Goal: Task Accomplishment & Management: Use online tool/utility

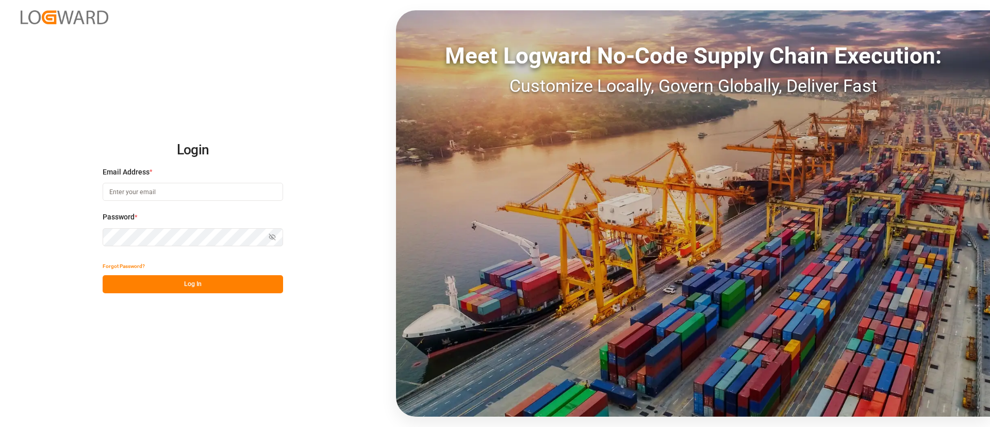
click at [178, 191] on input at bounding box center [193, 192] width 181 height 18
click at [0, 426] on com-1password-button at bounding box center [0, 427] width 0 height 0
type input "keerthan.ge@logward.com"
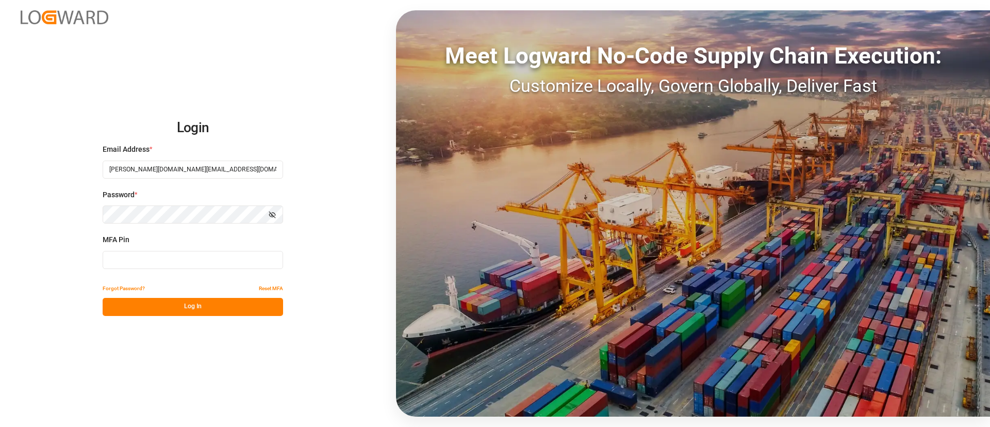
type input "930234"
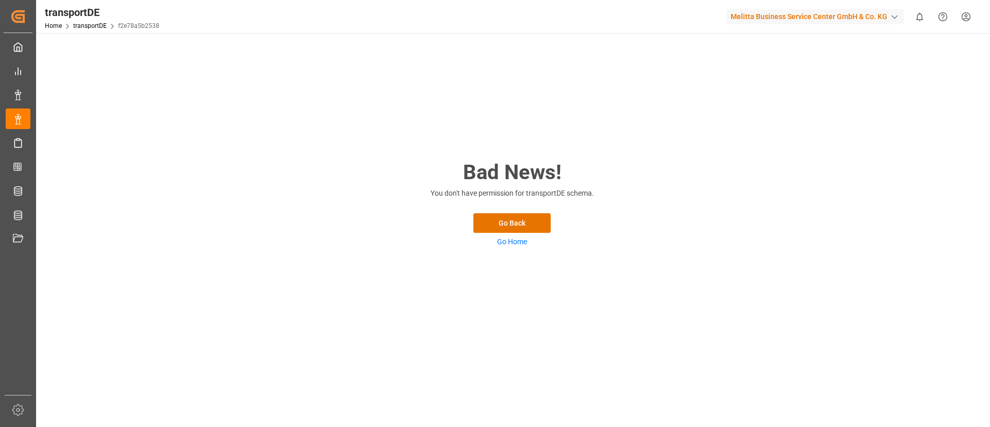
click at [521, 240] on link "Go Home" at bounding box center [512, 241] width 30 height 8
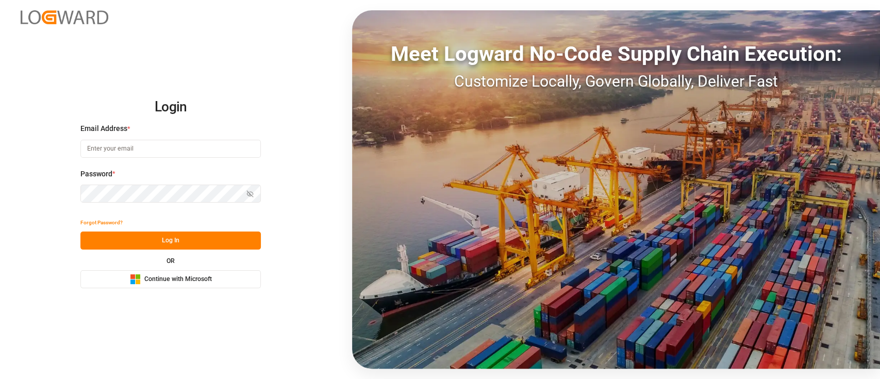
click at [194, 285] on button "Microsoft Logo Continue with Microsoft" at bounding box center [170, 279] width 181 height 18
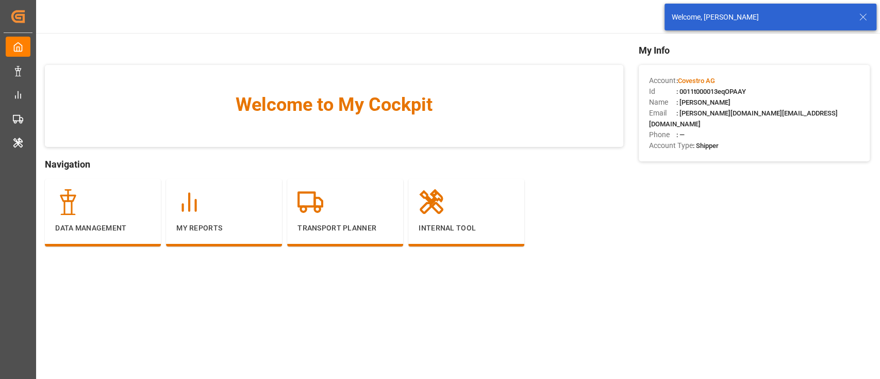
click at [862, 14] on icon at bounding box center [863, 17] width 12 height 12
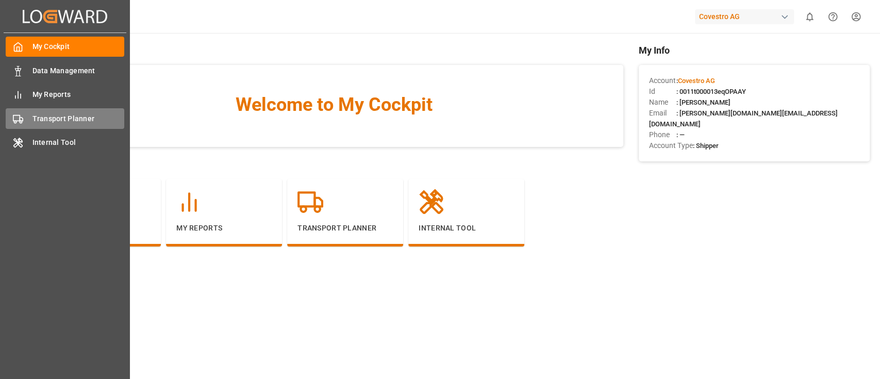
click at [38, 122] on span "Transport Planner" at bounding box center [78, 118] width 92 height 11
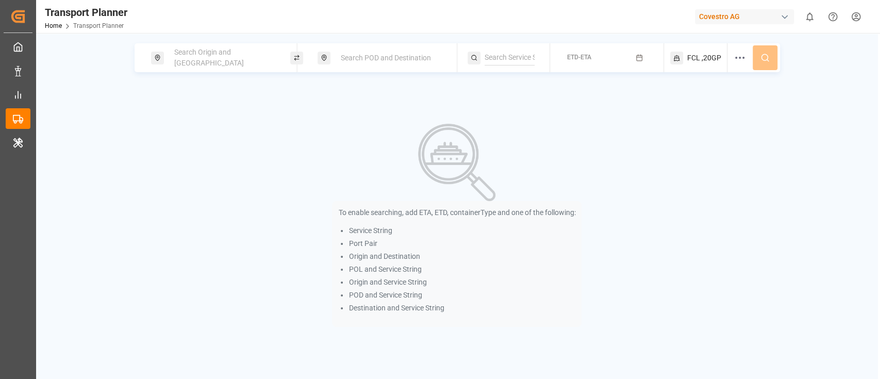
click at [228, 56] on span "Search Origin and [GEOGRAPHIC_DATA]" at bounding box center [209, 57] width 70 height 19
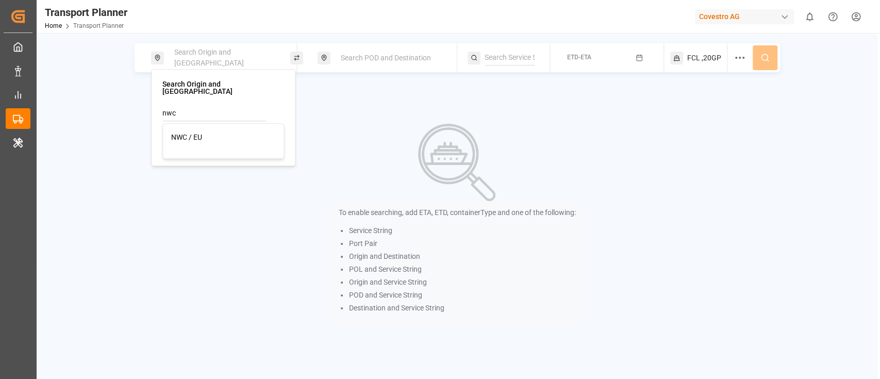
click at [204, 128] on li "NWC / EU" at bounding box center [223, 137] width 121 height 19
click at [203, 132] on div "NWC / EU" at bounding box center [223, 137] width 104 height 11
type input "NWC / EU"
click at [410, 57] on span "Search POD and Destination" at bounding box center [386, 58] width 90 height 8
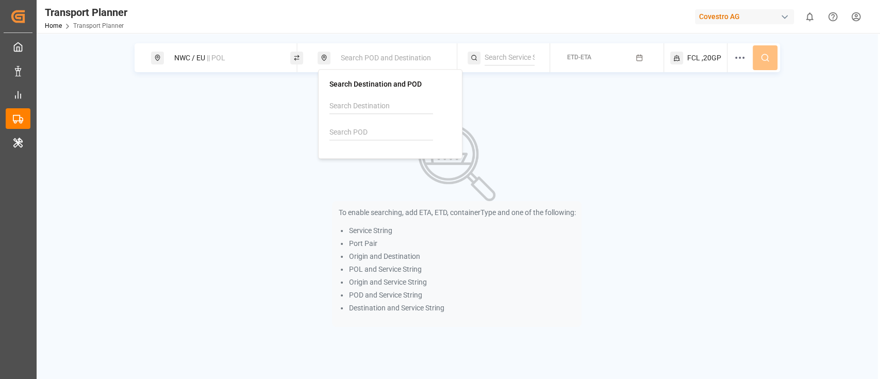
click at [374, 131] on input at bounding box center [382, 132] width 104 height 15
paste input "TTPTS"
type input "TTPTS"
click at [373, 162] on div "Point Lisas" at bounding box center [356, 167] width 36 height 11
click at [586, 104] on div "NWC / EU || POL TTPTS || Destination ETD-ETA FCL ,20GP To enable searching, add…" at bounding box center [457, 185] width 842 height 284
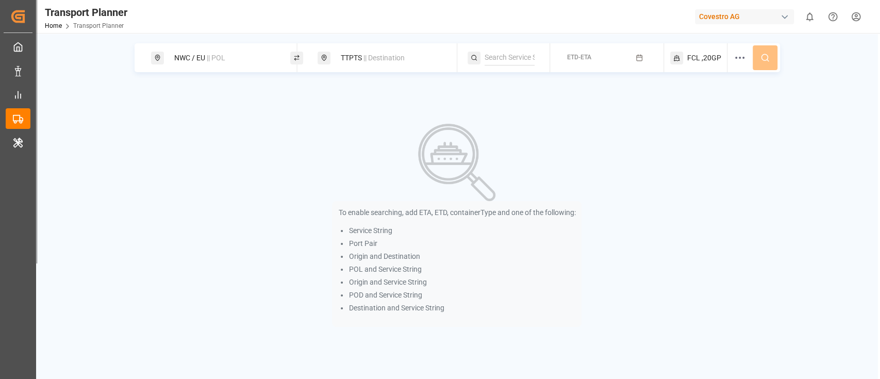
click at [622, 62] on button "ETD-ETA" at bounding box center [607, 58] width 101 height 20
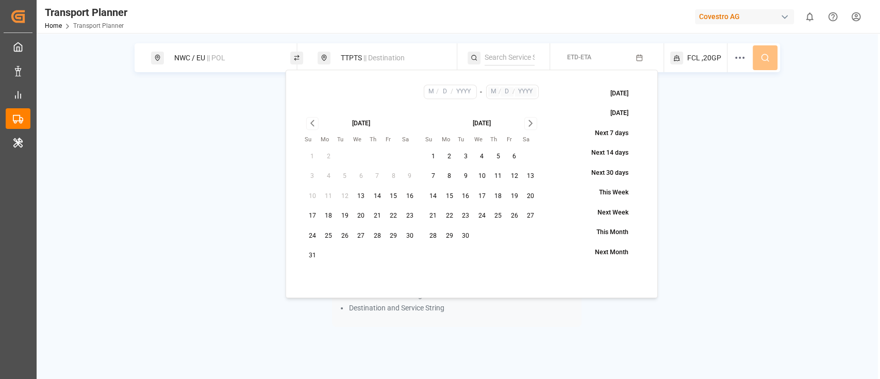
click at [390, 190] on button "15" at bounding box center [393, 196] width 17 height 17
type input "8"
type input "15"
type input "2025"
click at [536, 122] on icon "Go to next month" at bounding box center [531, 123] width 12 height 12
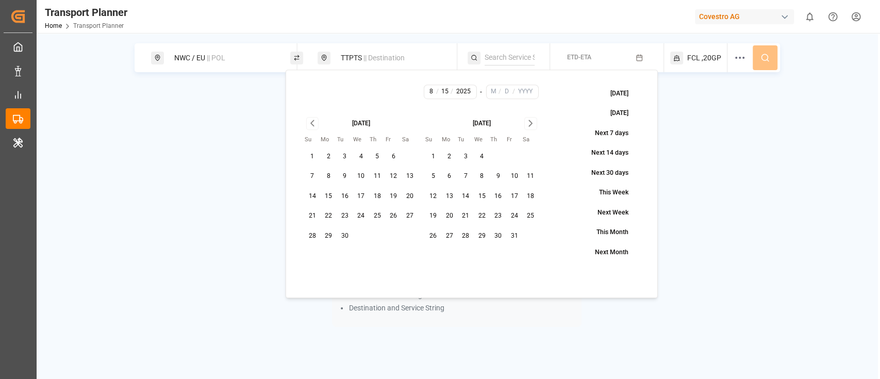
click at [536, 122] on icon "Go to next month" at bounding box center [531, 123] width 12 height 12
click at [430, 255] on button "30" at bounding box center [433, 256] width 17 height 17
type input "11"
type input "30"
type input "2025"
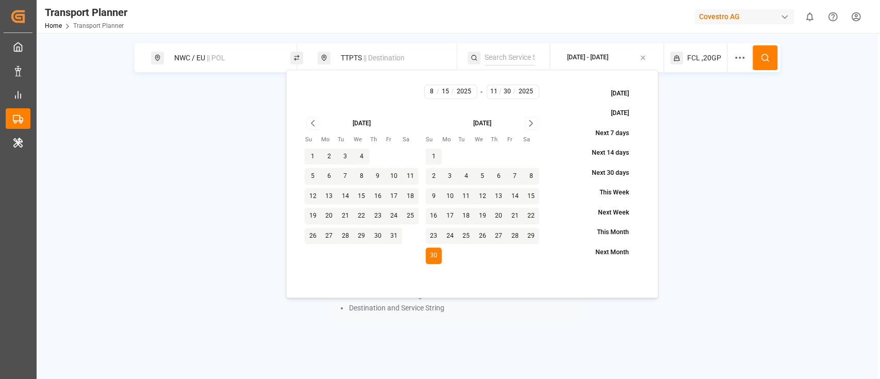
click at [770, 56] on button at bounding box center [765, 57] width 25 height 25
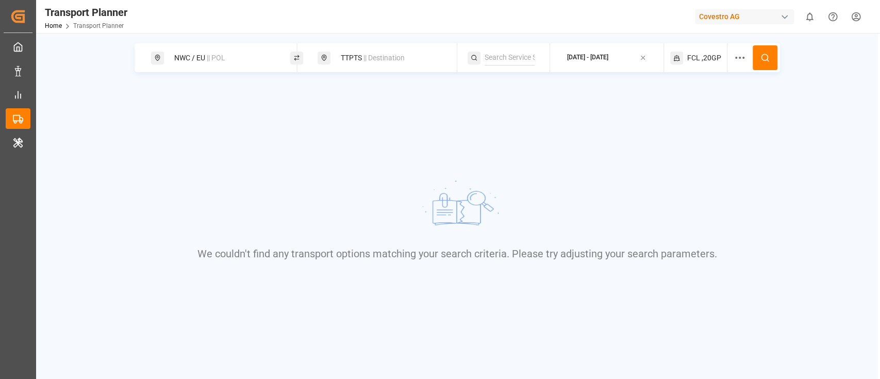
click at [691, 64] on div "FCL ,20GP" at bounding box center [699, 57] width 57 height 29
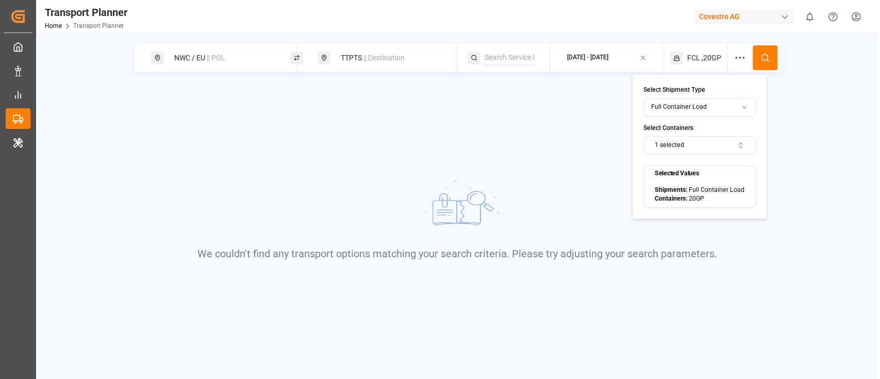
click at [666, 142] on button "1 selected" at bounding box center [700, 145] width 112 height 18
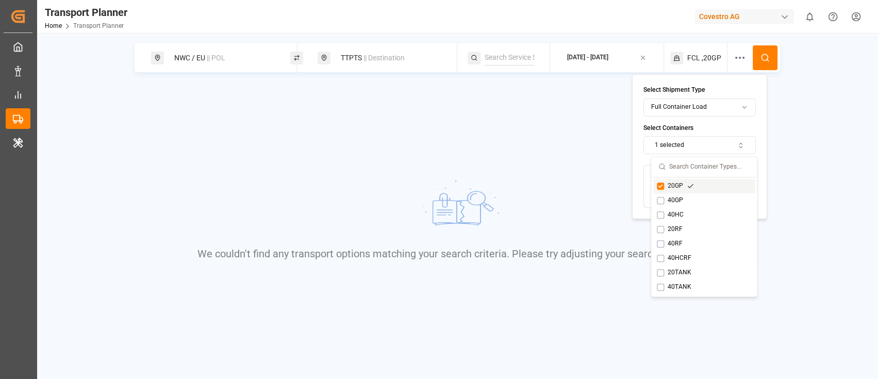
click at [662, 187] on button "Suggestions" at bounding box center [660, 186] width 7 height 7
click at [662, 197] on button "Suggestions" at bounding box center [660, 200] width 7 height 7
click at [764, 57] on icon at bounding box center [765, 57] width 9 height 9
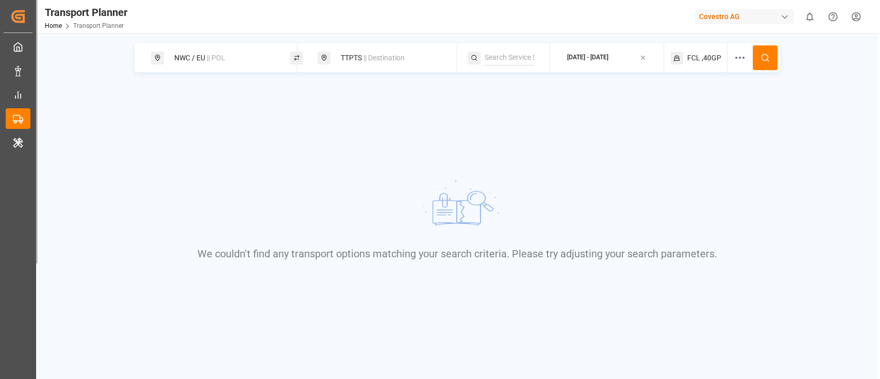
click at [764, 60] on circle at bounding box center [765, 57] width 6 height 6
click at [267, 62] on div "NWC / EU || POL" at bounding box center [223, 57] width 111 height 19
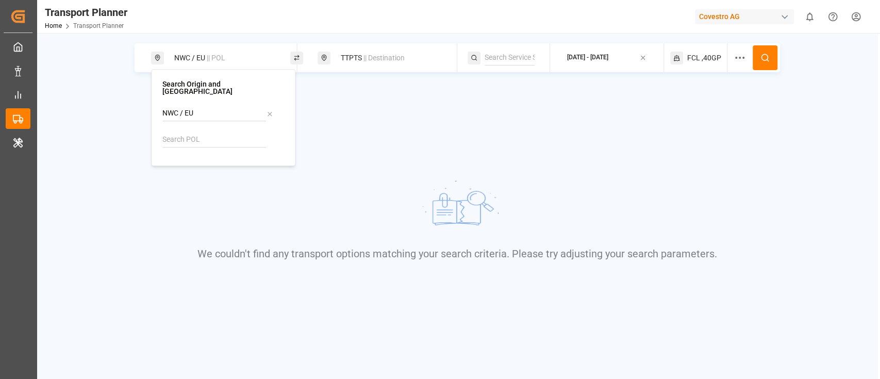
click at [379, 118] on div "NWC / EU || POL TTPTS || Destination 2025-08-15 - 2025-11-30 FCL ,40GP We could…" at bounding box center [457, 178] width 842 height 270
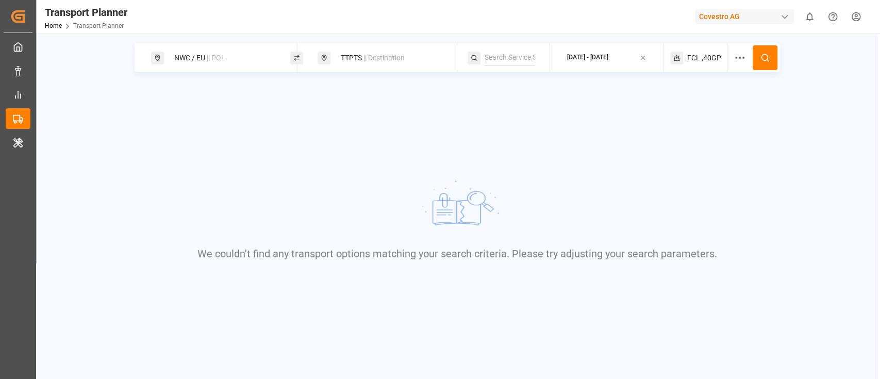
click at [392, 59] on span "|| Destination" at bounding box center [384, 58] width 41 height 8
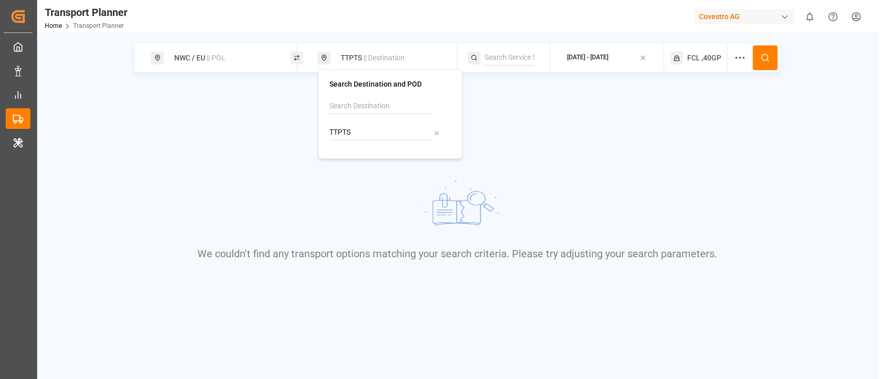
click at [355, 130] on input "TTPTS" at bounding box center [382, 132] width 104 height 15
click at [379, 106] on input at bounding box center [382, 106] width 104 height 15
paste input "TTPTS"
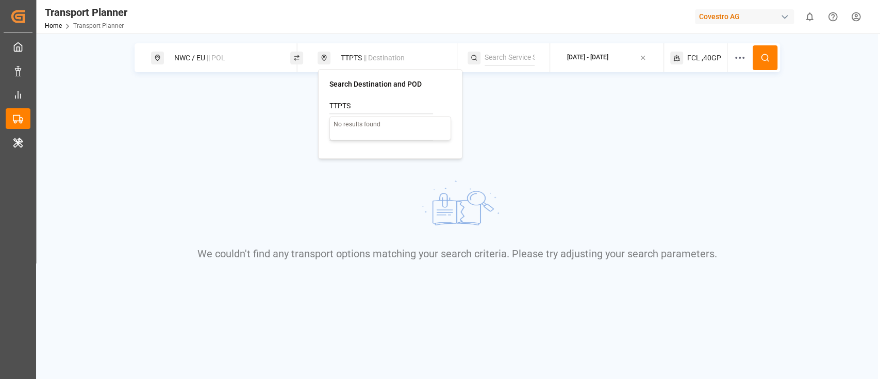
click at [371, 109] on input "TTPTS" at bounding box center [382, 106] width 104 height 15
type input "point"
click at [478, 134] on div "We couldn't find any transport options matching your search criteria. Please tr…" at bounding box center [457, 219] width 674 height 190
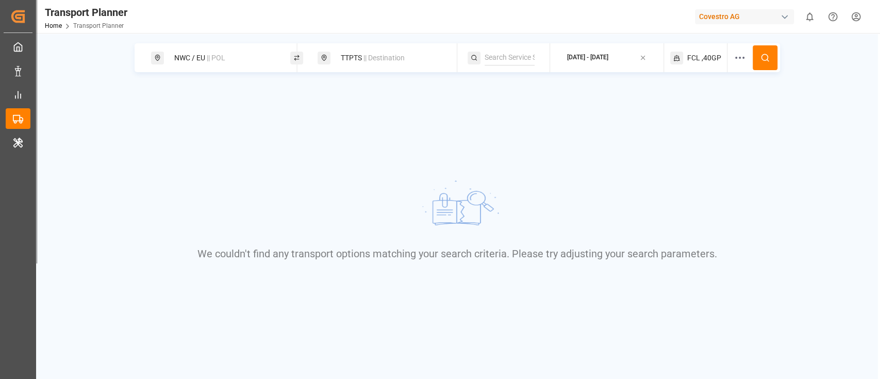
click at [386, 64] on div "TTPTS || Destination" at bounding box center [390, 57] width 111 height 19
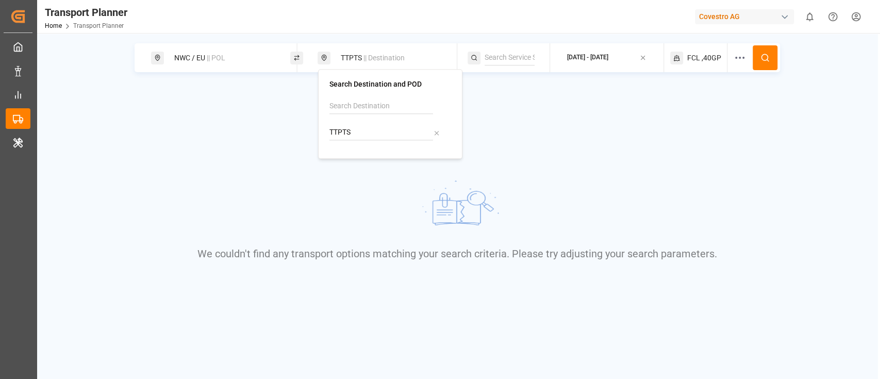
click at [368, 133] on input "TTPTS" at bounding box center [382, 132] width 104 height 15
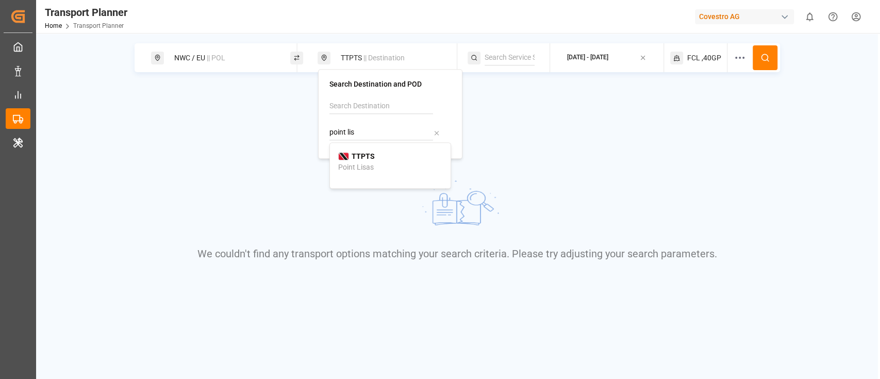
click at [371, 168] on div "Point Lisas" at bounding box center [356, 167] width 36 height 11
type input "TTPTS"
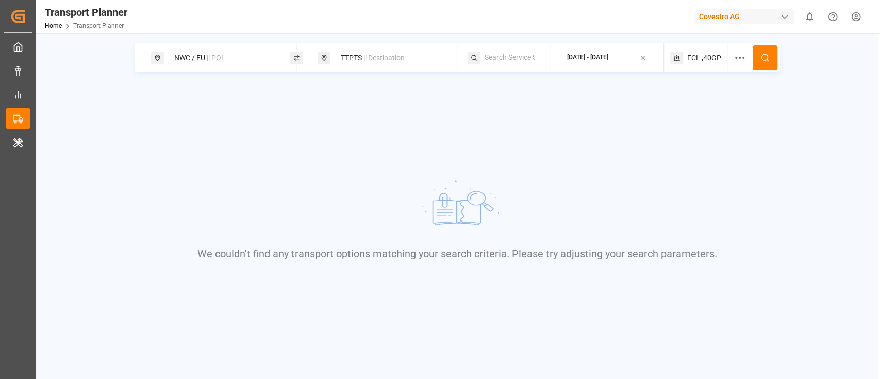
click at [772, 67] on button at bounding box center [765, 57] width 25 height 25
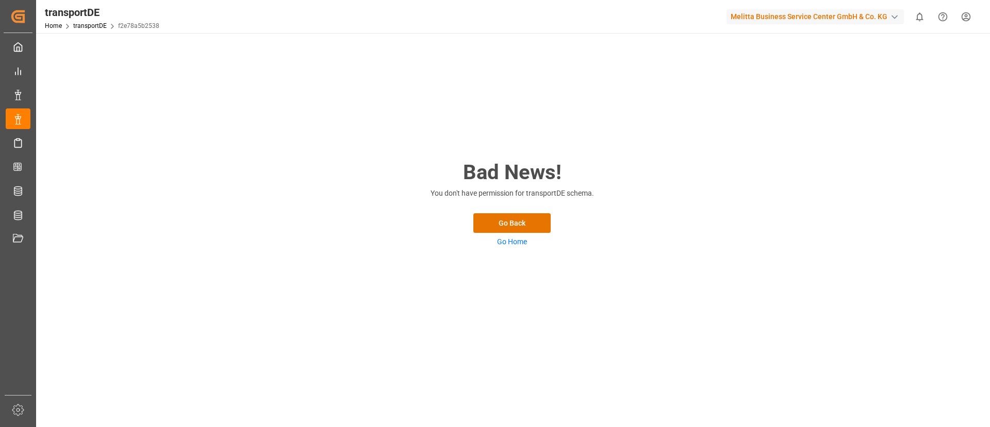
click at [817, 23] on div "Melitta Business Service Center GmbH & Co. KG" at bounding box center [815, 16] width 177 height 15
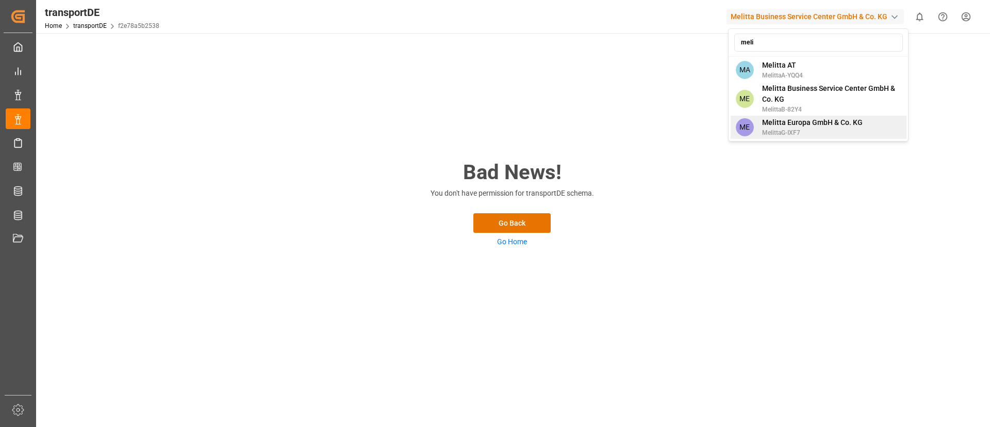
type input "meli"
click at [825, 128] on span "MelittaG-IXF7" at bounding box center [812, 132] width 101 height 9
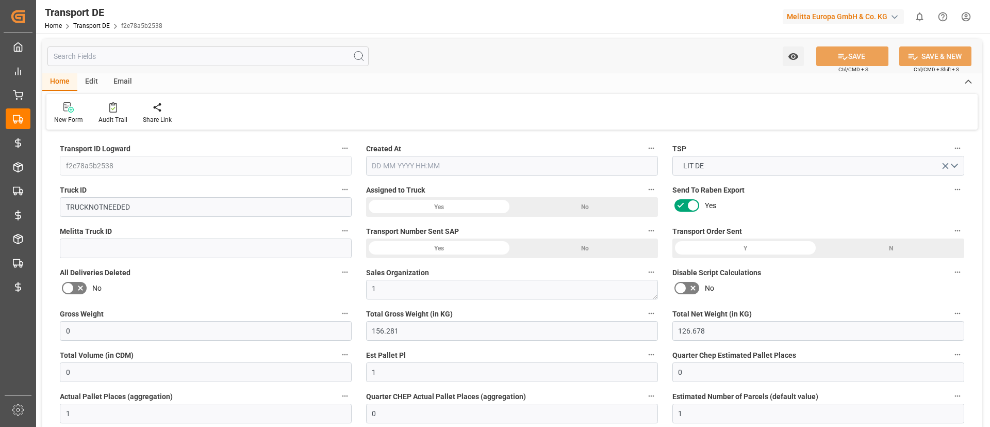
type input "0"
type input "156.281"
type input "126.678"
type input "0"
type input "1"
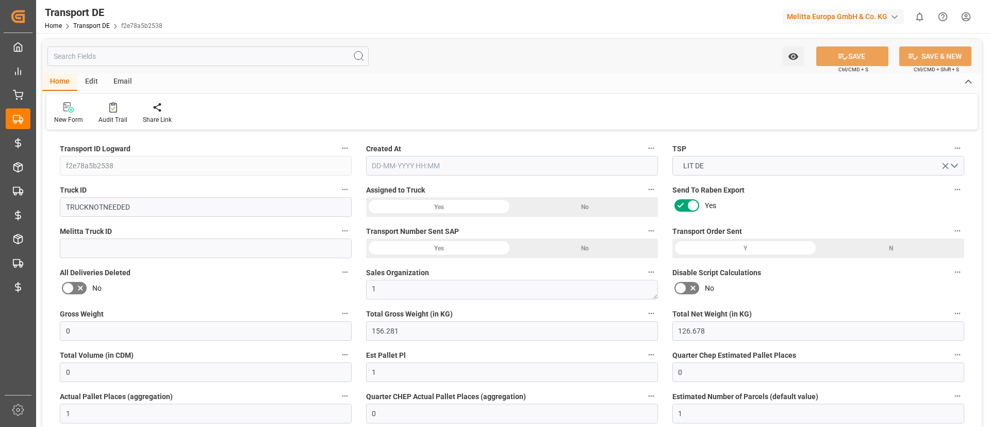
type input "0"
type input "1"
type input "0"
type input "1"
type input "0"
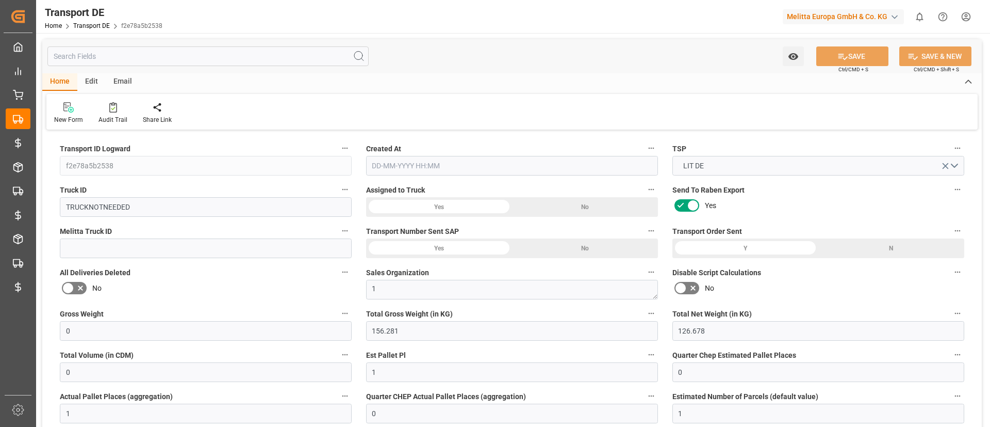
type input "0"
type input "46"
type input "0"
type input "70.05"
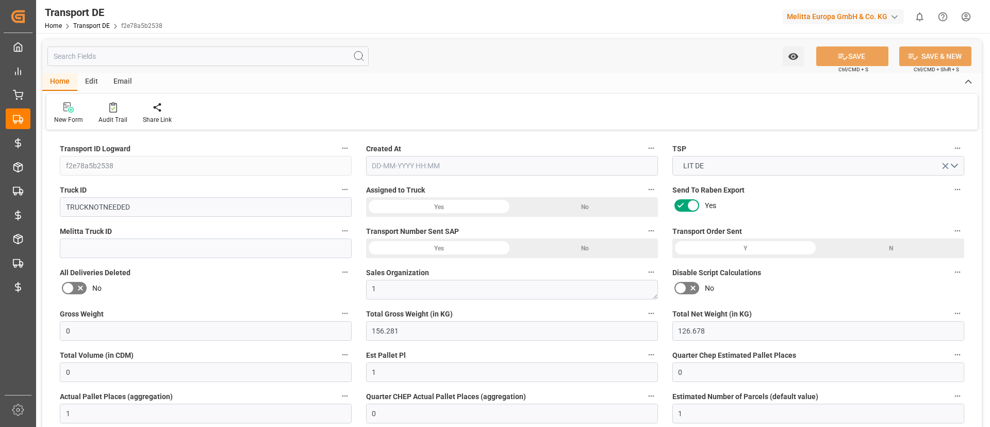
type input "70.05"
type input "69.3915"
type input "97"
type input "0"
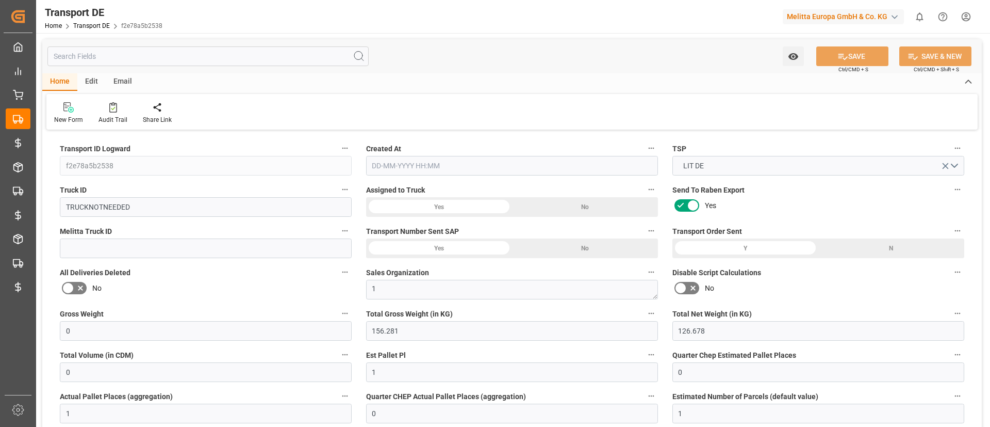
type input "0"
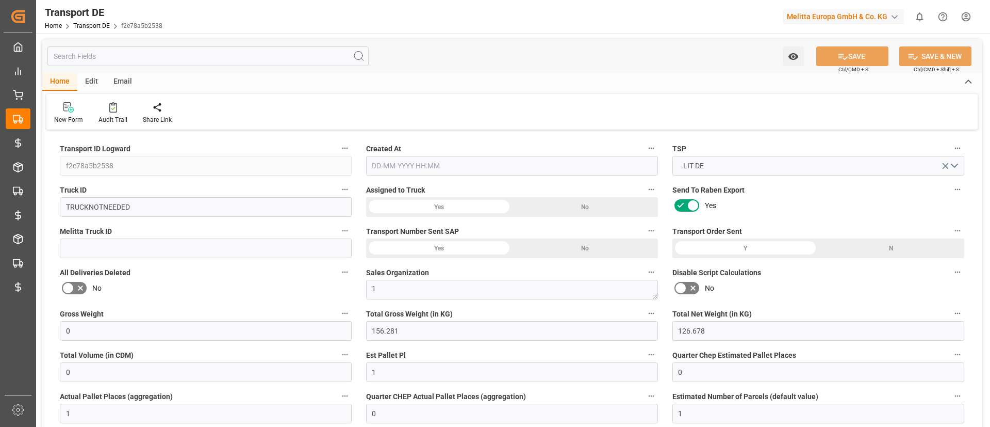
type input "0"
type input "-0.6585"
type input "0"
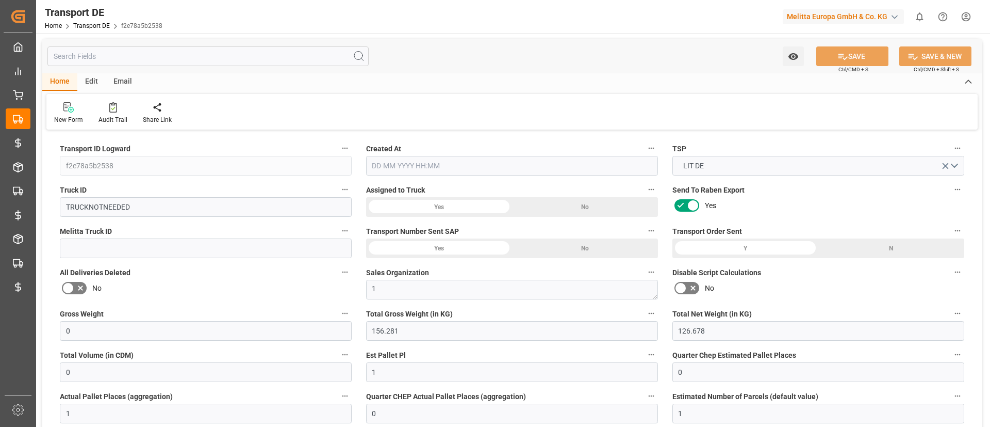
type input "0"
type input "156.281"
type input "2800"
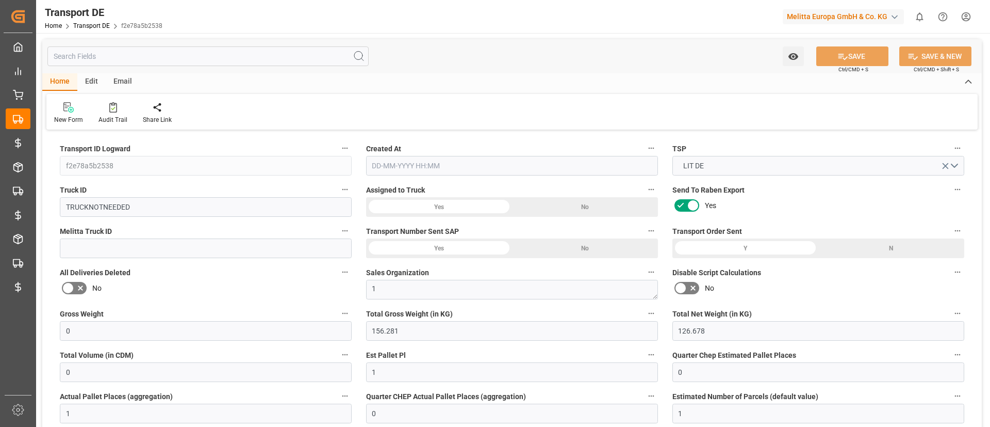
type input "21"
type input "80"
type input "0"
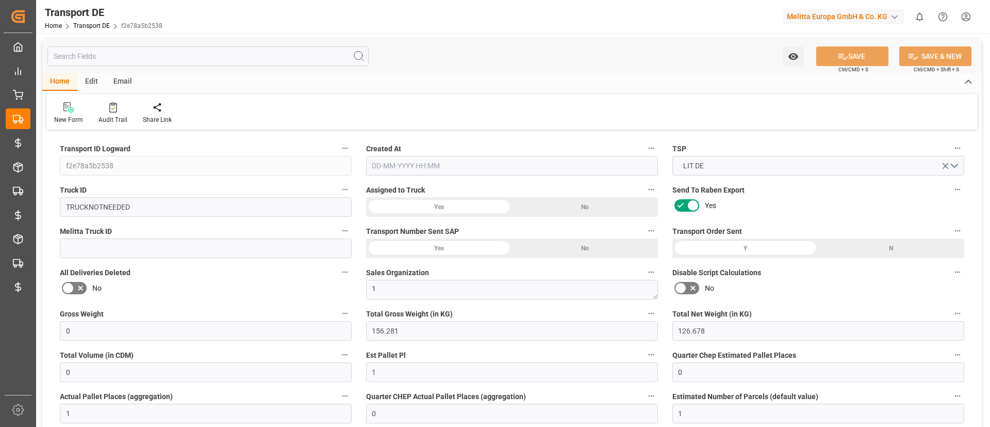
type input "0"
type input "1"
type input "0"
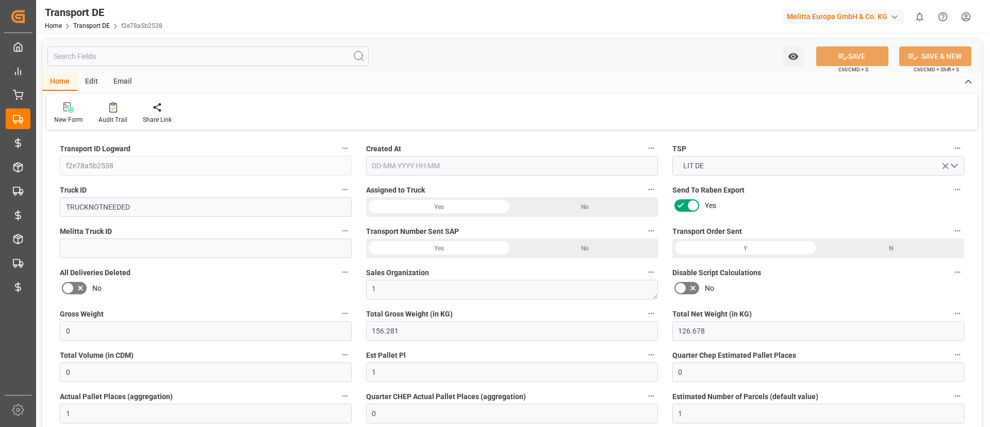
type input "0"
type input "46"
type input "69.3915"
type input "19-08-2025 08:41"
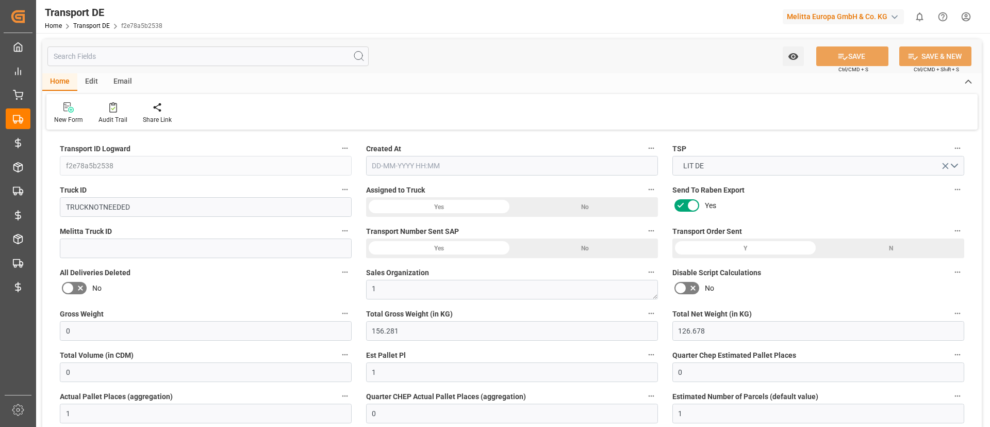
type input "09-07-2025"
type input "[DATE]"
type input "09-07-2025"
click at [676, 267] on span "Disable Script Calculations" at bounding box center [717, 272] width 89 height 11
click at [951, 267] on button "Disable Script Calculations" at bounding box center [957, 271] width 13 height 13
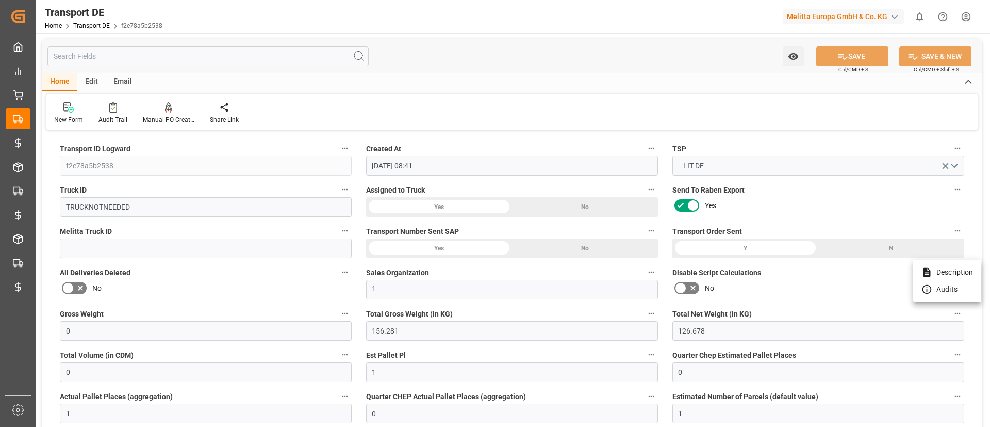
click at [861, 220] on div at bounding box center [495, 213] width 990 height 427
click at [103, 108] on div at bounding box center [113, 107] width 29 height 11
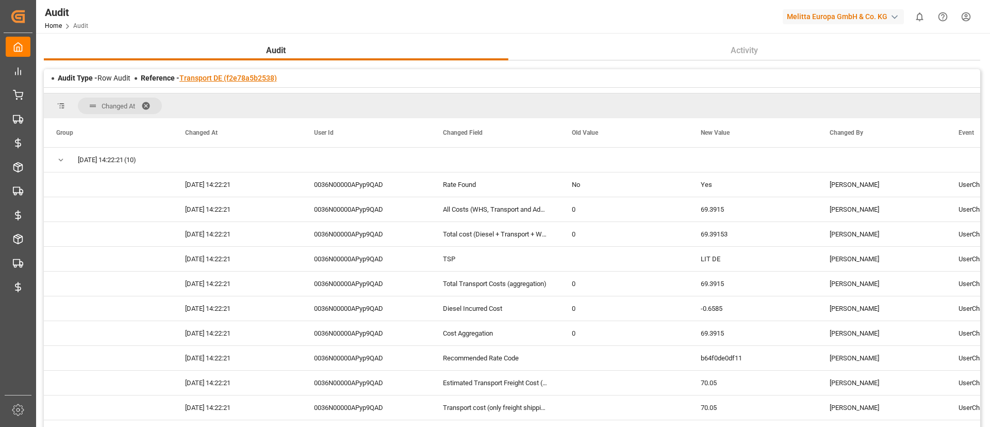
click at [239, 76] on link "Transport DE (f2e78a5b2538)" at bounding box center [227, 78] width 97 height 8
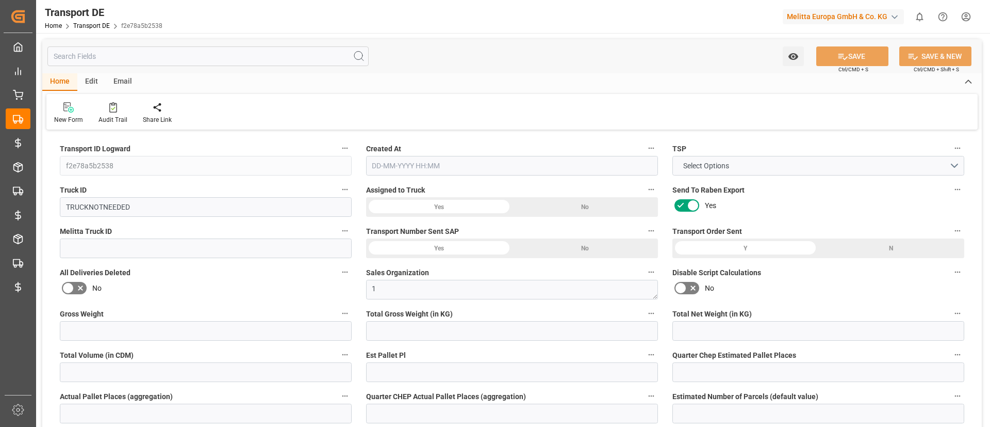
type input "0"
type input "156.281"
type input "126.678"
type input "0"
type input "1"
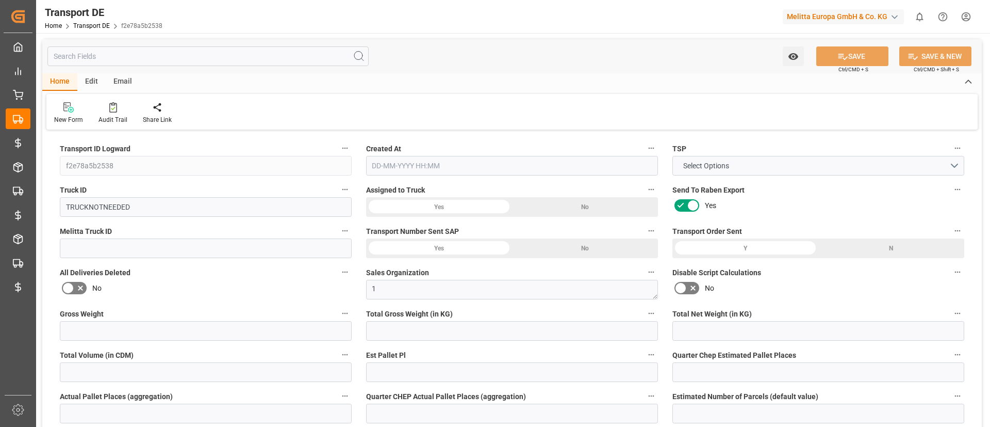
type input "0"
type input "1"
type input "0"
type input "1"
type input "0"
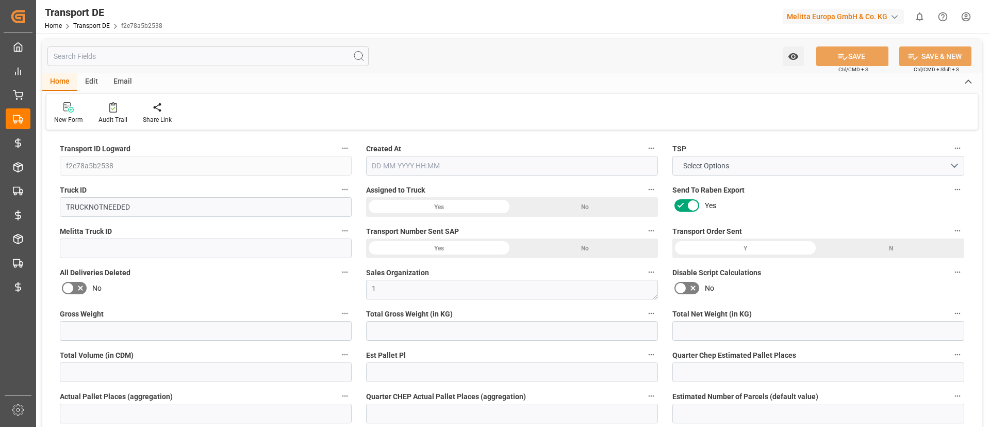
type input "0"
type input "46"
type input "0"
type input "70.05"
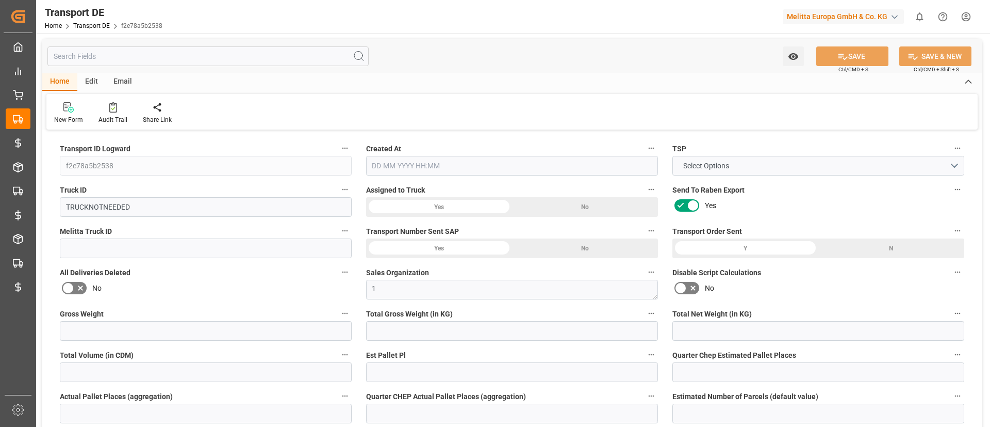
type input "70.05"
type input "69.3915"
type input "97"
type input "0"
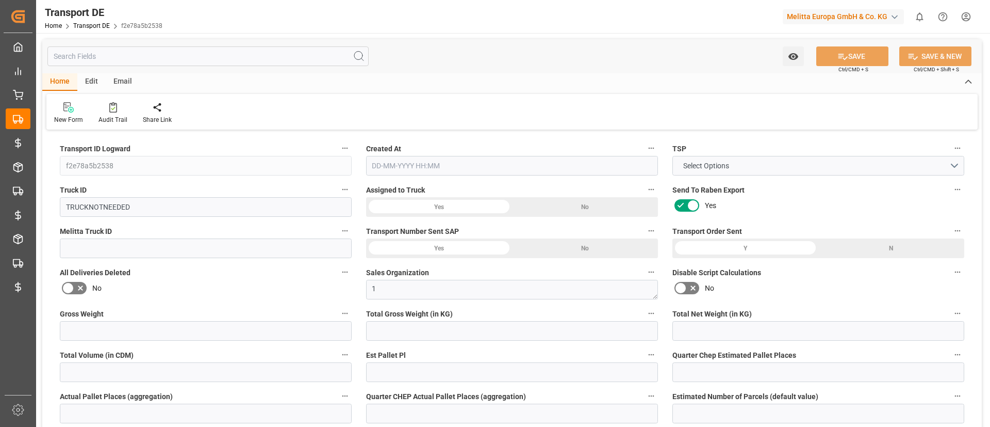
type input "0"
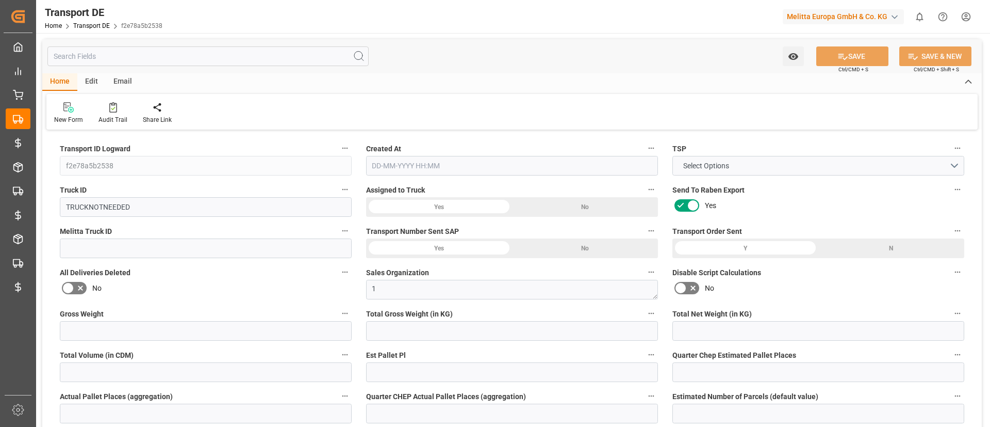
type input "0"
type input "-0.6585"
type input "0"
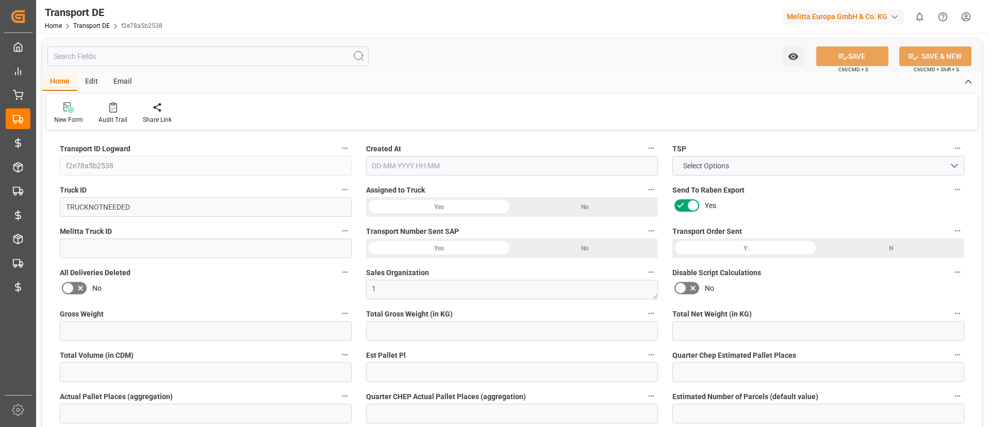
type input "0"
type input "156.281"
type input "2800"
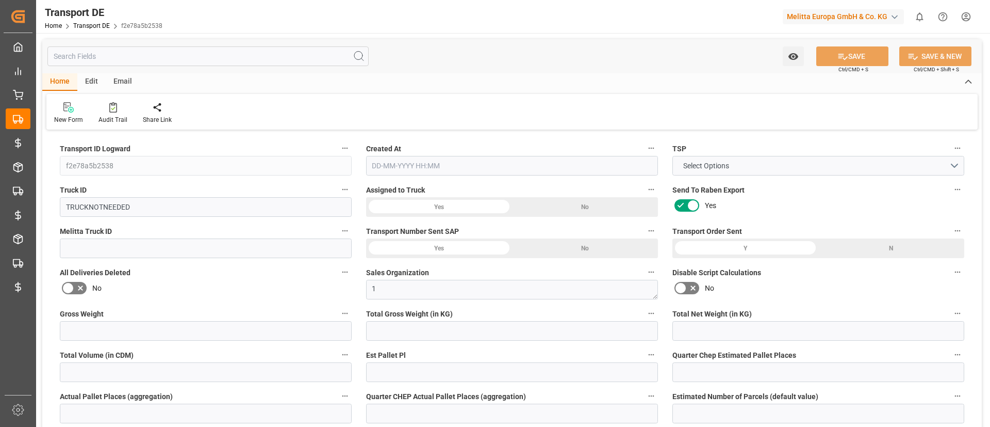
type input "21"
type input "80"
type input "0"
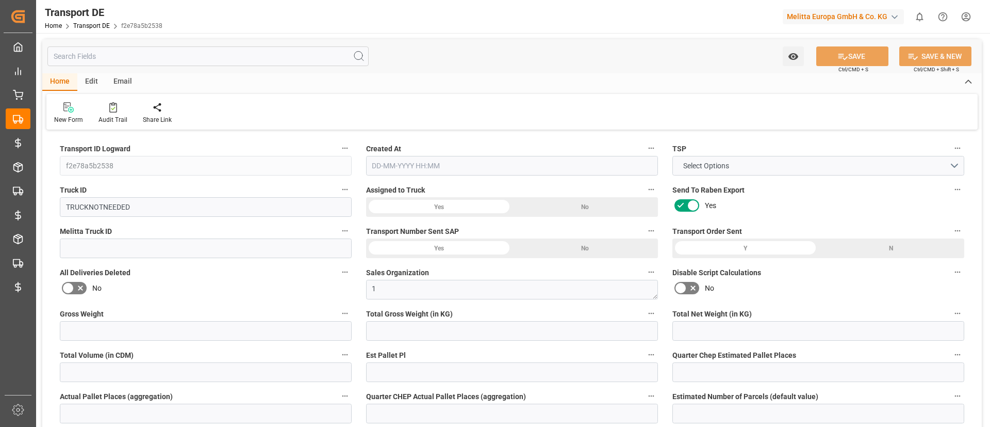
type input "0"
type input "1"
type input "0"
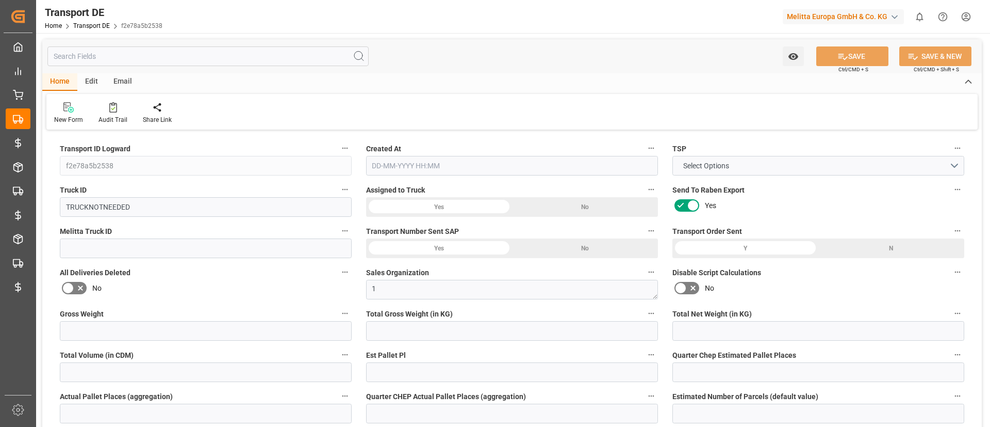
type input "0"
type input "46"
type input "69.3915"
type input "19-08-2025 08:41"
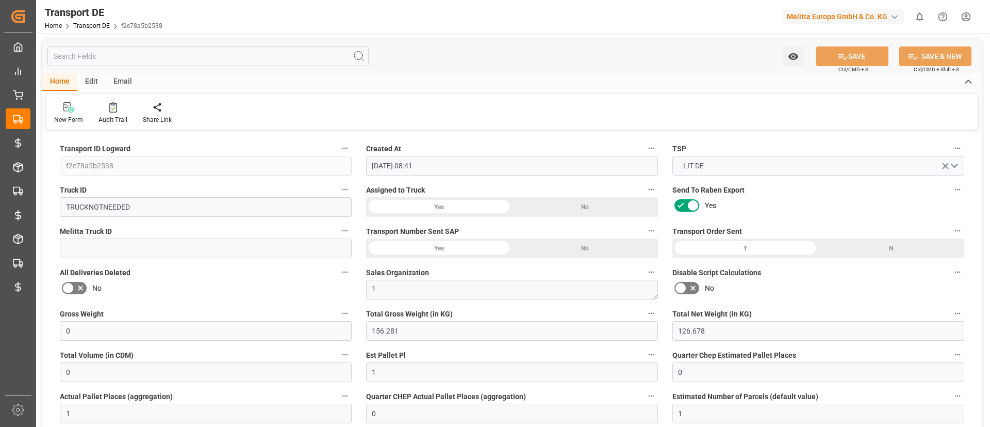
type input "09-07-2025"
type input "19-08-2025"
type input "09-07-2025"
click at [148, 52] on input "text" at bounding box center [207, 56] width 321 height 20
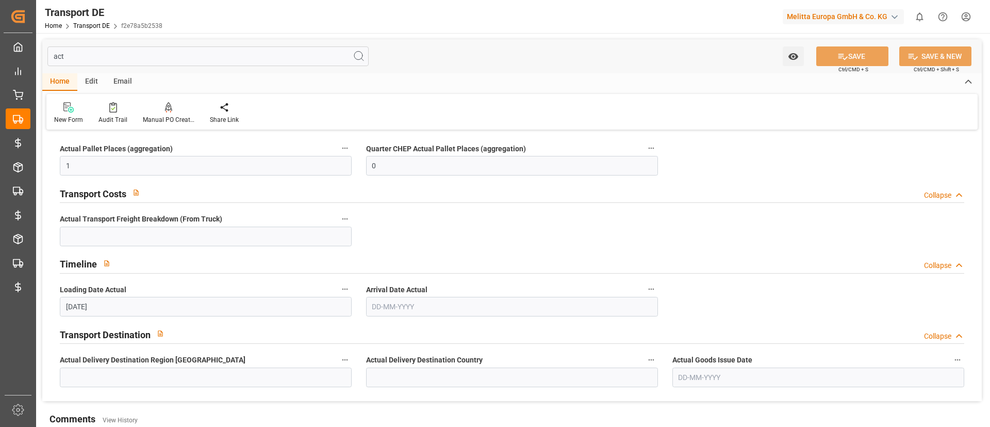
type input "ac"
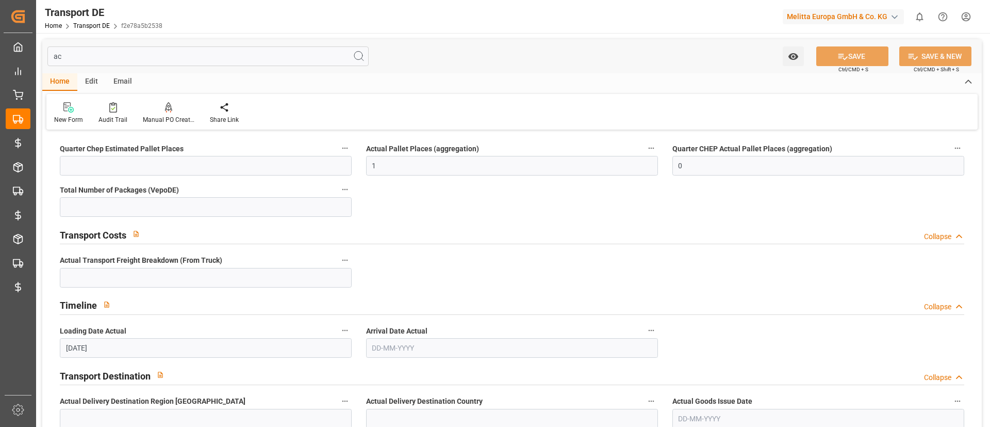
type input "0"
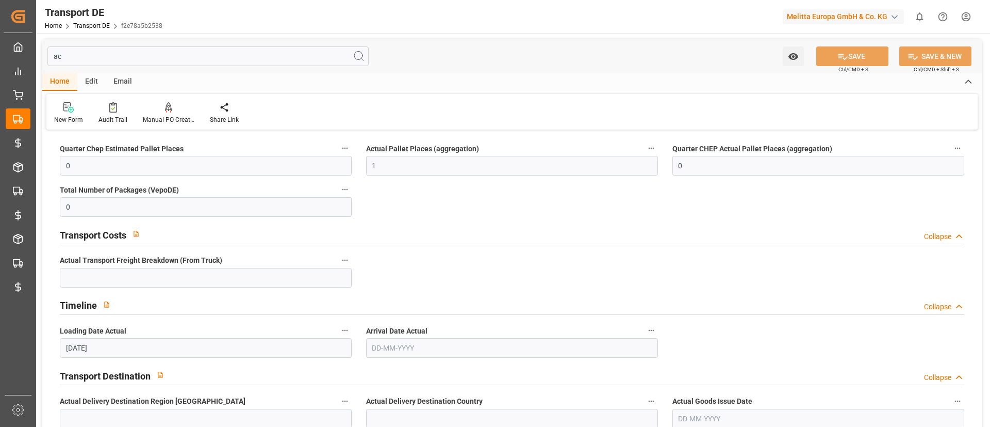
type input "a"
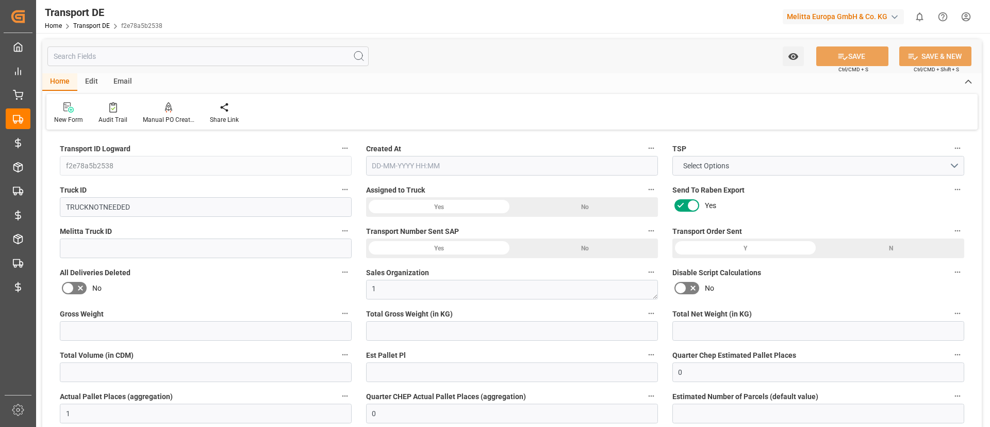
type input "0"
type input "156.281"
type input "126.678"
type input "0"
type input "1"
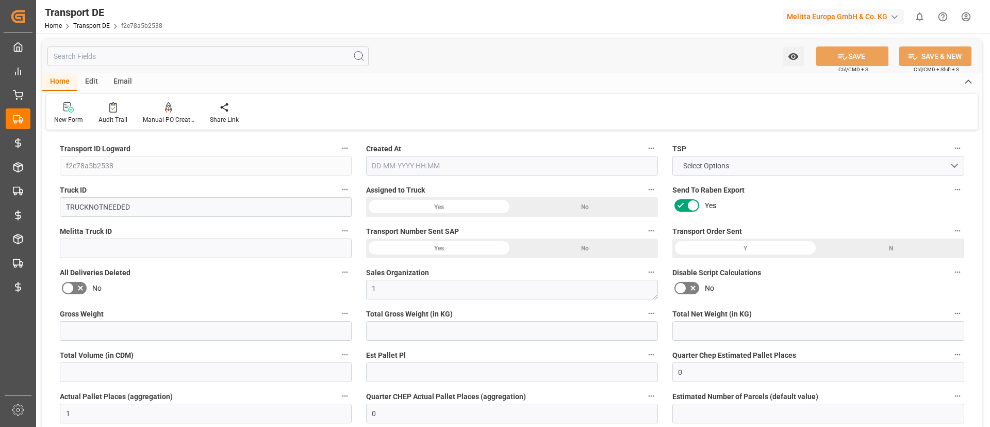
type input "1"
type input "0"
type input "46"
type input "0"
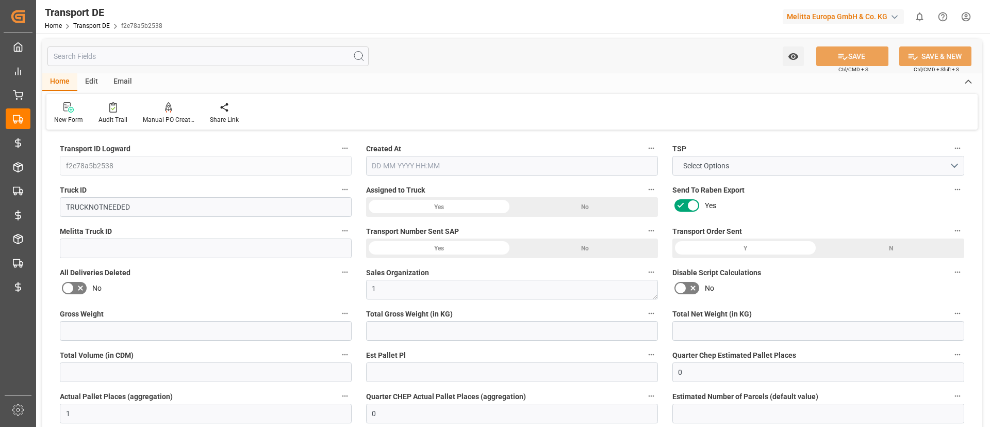
type input "70.05"
type input "69.3915"
type input "97"
type input "0"
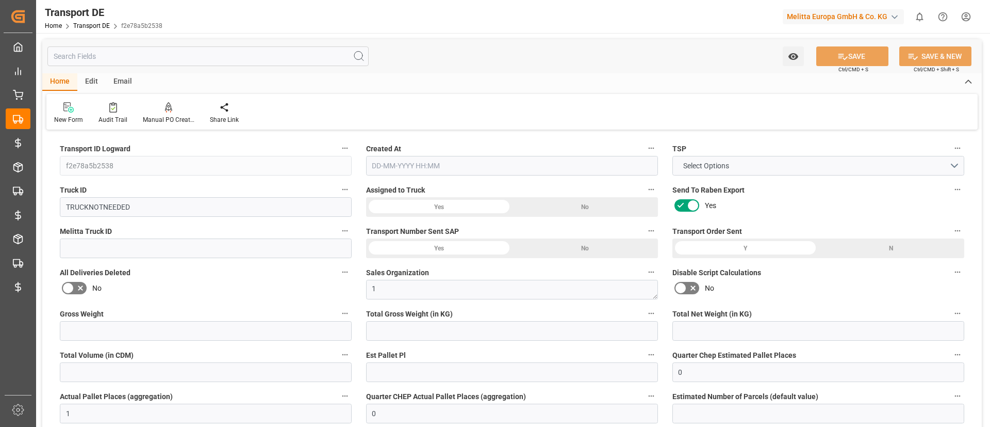
type input "0"
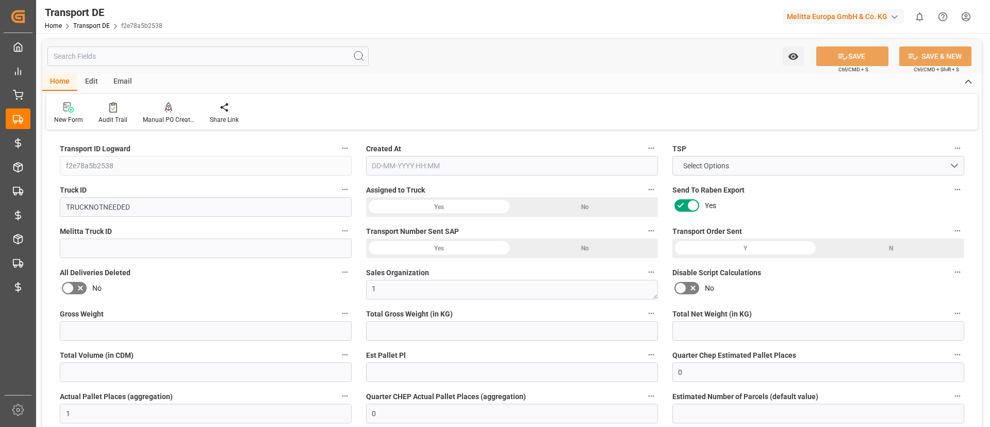
type input "0"
type input "-0.6585"
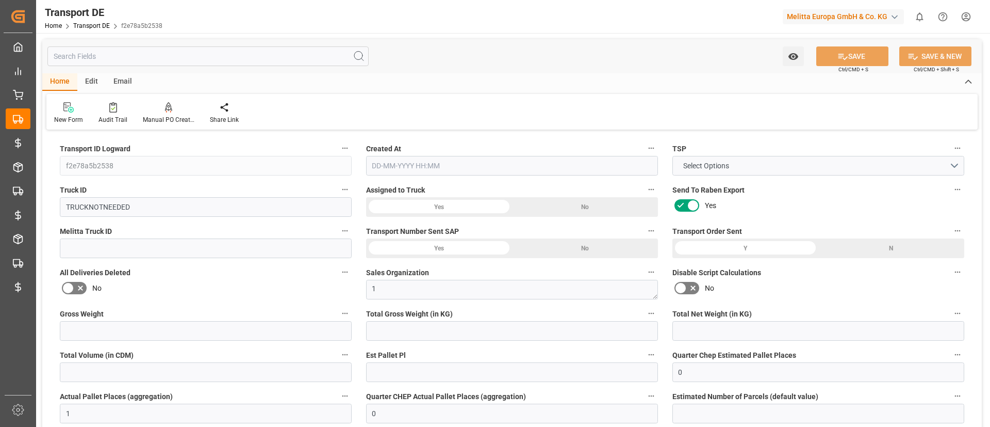
type input "0"
type input "Road"
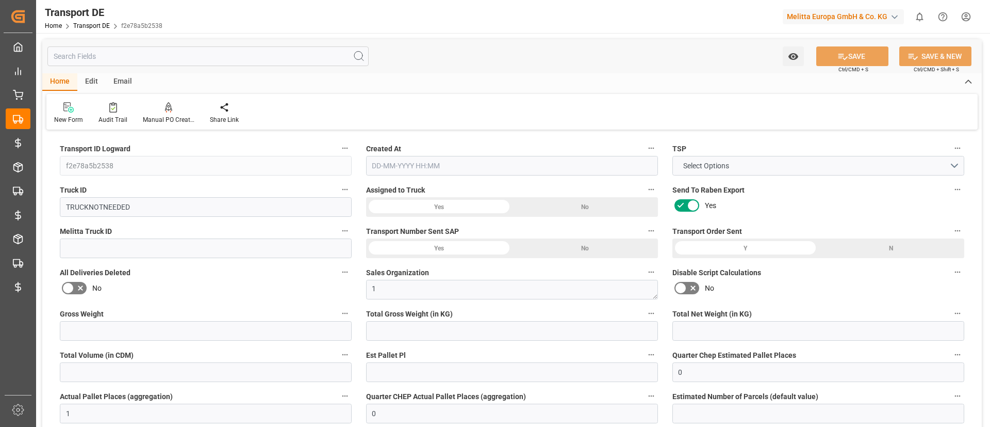
type input "156.281"
type input "2800"
type input "3.5-7.5 t"
type input "21"
type input "EURO 6"
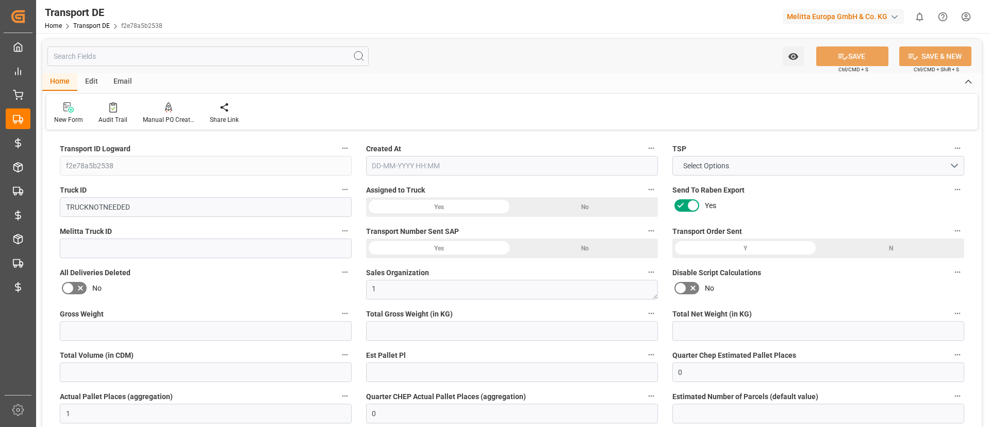
type input "Diesel"
type input "0"
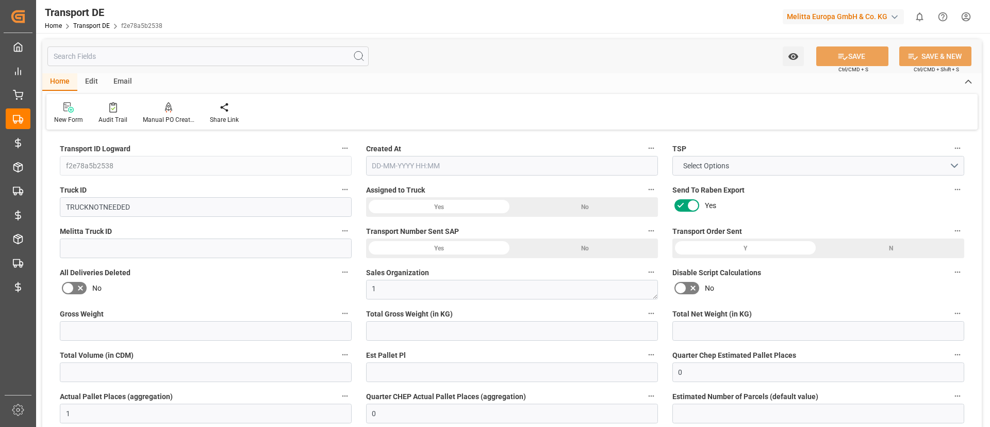
type input "1"
type input "0"
type input "46"
type input "69.3915"
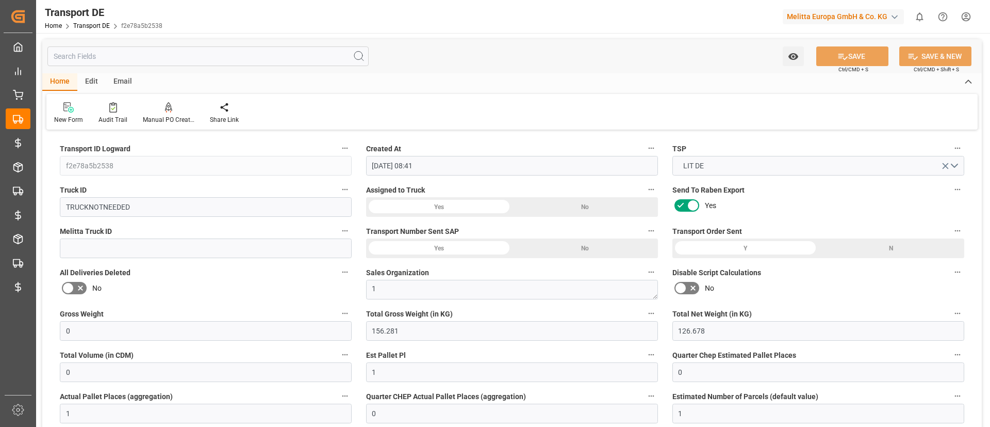
type input "19-08-2025 08:41"
type input "09-07-2025"
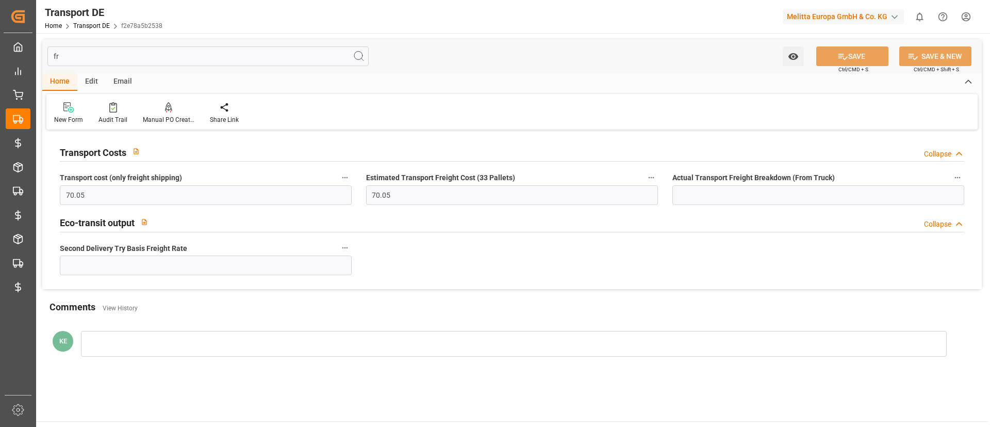
type input "f"
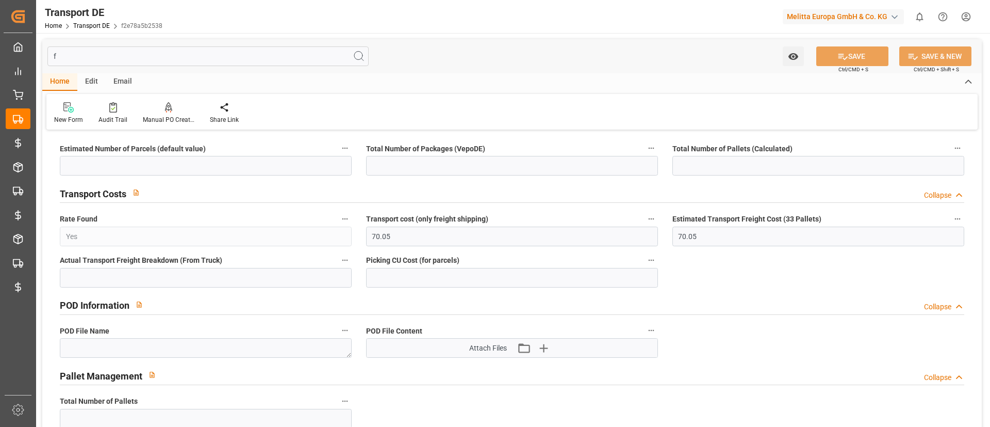
type input "1"
type input "0"
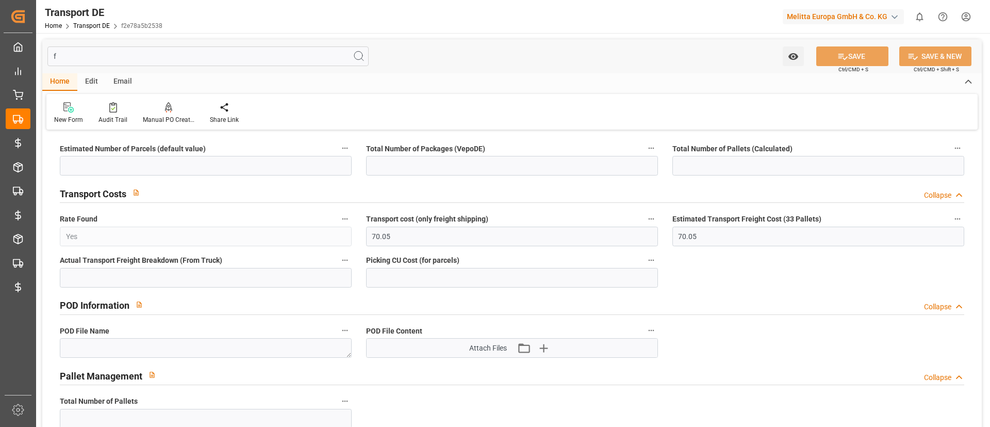
type input "0"
type input "21"
type input "80"
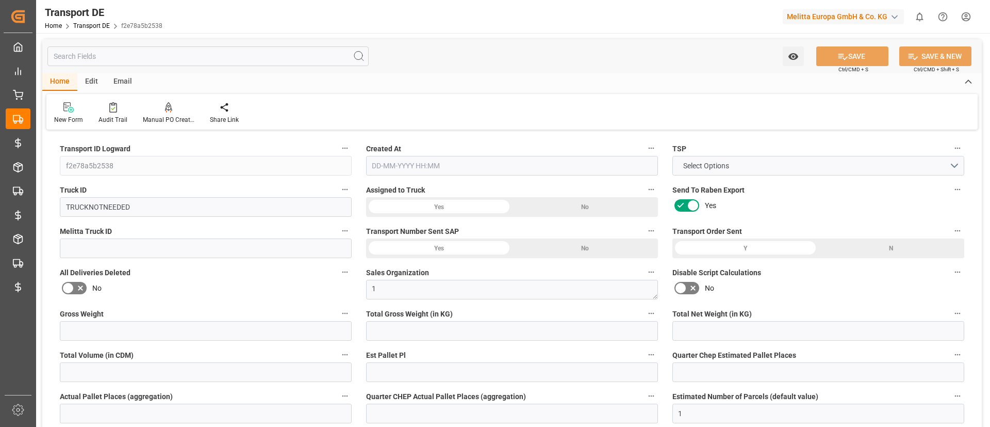
type input "f2e78a5b2538"
type input "TRUCKNOTNEEDED"
type textarea "1"
type input "69.39153"
type textarea "0000066997"
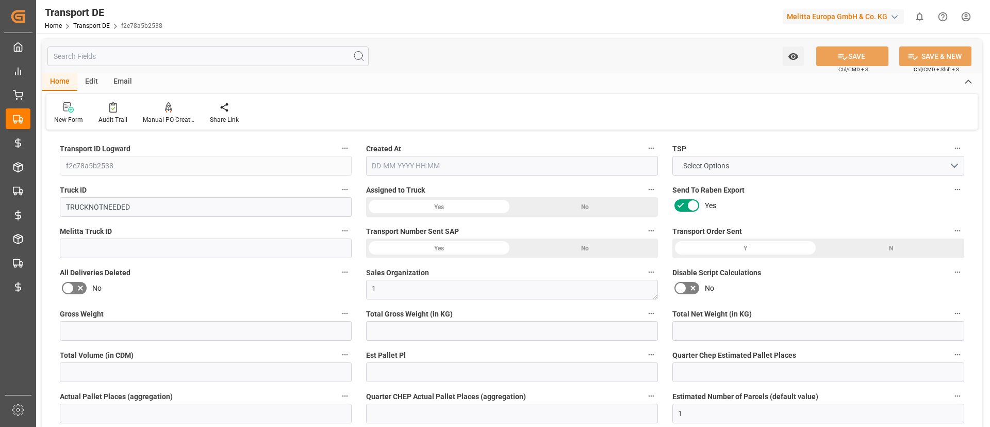
type textarea "Kaufland Zentrallager"
type input "Am Roedertor 9"
type input "97499"
type textarea "Donnersdorf"
type input "DE"
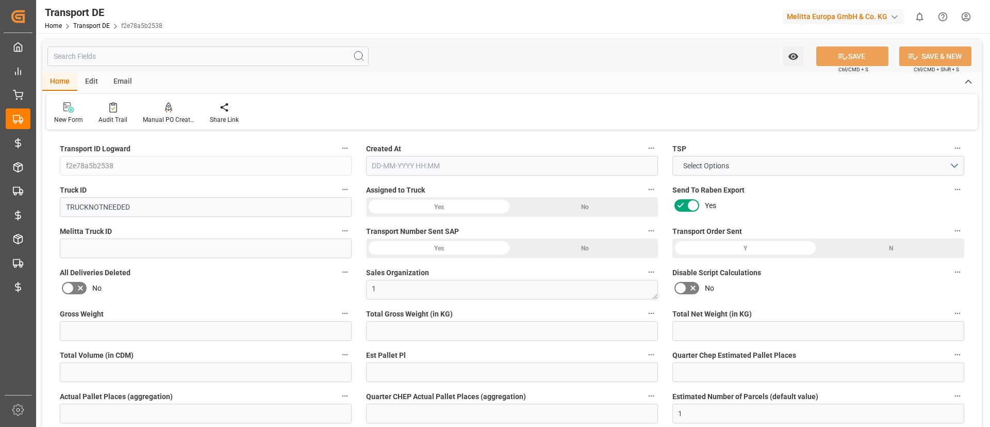
type input "DE-32423"
type input "Rhenus Retail Services GmbH"
type input "Hans-Böckler-Strasse 37"
type input "32423"
type input "Minden"
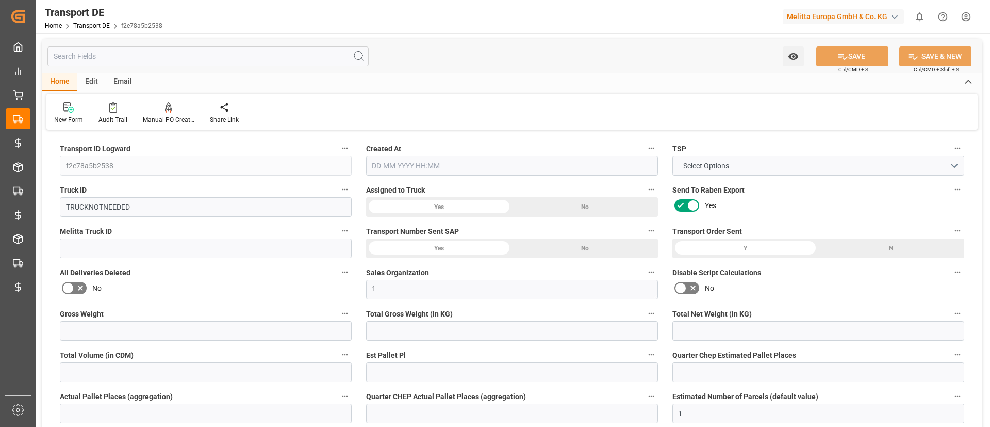
type input "DE"
type input "Melitta Europa GmbH & Co. KG"
type input "Ringstraße 99"
type input "32427"
type input "Minden"
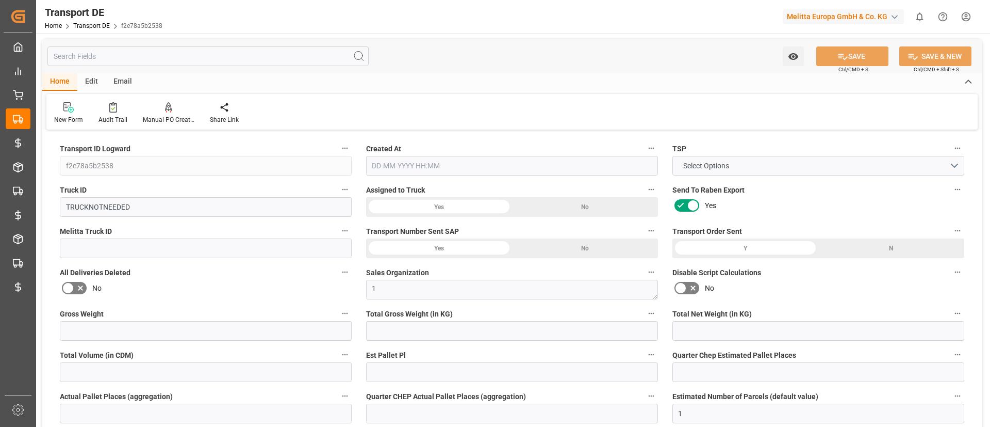
type input "DE"
type textarea "b64f0de0df11"
type input "Road"
type input "DE"
type input "32423"
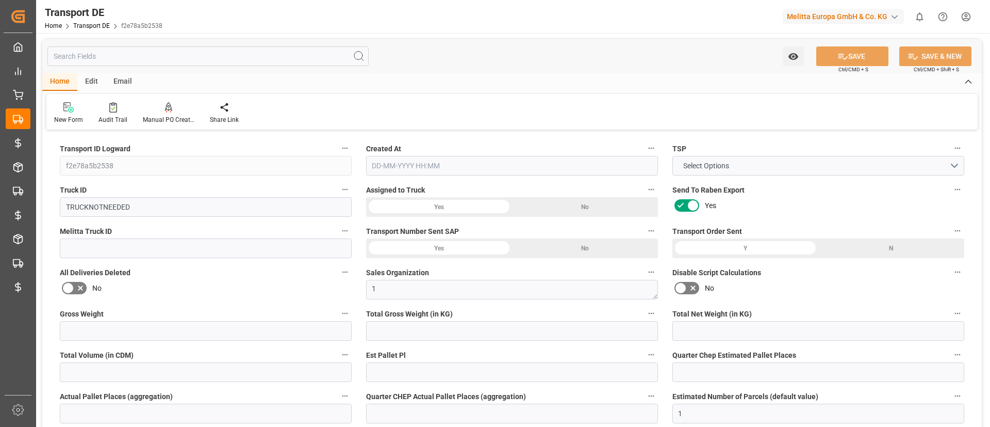
type input "DE"
click at [957, 147] on icon "button" at bounding box center [958, 148] width 8 height 8
click at [937, 169] on li "Audits" at bounding box center [947, 165] width 68 height 17
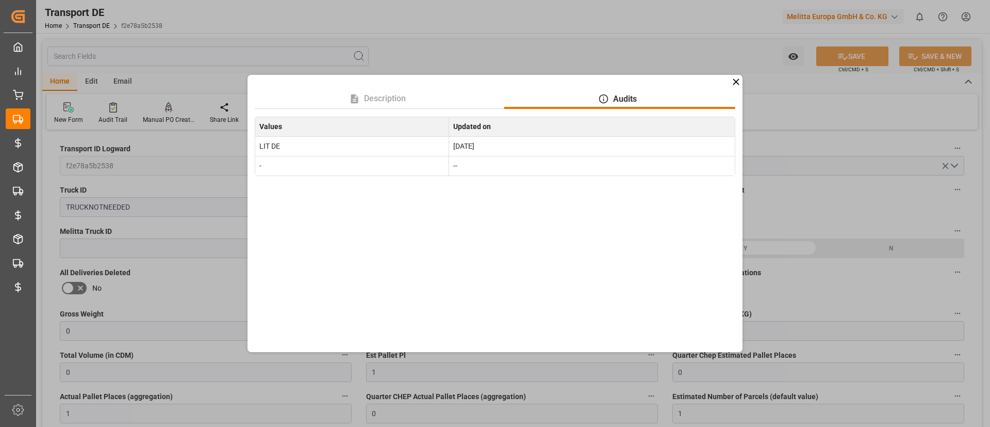
click at [732, 83] on icon at bounding box center [736, 81] width 11 height 11
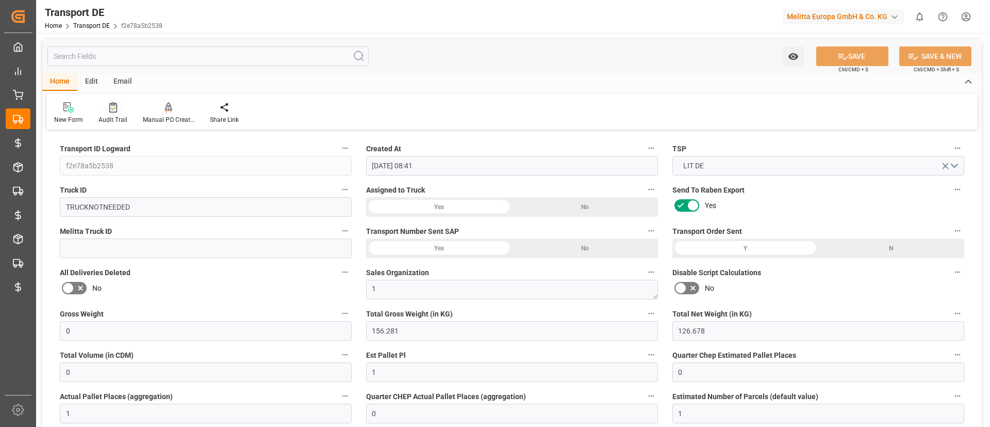
click at [95, 115] on div "Audit Trail" at bounding box center [113, 113] width 44 height 23
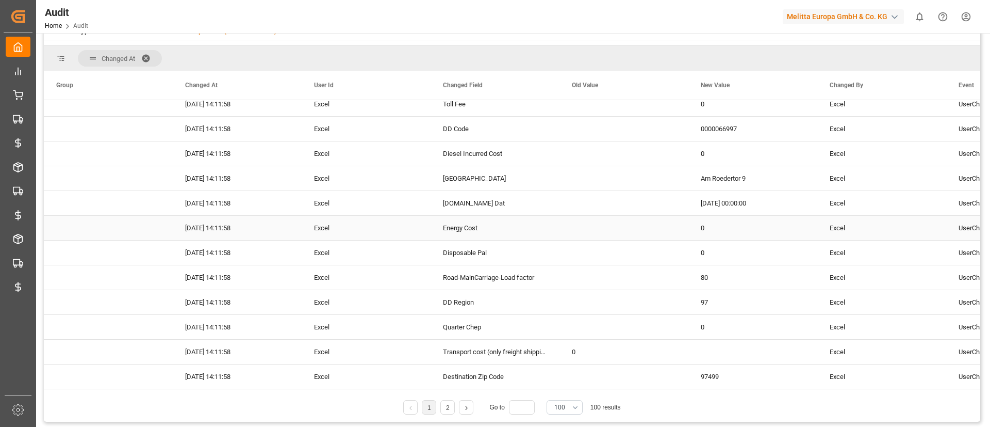
scroll to position [48, 0]
click at [562, 406] on span "100" at bounding box center [559, 406] width 11 height 9
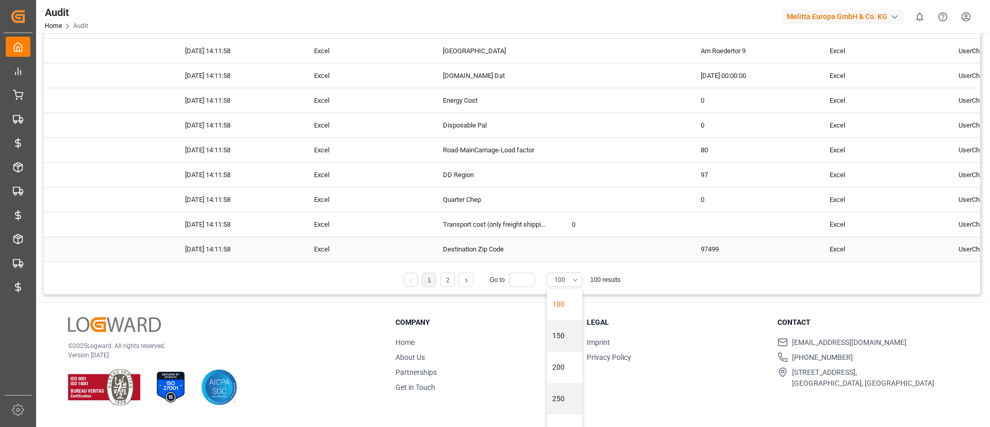
scroll to position [149, 0]
click at [556, 364] on div "200" at bounding box center [564, 366] width 35 height 31
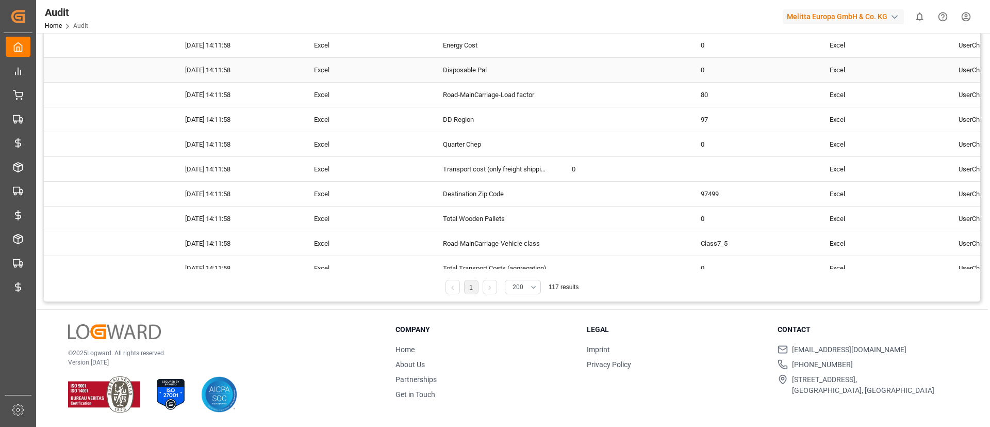
scroll to position [2406, 0]
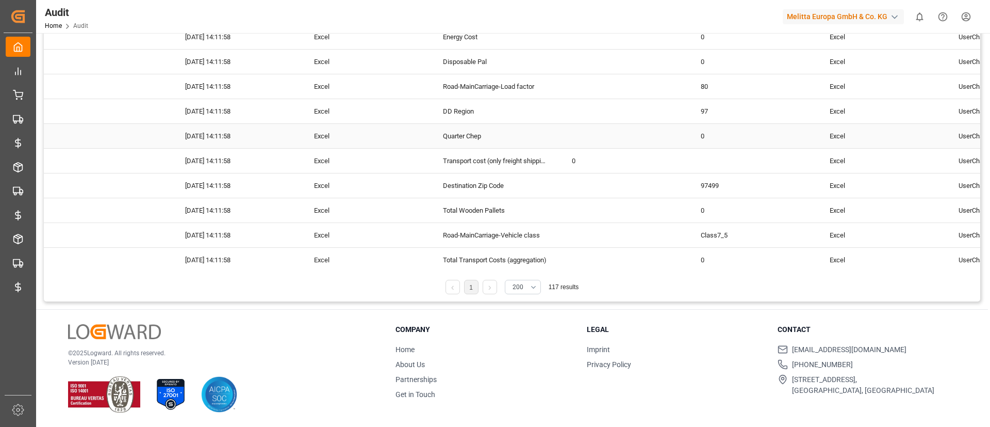
click at [720, 356] on ul "Imprint Privacy Policy" at bounding box center [676, 357] width 178 height 26
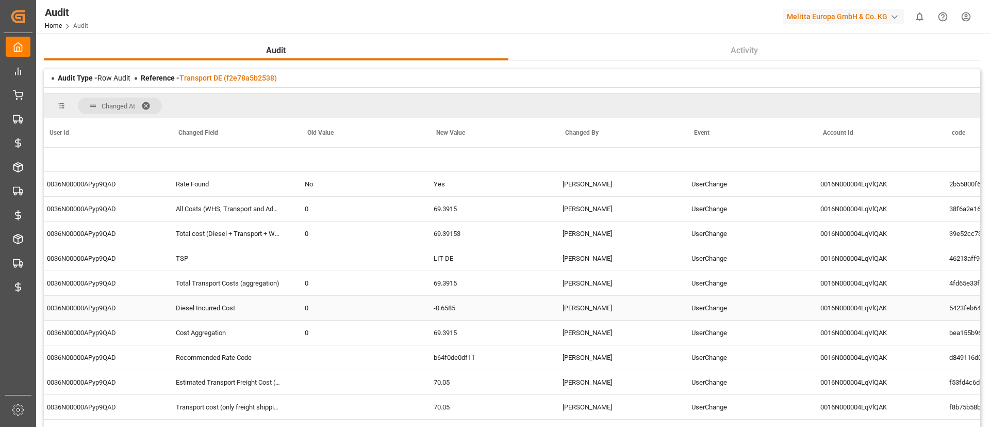
scroll to position [0, 0]
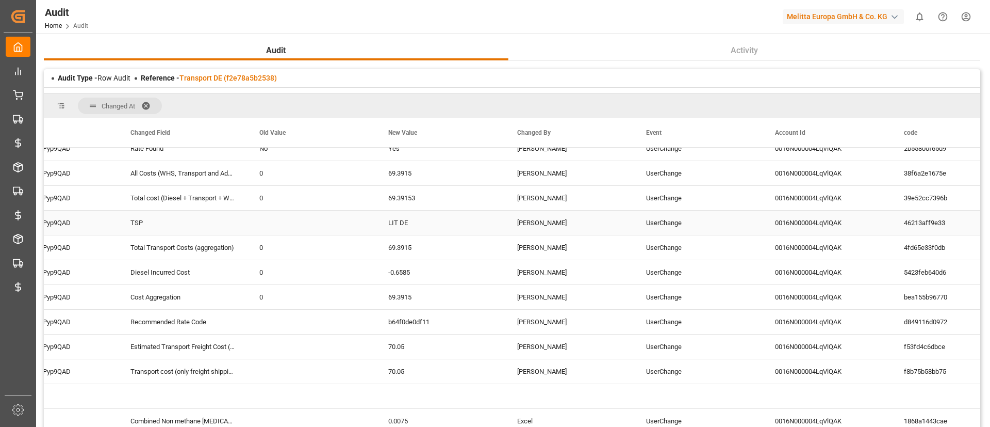
click at [523, 219] on div "Ida John" at bounding box center [569, 222] width 129 height 24
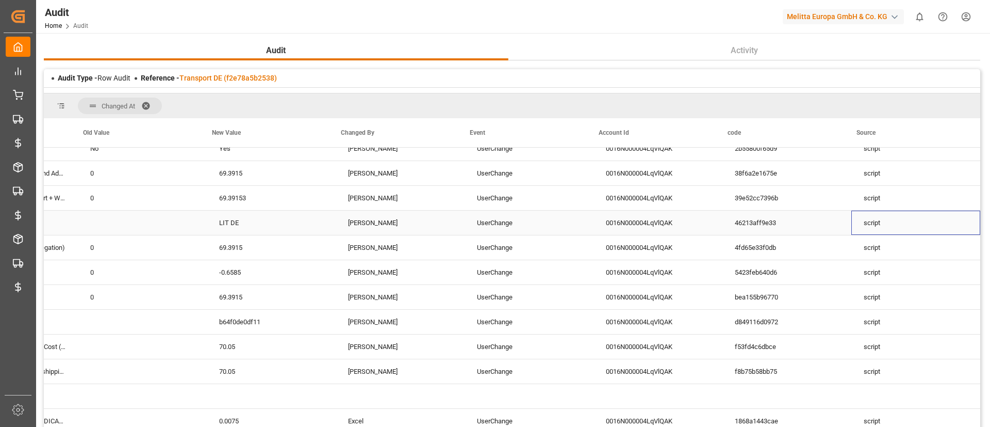
click at [866, 215] on div "script" at bounding box center [916, 222] width 129 height 24
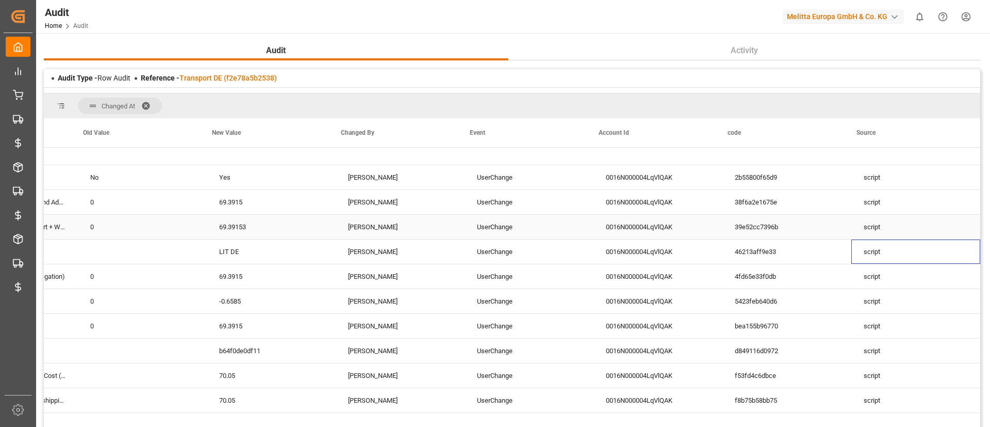
scroll to position [7, 0]
click at [224, 79] on link "Transport DE (f2e78a5b2538)" at bounding box center [227, 78] width 97 height 8
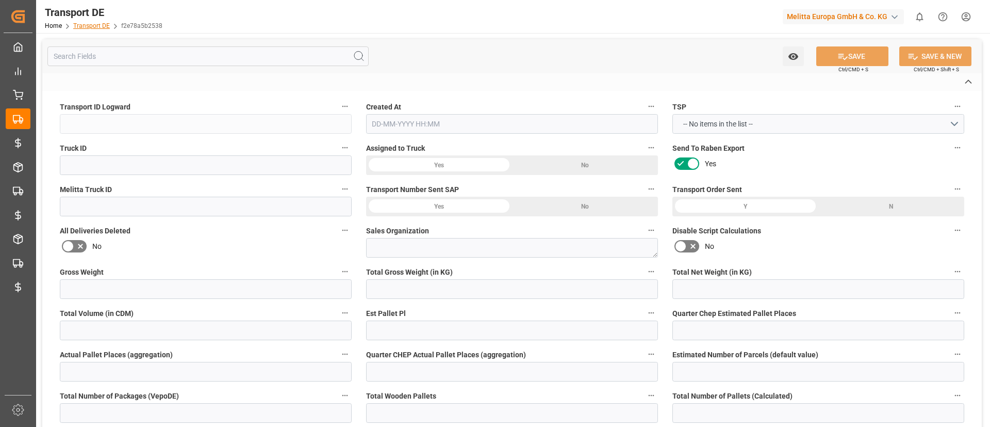
click at [89, 25] on link "Transport DE" at bounding box center [91, 25] width 37 height 7
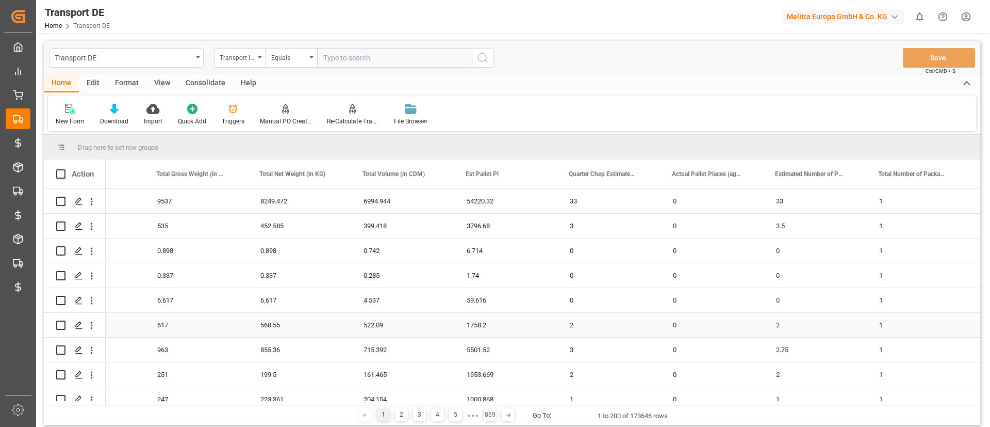
scroll to position [0, 1411]
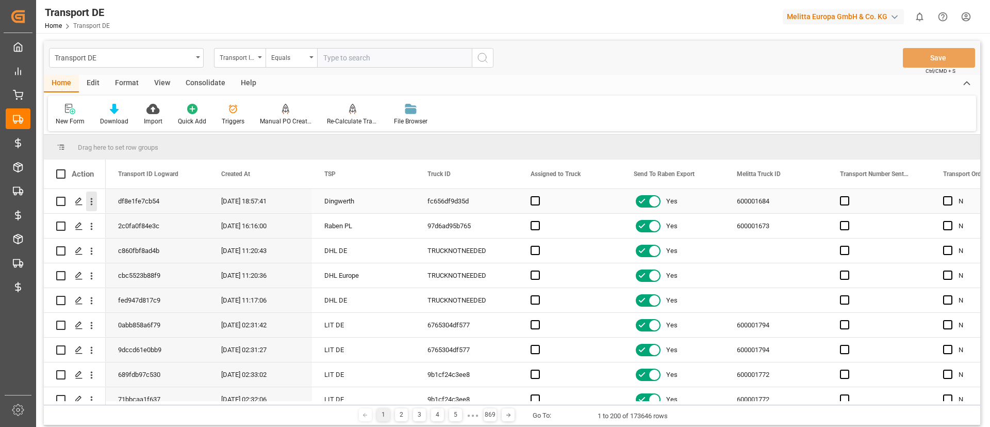
click at [92, 204] on icon "open menu" at bounding box center [92, 201] width 2 height 7
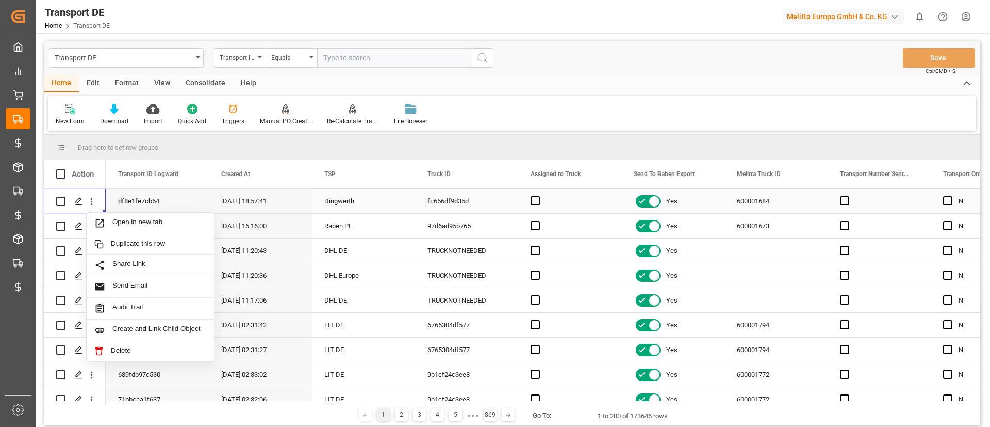
click at [130, 222] on span "Open in new tab" at bounding box center [159, 223] width 94 height 11
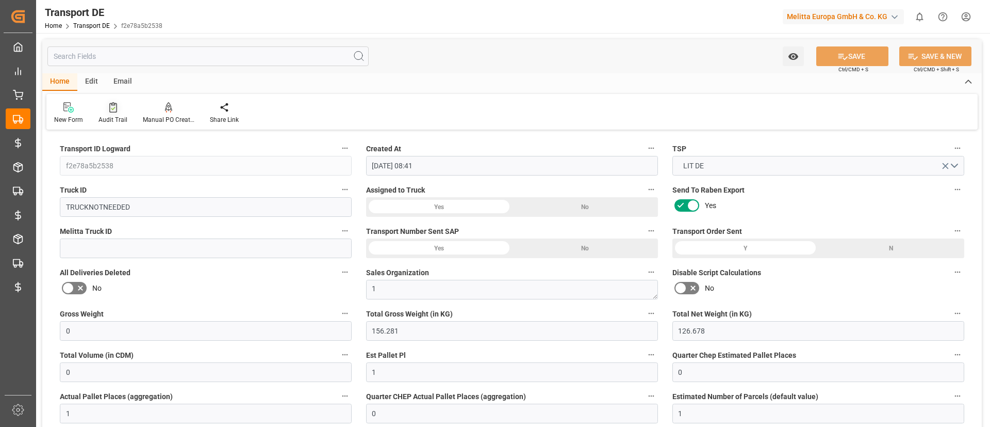
click at [106, 111] on div at bounding box center [113, 107] width 29 height 11
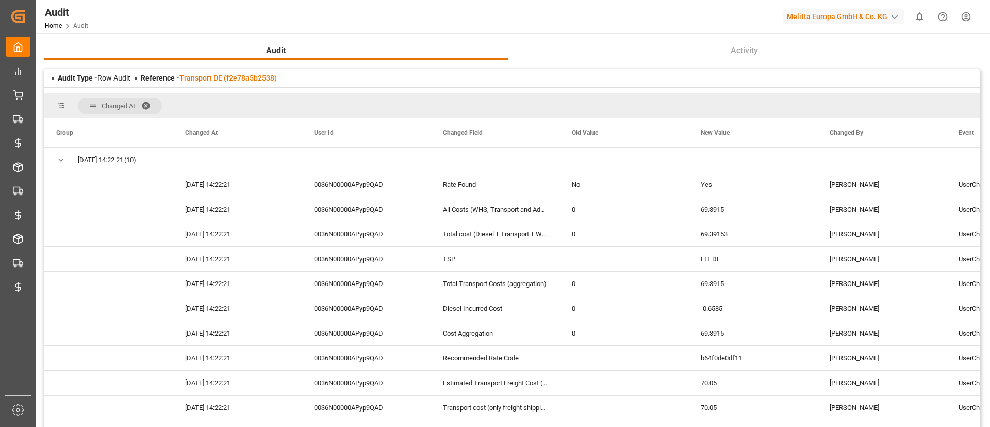
click at [517, 16] on div "Audit Home Audit Melitta Europa GmbH & Co. KG 0 Notifications Only show unread …" at bounding box center [509, 16] width 961 height 33
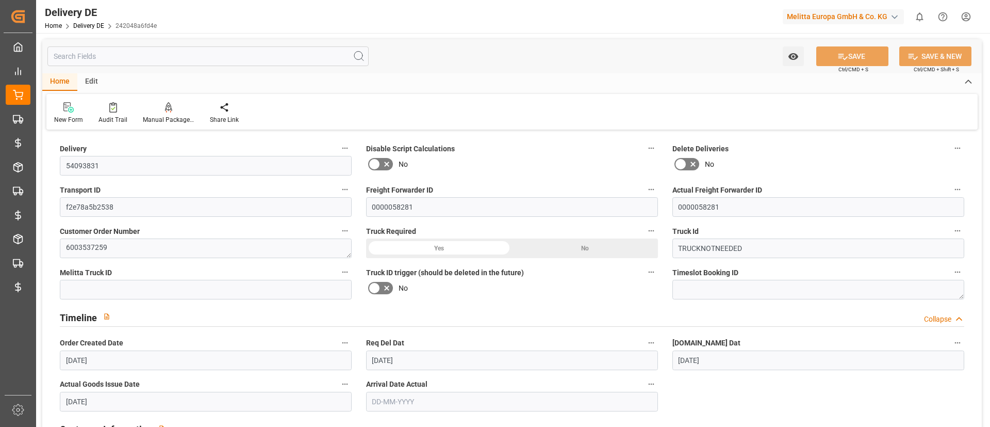
type input "[DATE]"
click at [777, 205] on input "0000058281" at bounding box center [819, 207] width 292 height 20
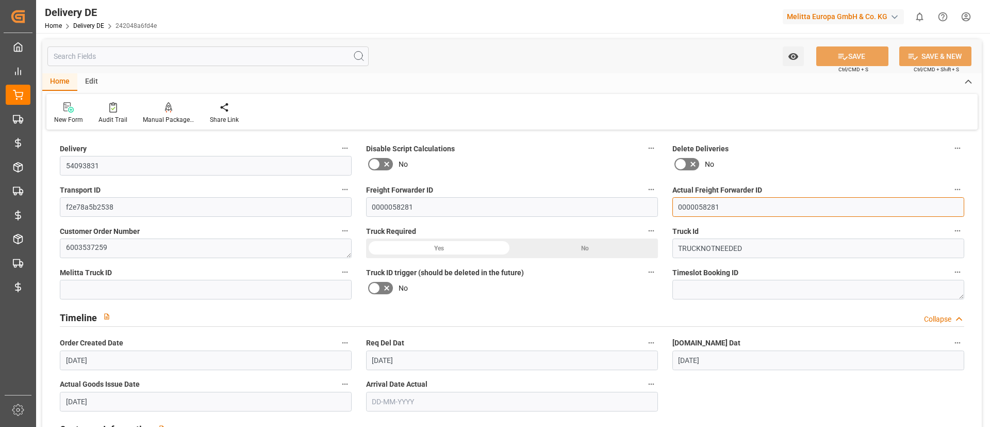
click at [777, 205] on input "0000058281" at bounding box center [819, 207] width 292 height 20
click at [456, 48] on div "Watch Option SAVE Ctrl/CMD + S SAVE & NEW Ctrl/CMD + Shift + S" at bounding box center [512, 56] width 940 height 34
click at [578, 80] on div "Home Edit" at bounding box center [512, 82] width 940 height 18
click at [91, 26] on link "Delivery DE" at bounding box center [88, 25] width 31 height 7
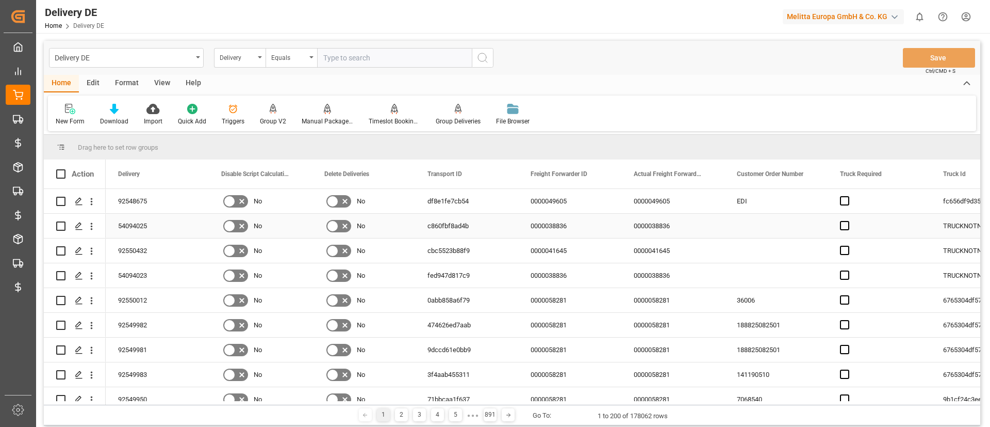
click at [556, 206] on div "0000049605" at bounding box center [569, 201] width 103 height 24
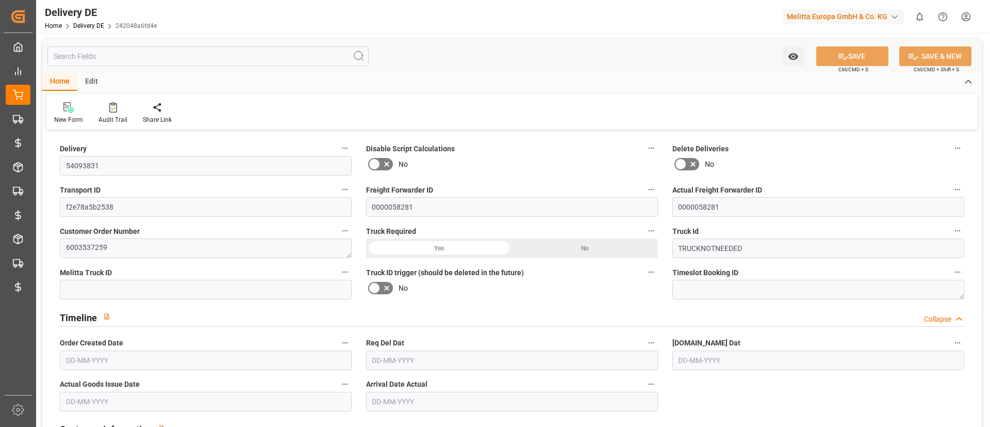
type input "54093831"
type input "f2e78a5b2538"
type input "0000058281"
type textarea "6003537259"
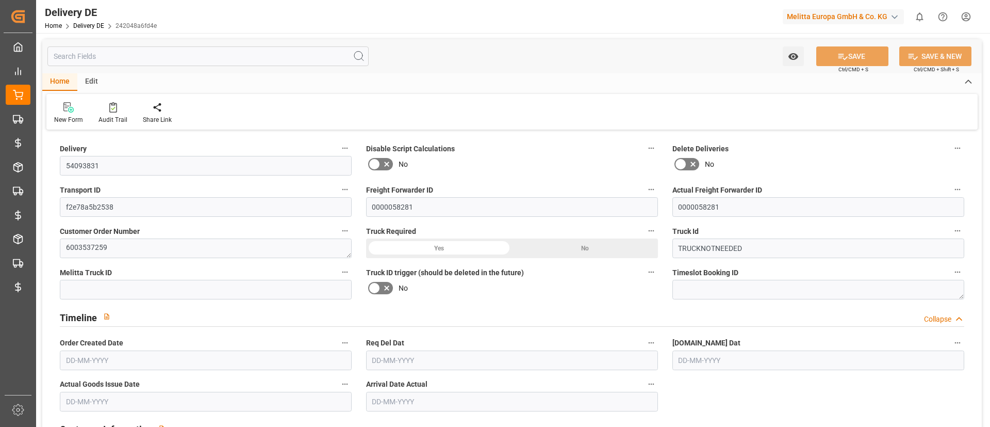
type input "TRUCKNOTNEEDED"
type textarea "Kaufland Zentrallager"
type textarea "0000066997"
type textarea "Kaufland Zentrallager"
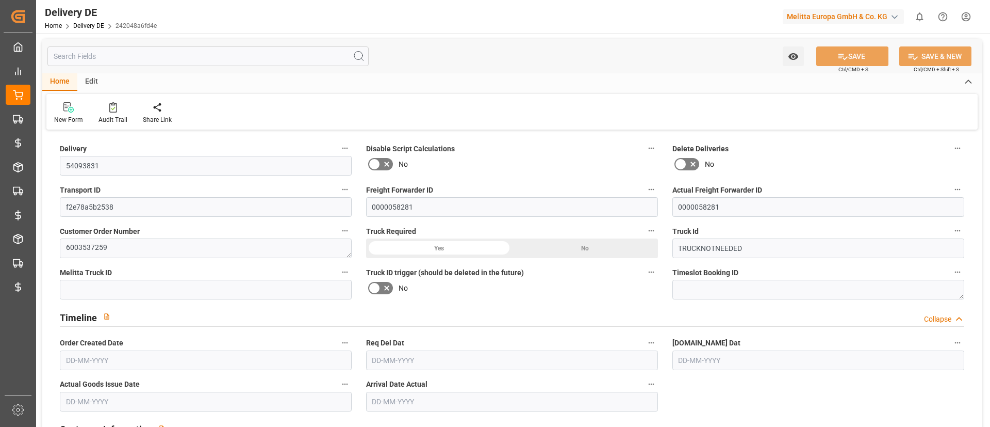
type textarea "Am Roedertor 9"
type textarea "97499"
type textarea "DE"
type textarea "Donnersdorf"
type textarea "97"
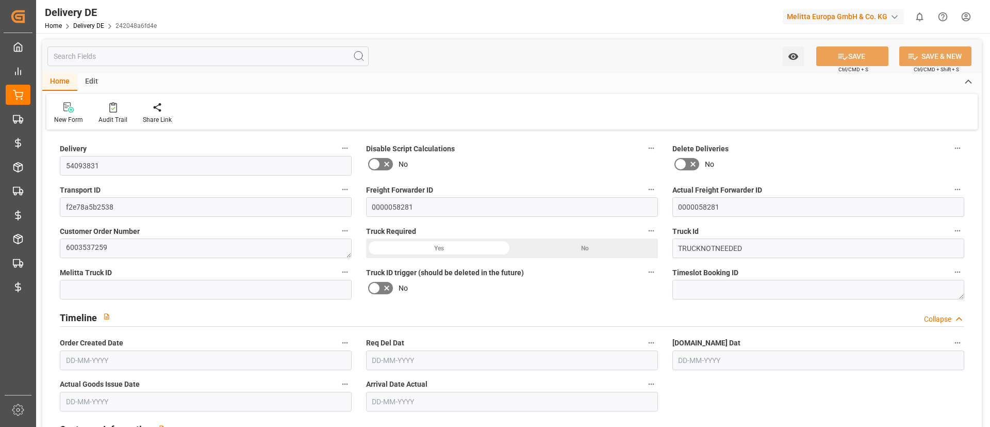
type textarea "0011"
type textarea "1"
type textarea "ZRCK"
type input "Parcel"
type input "Pallet"
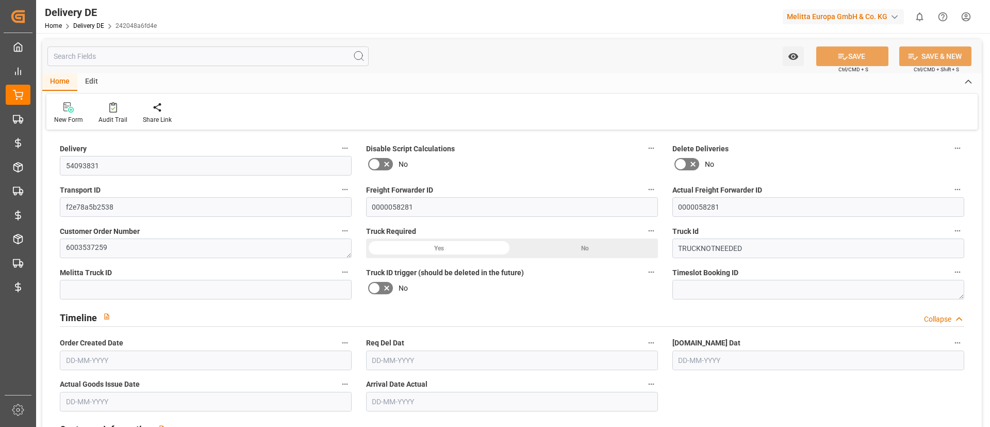
type textarea "RETURN"
type input "RETURN"
type textarea "Abholtermin 15.07.2025 - 1 Palette Paletten Nummer 0016016 Retouren 6003537259 …"
type input "DAP"
type input "2B"
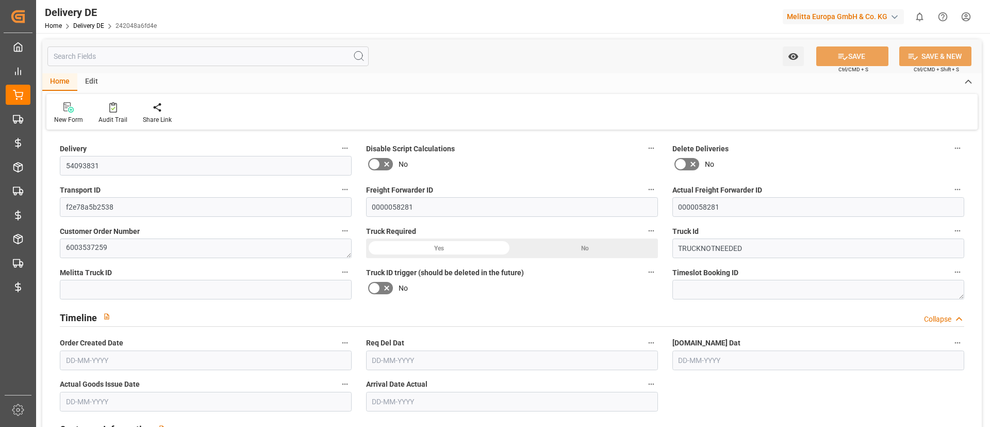
type input "SRAB"
type textarea "Artikel ab voller Lage sortenrein sonst Mischpalette"
type input "EPQB"
type textarea "VP=EUB,Kommi=EUB"
type input "PAST"
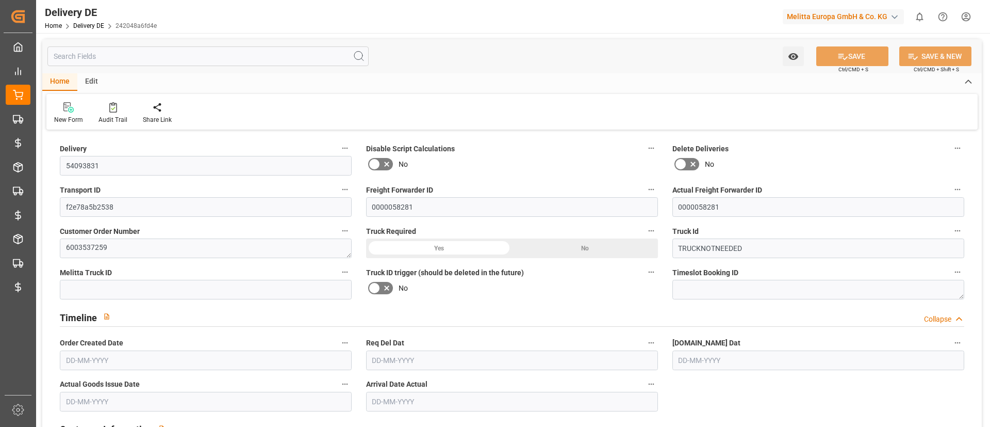
type textarea "Paletten mit Aktionsware stretchen"
type input "0"
type input "1"
type input "126.678"
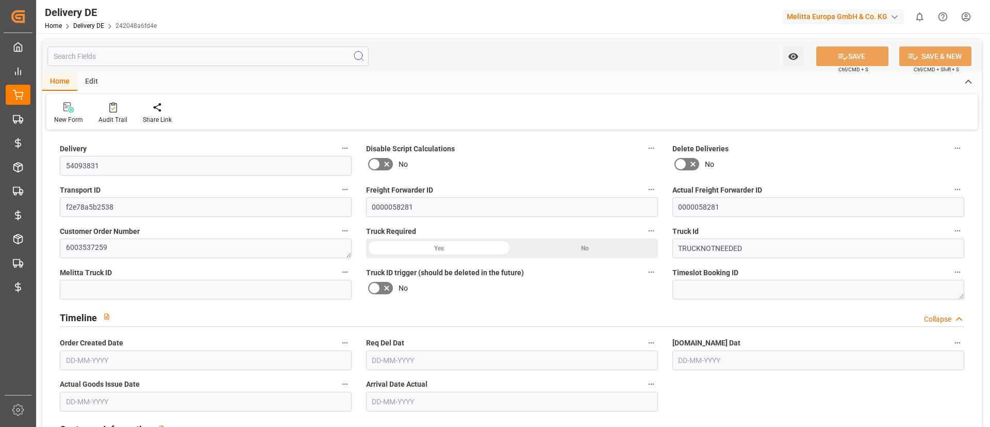
type input "0"
type input "[DATE]"
type input "09-07-2025"
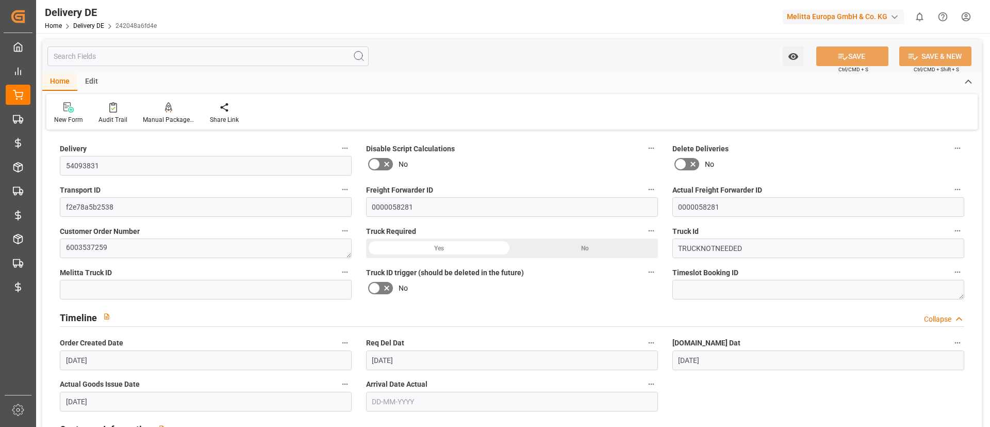
type input "[DATE]"
click at [116, 118] on div "Audit Trail" at bounding box center [113, 119] width 29 height 9
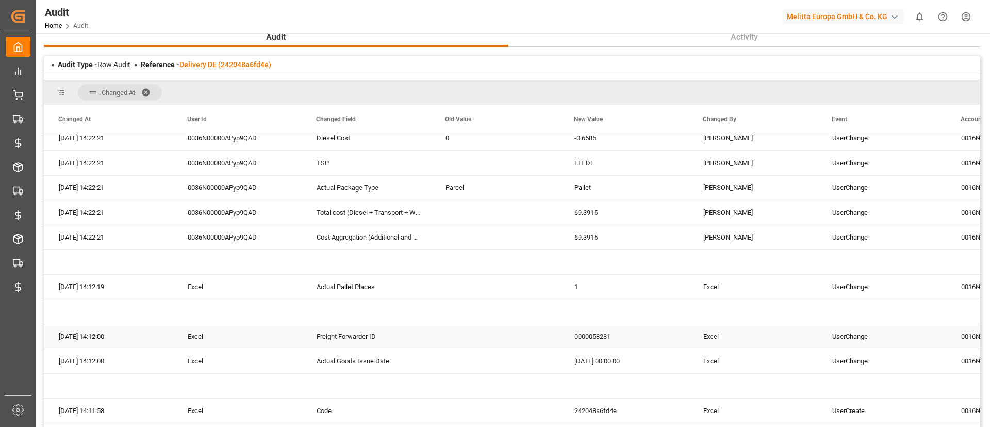
scroll to position [0, 127]
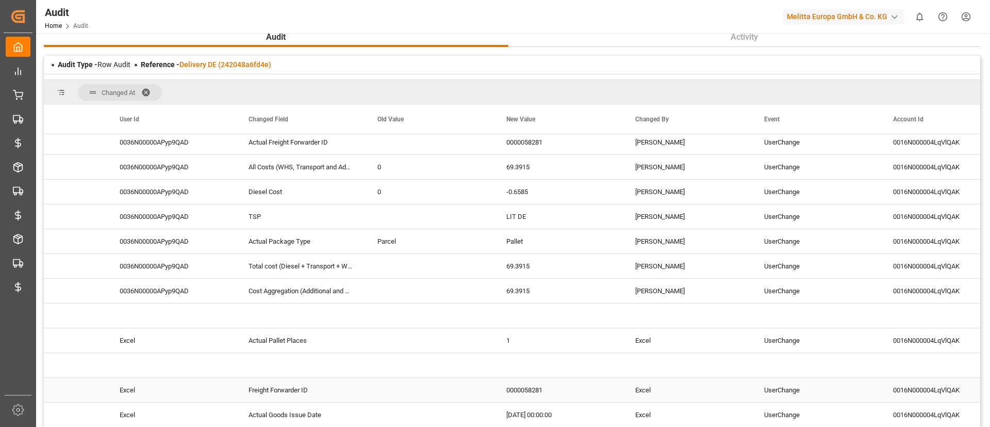
click at [508, 390] on div "0000058281" at bounding box center [558, 390] width 129 height 24
click at [532, 385] on div "0000058281" at bounding box center [558, 390] width 129 height 24
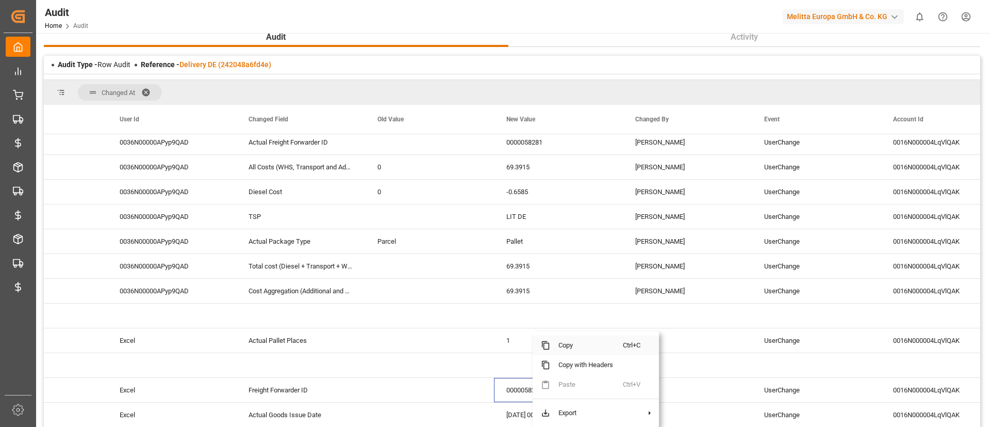
click at [585, 340] on span "Copy" at bounding box center [586, 345] width 73 height 20
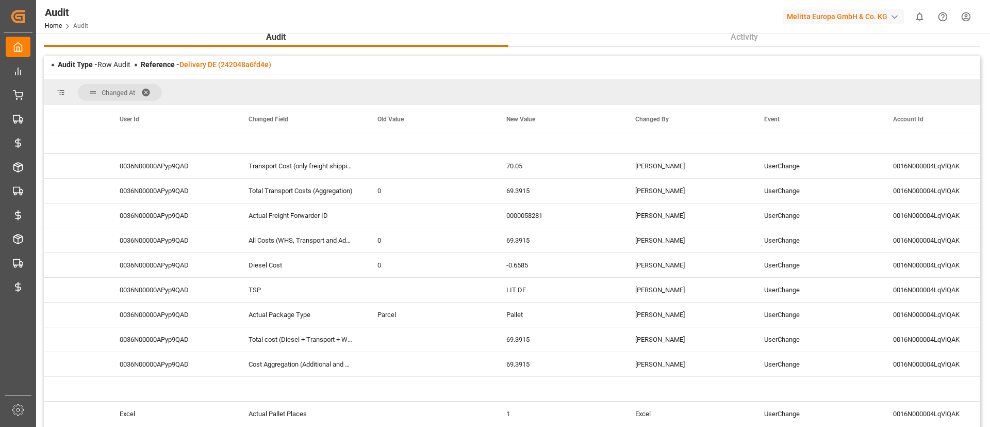
scroll to position [0, 0]
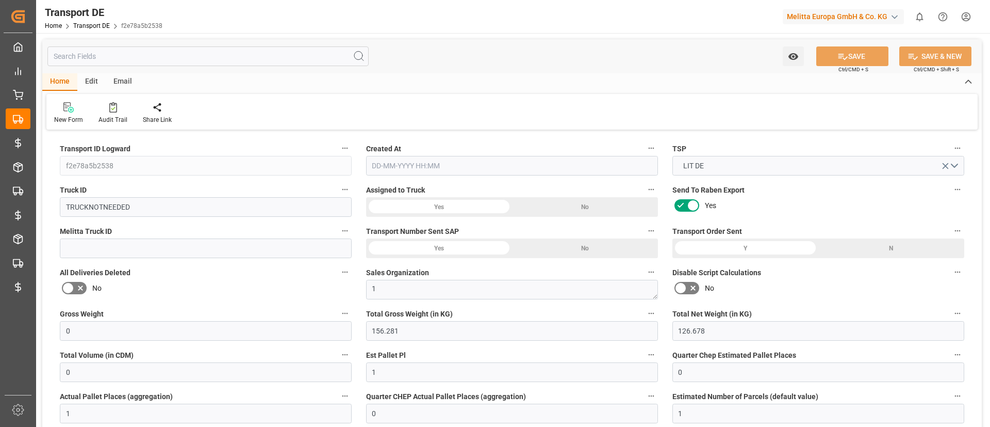
type input "[DATE] 08:41"
type input "[DATE]"
click at [93, 29] on link "Transport DE" at bounding box center [91, 25] width 37 height 7
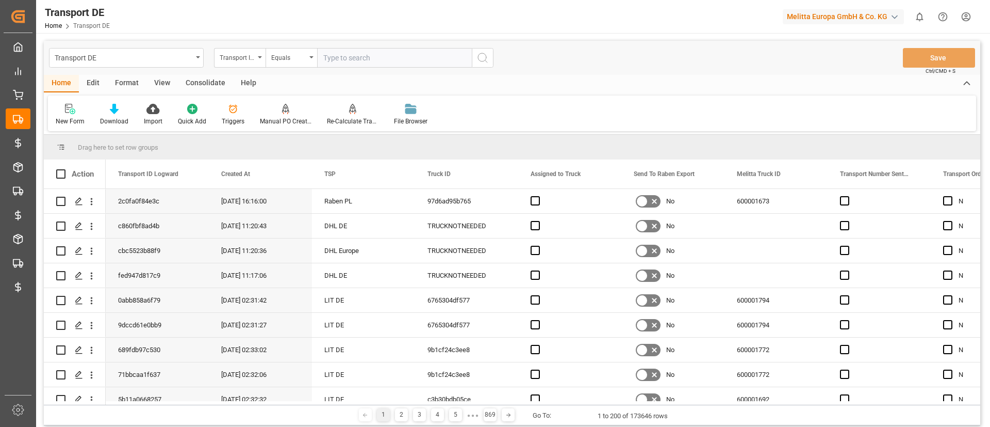
click at [146, 66] on div "Transport DE" at bounding box center [126, 58] width 155 height 20
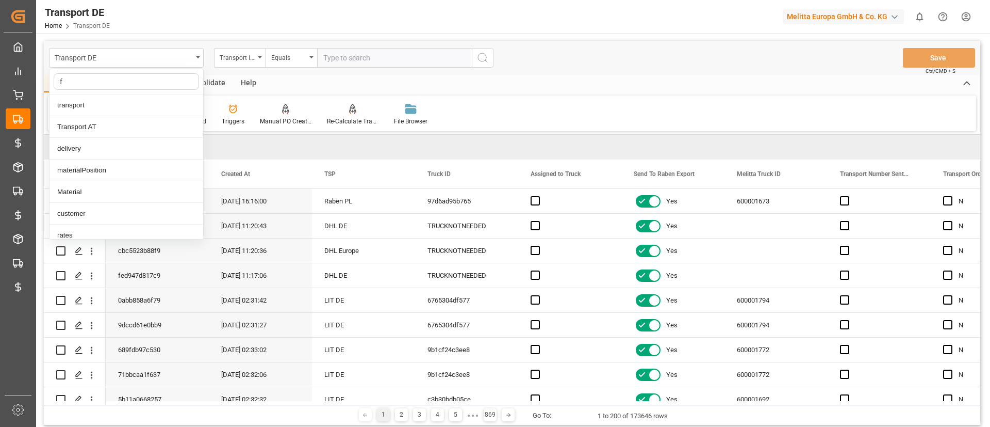
type input "fr"
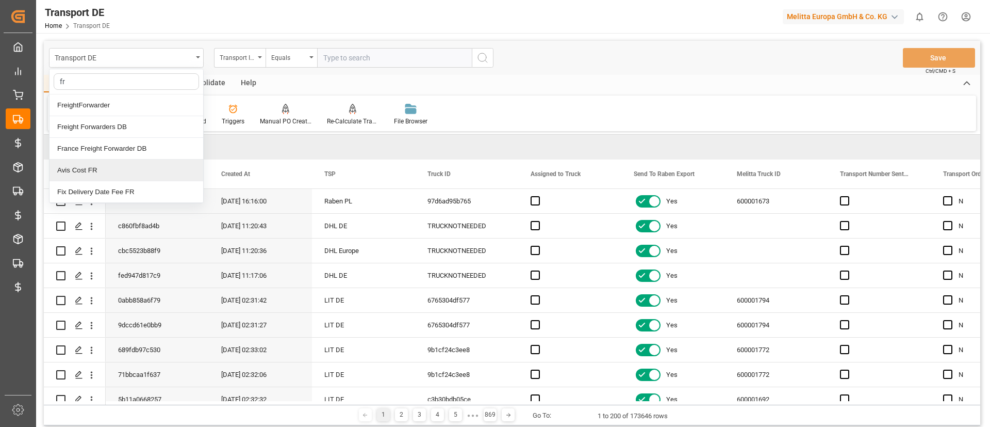
scroll to position [2, 0]
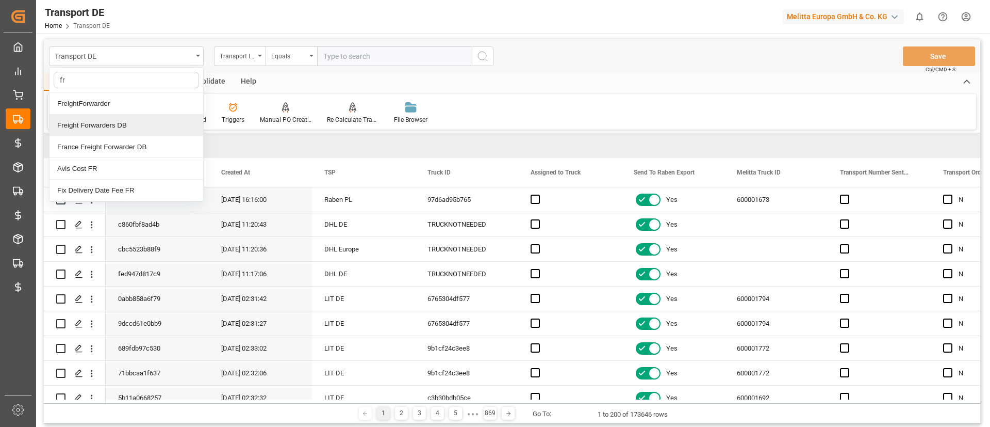
click at [135, 120] on div "Freight Forwarders DB" at bounding box center [127, 126] width 154 height 22
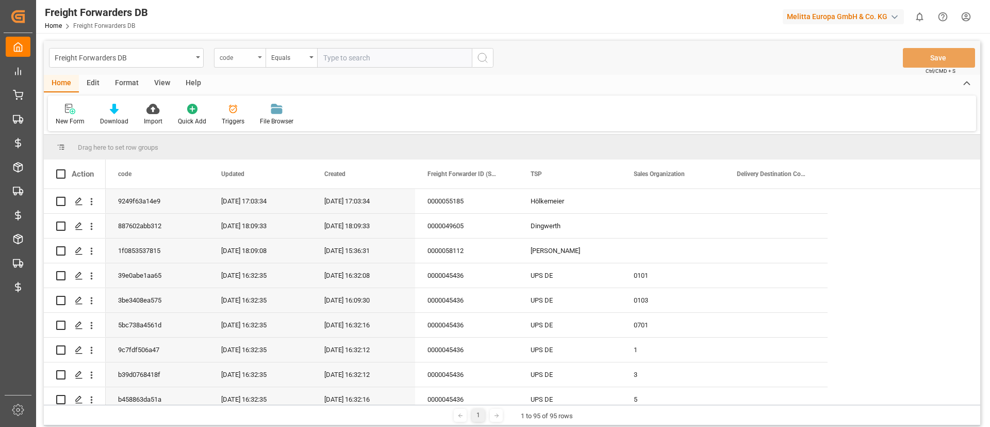
click at [242, 52] on div "code" at bounding box center [237, 57] width 35 height 12
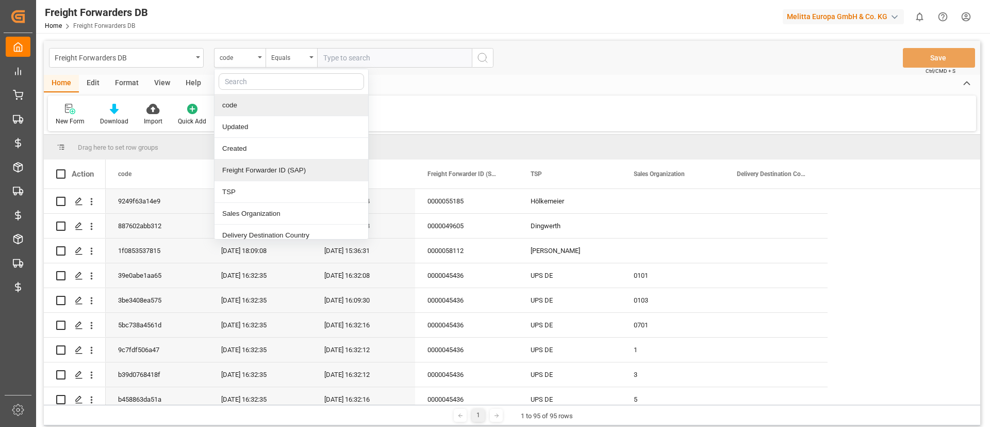
click at [267, 174] on div "Freight Forwarder ID (SAP)" at bounding box center [292, 170] width 154 height 22
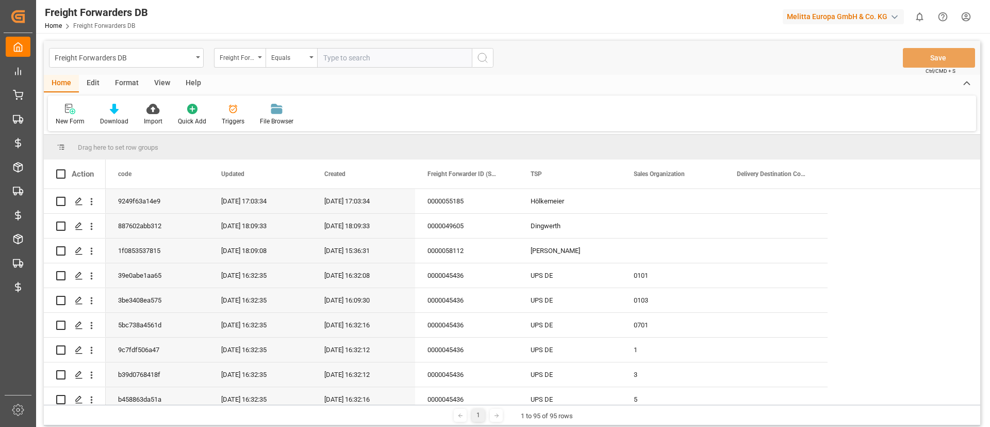
click at [398, 53] on input "text" at bounding box center [394, 58] width 155 height 20
paste input "0000058281"
type input "0000058281"
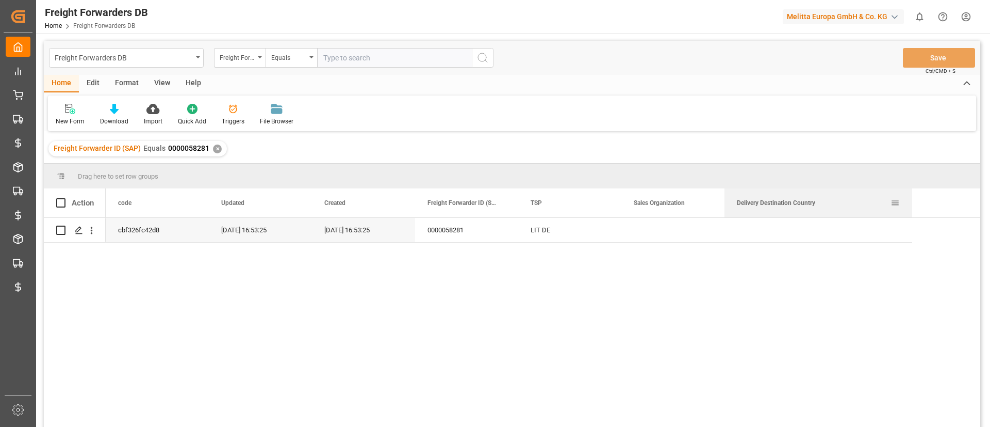
drag, startPoint x: 826, startPoint y: 197, endPoint x: 910, endPoint y: 204, distance: 84.9
click at [910, 204] on div at bounding box center [912, 202] width 4 height 29
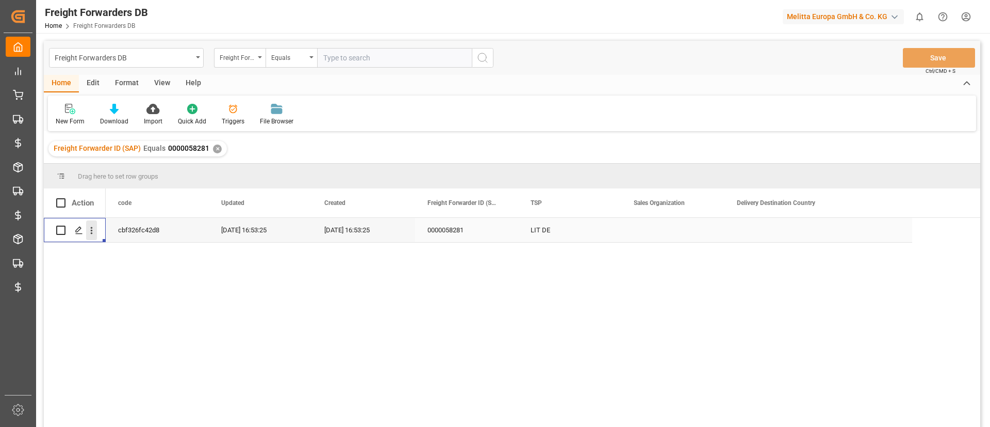
click at [91, 233] on icon "open menu" at bounding box center [92, 230] width 2 height 7
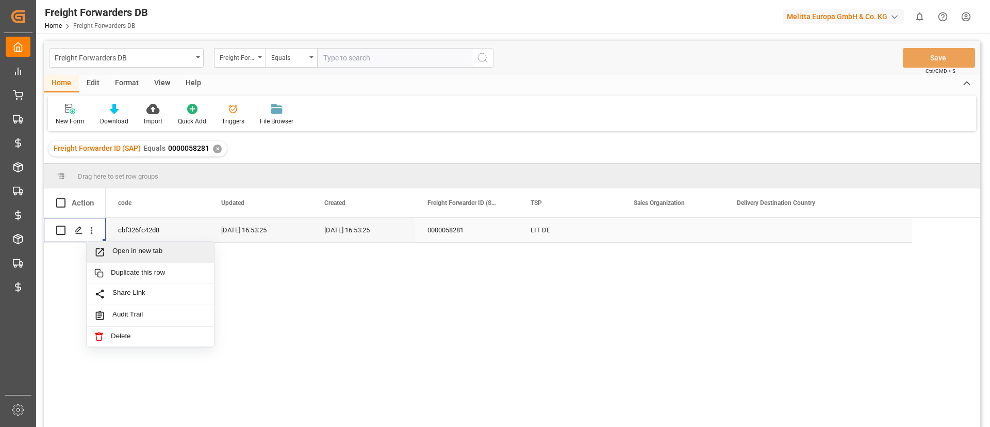
click at [125, 250] on span "Open in new tab" at bounding box center [159, 252] width 94 height 11
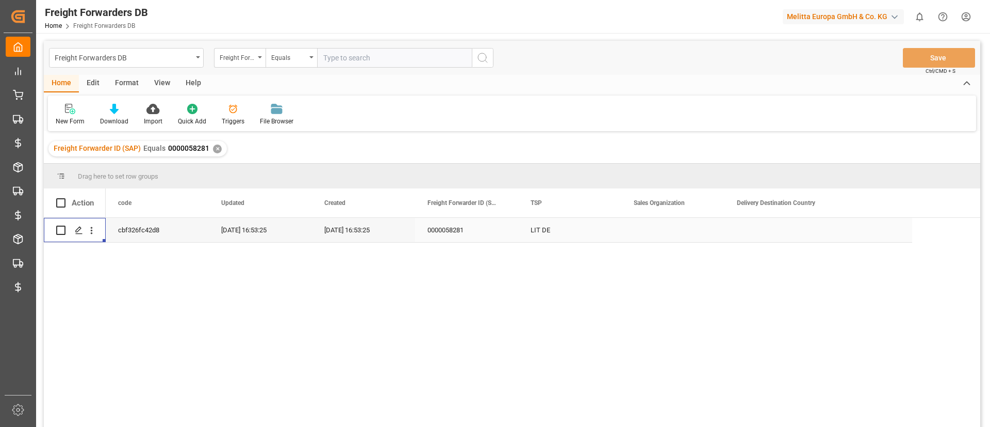
click at [344, 58] on input "text" at bounding box center [394, 58] width 155 height 20
click at [338, 52] on input "text" at bounding box center [394, 58] width 155 height 20
paste input "0000049605"
type input "0000049605"
click at [478, 61] on icon "search button" at bounding box center [483, 58] width 12 height 12
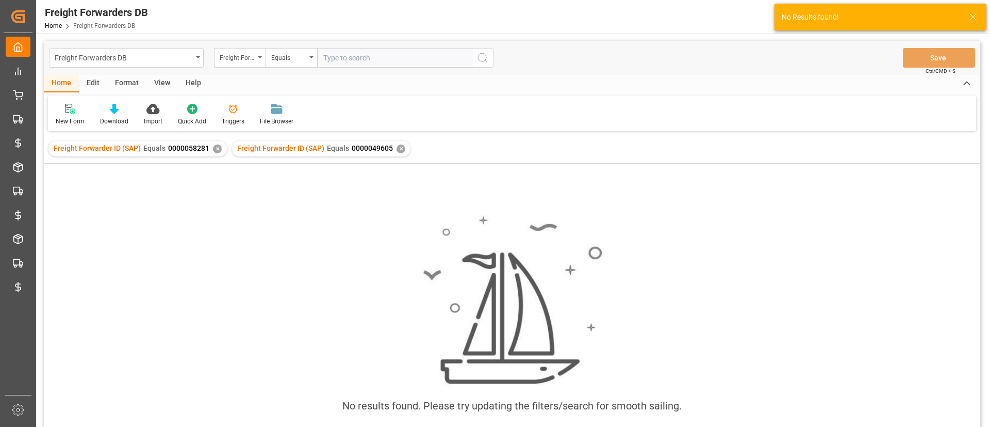
click at [217, 150] on div "✕" at bounding box center [217, 148] width 9 height 9
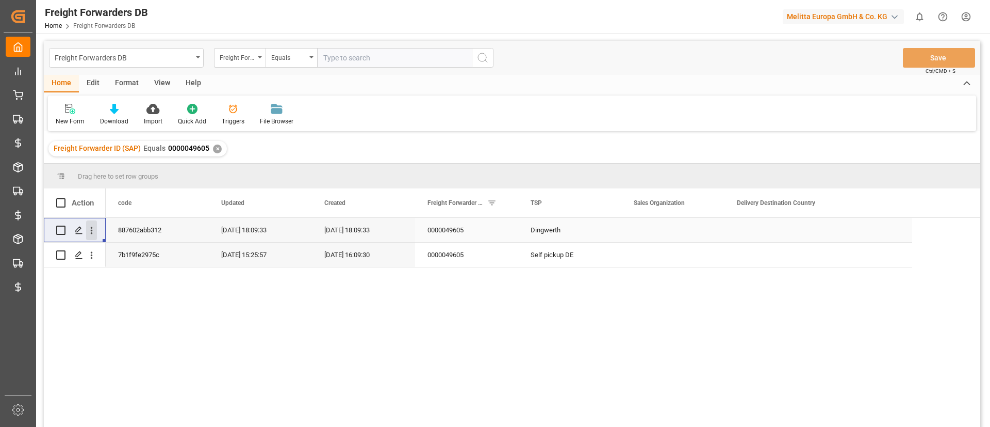
click at [93, 232] on icon "open menu" at bounding box center [91, 230] width 11 height 11
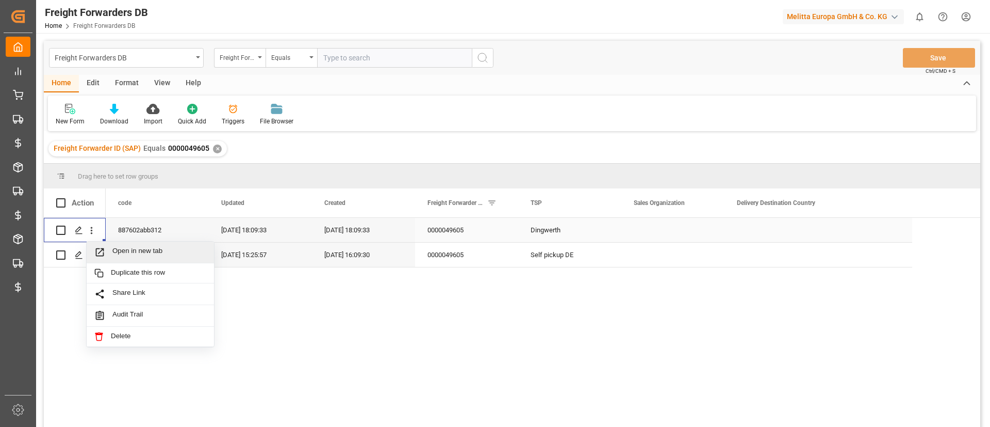
click at [126, 249] on span "Open in new tab" at bounding box center [159, 252] width 94 height 11
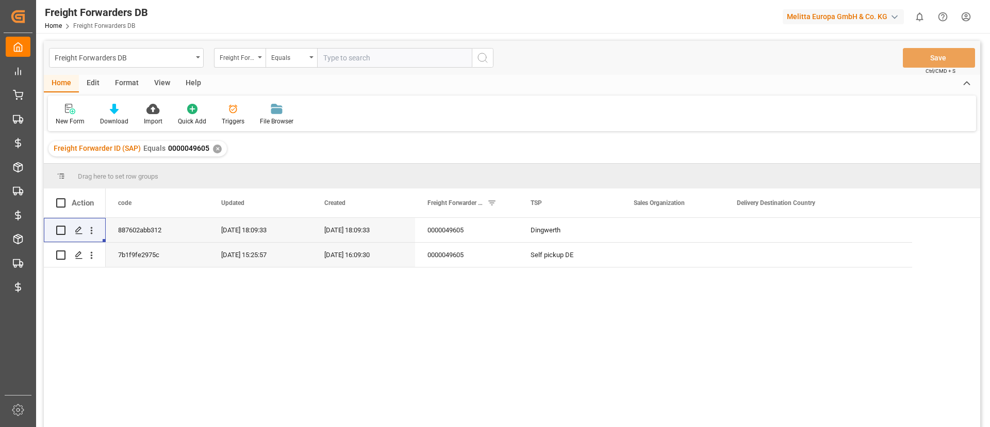
click at [214, 148] on div "✕" at bounding box center [217, 148] width 9 height 9
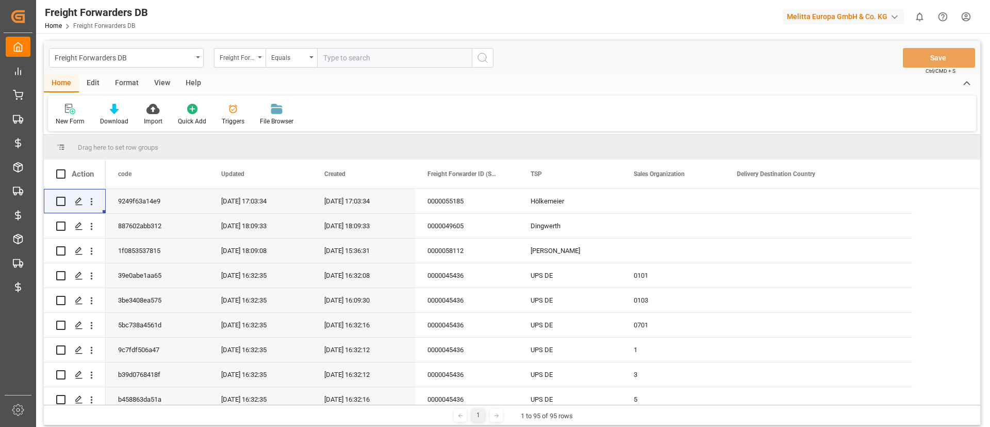
click at [348, 63] on input "text" at bounding box center [394, 58] width 155 height 20
paste input "0000058281"
type input "0000058281"
click at [335, 60] on input "text" at bounding box center [394, 58] width 155 height 20
paste input "0000031934"
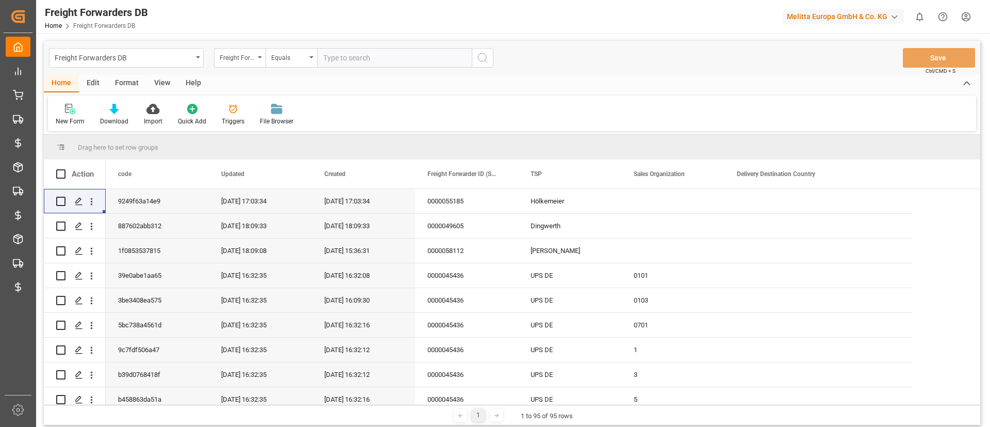
type input "0000031934"
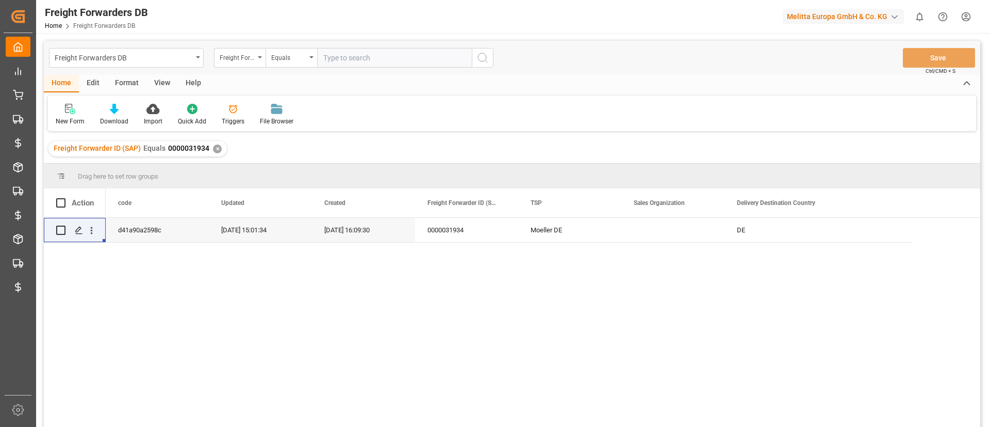
click at [396, 284] on div "d41a90a2598c 12-12-2024 15:01:34 08-04-2024 16:09:30 0000031934 Moeller DE DE" at bounding box center [543, 326] width 875 height 216
click at [94, 233] on icon "open menu" at bounding box center [91, 230] width 11 height 11
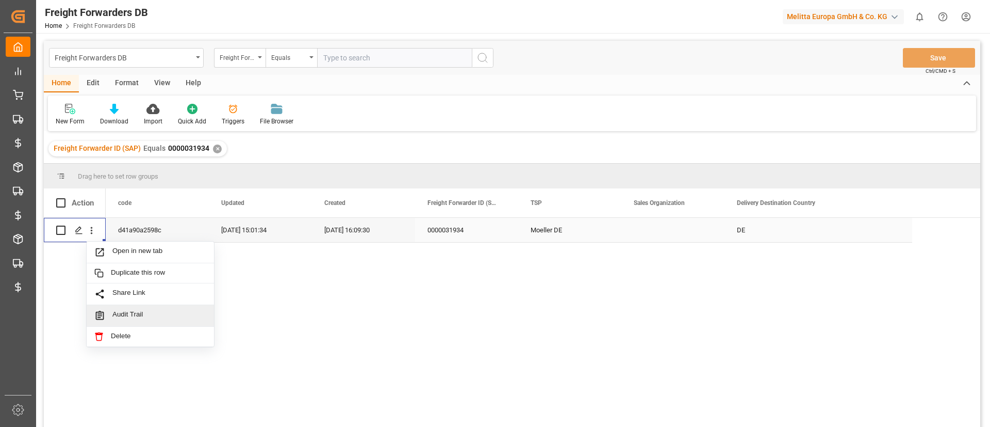
click at [169, 306] on div "Audit Trail" at bounding box center [150, 316] width 127 height 22
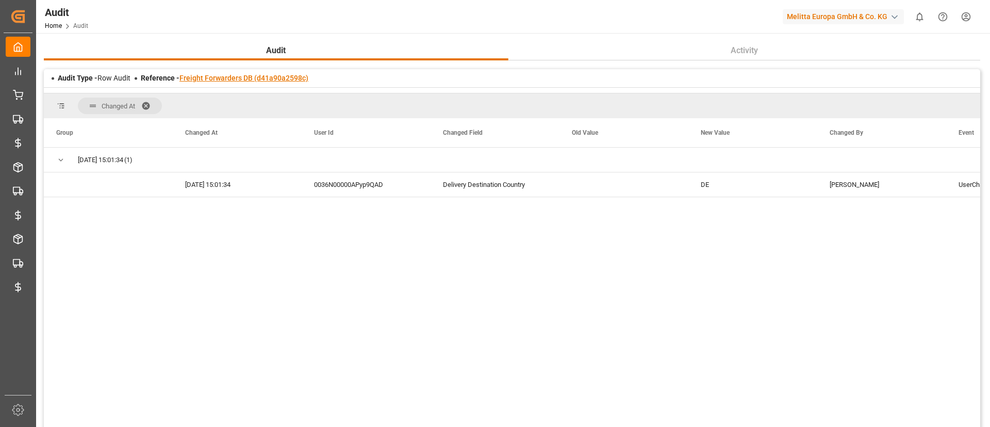
click at [238, 75] on link "Freight Forwarders DB (d41a90a2598c)" at bounding box center [243, 78] width 129 height 8
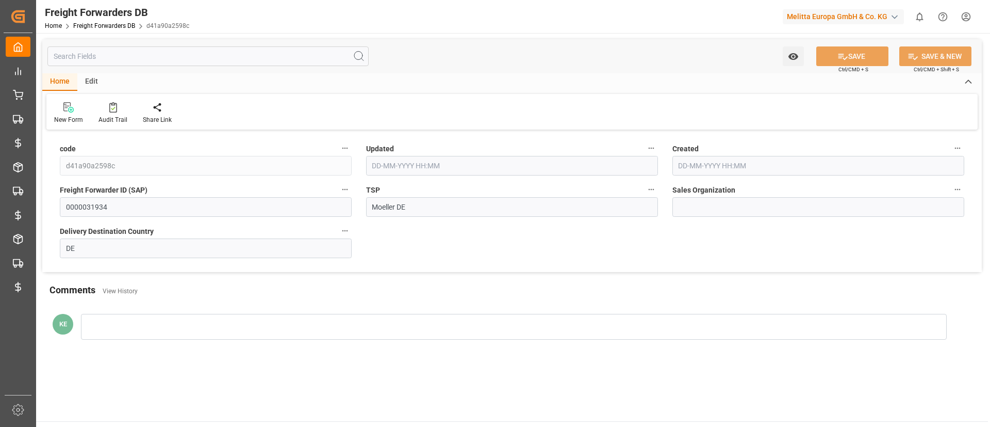
type input "12-12-2024 09:31"
type input "08-04-2024 10:39"
type input "[DATE] 11:23"
click at [664, 211] on div "TSP LIT DE" at bounding box center [512, 199] width 306 height 41
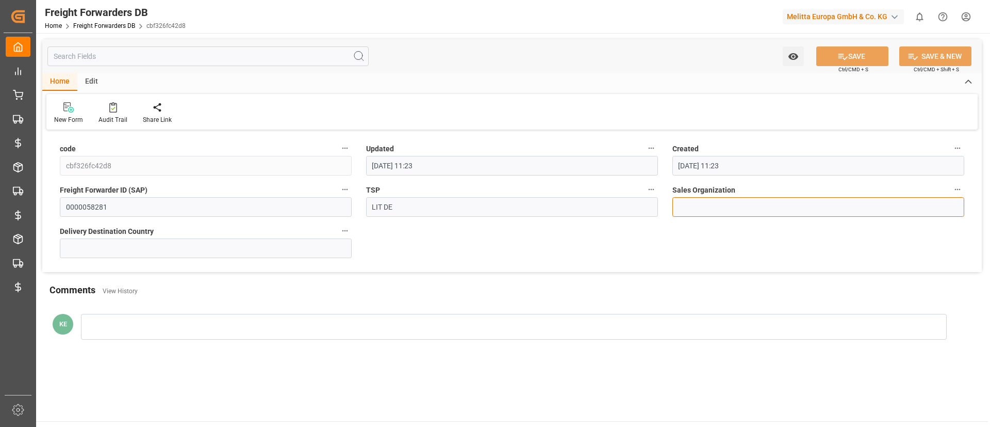
click at [706, 209] on input at bounding box center [819, 207] width 292 height 20
click at [765, 251] on div "code cbf326fc42d8 Updated [DATE] 11:23 Created [DATE] 11:23 Freight Forwarder I…" at bounding box center [512, 202] width 940 height 139
click at [686, 209] on input at bounding box center [819, 207] width 292 height 20
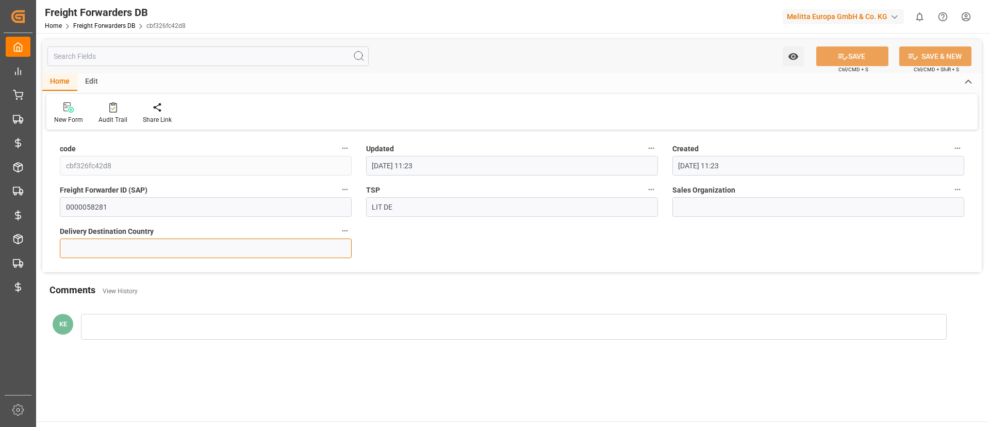
click at [318, 250] on input at bounding box center [206, 248] width 292 height 20
click at [460, 231] on div "code cbf326fc42d8 Updated [DATE] 11:23 Created [DATE] 11:23 Freight Forwarder I…" at bounding box center [512, 202] width 940 height 139
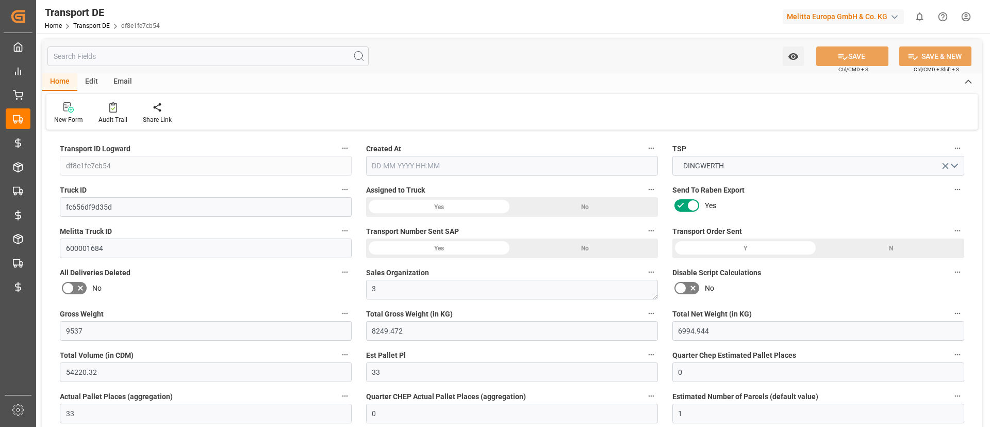
type input "9537"
type input "8249.472"
type input "6994.944"
type input "54220.32"
type input "33"
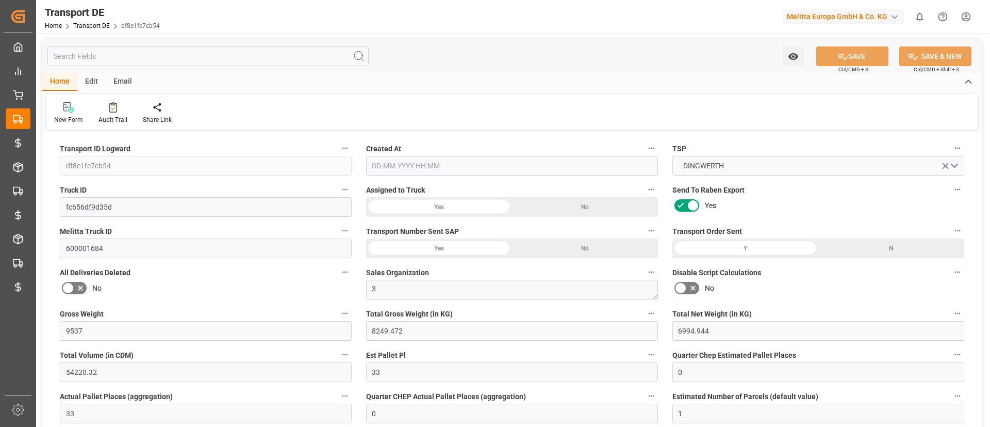
type input "0"
type input "33"
type input "0"
type input "1"
type input "33"
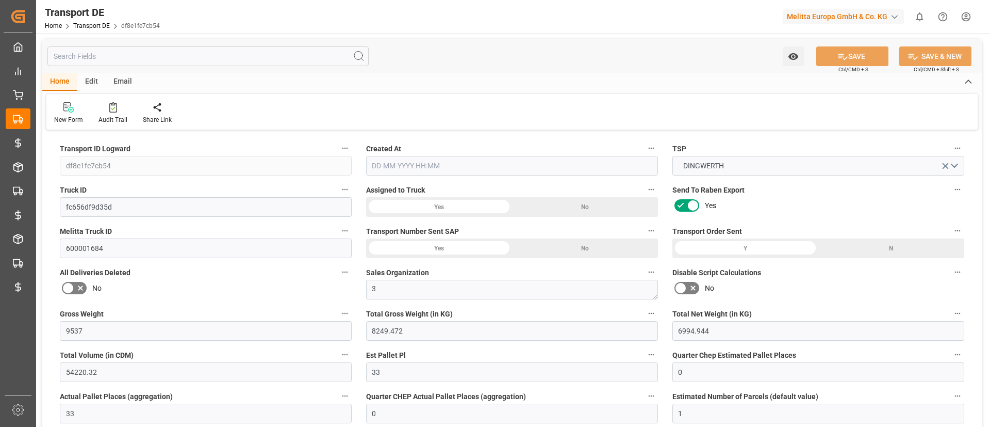
type input "33"
type input "0"
type input "327.03"
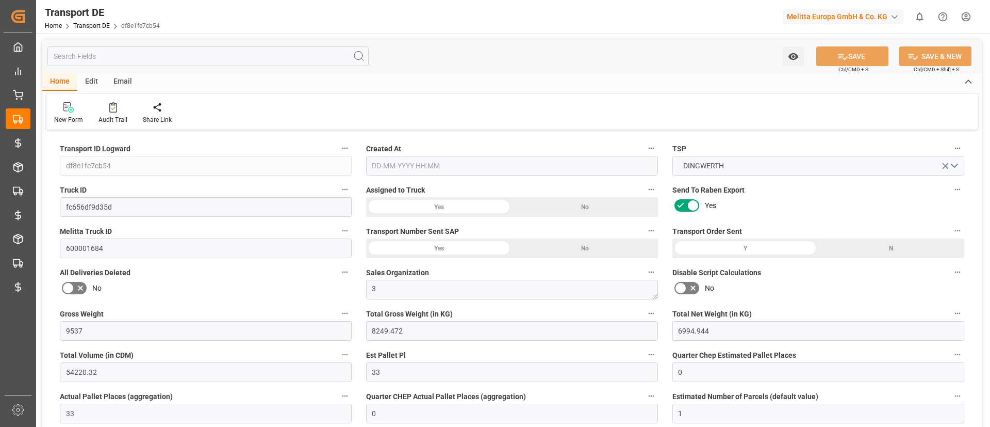
type input "172.131"
type input "327.03"
type input "48"
type input "0"
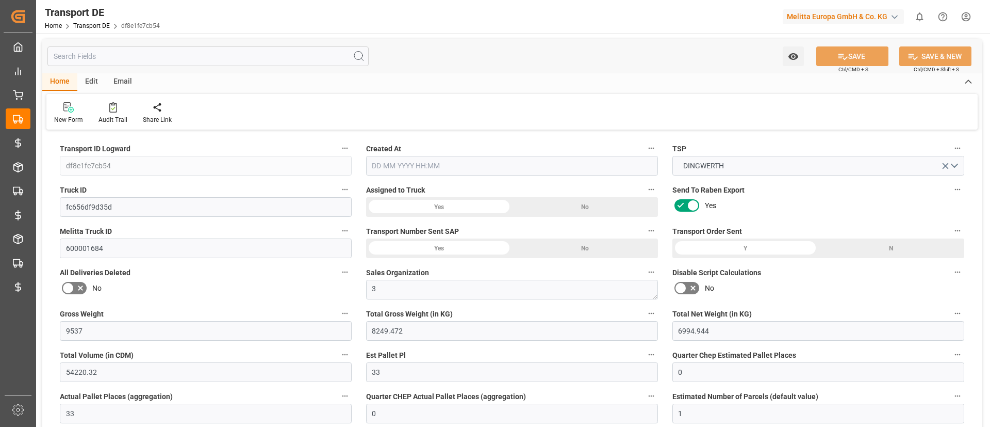
type input "0"
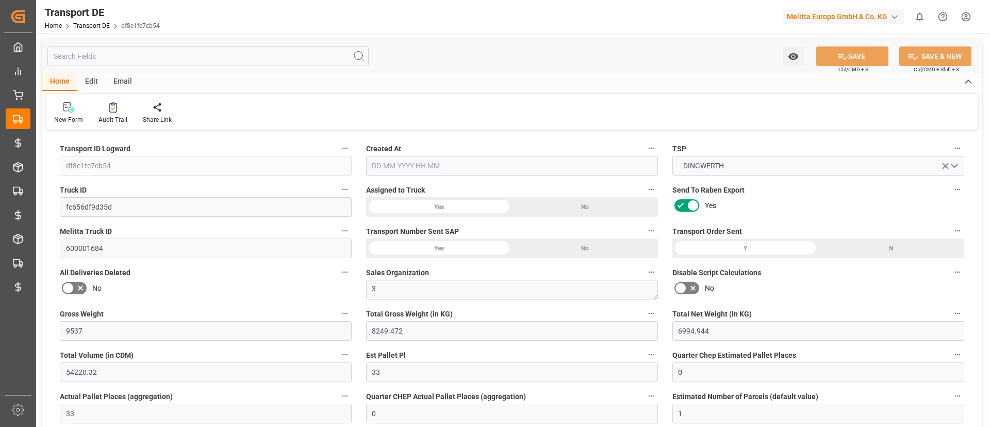
type input "0"
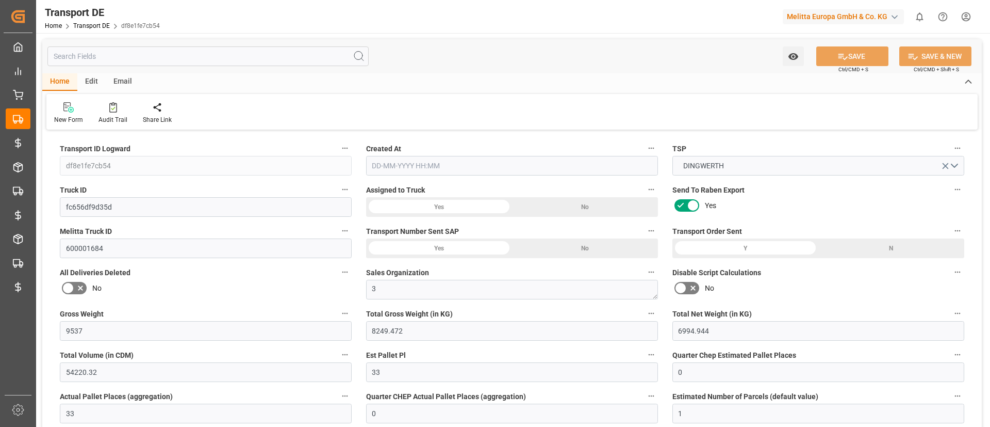
type input "0"
type input "8249.472"
type input "21"
type input "100"
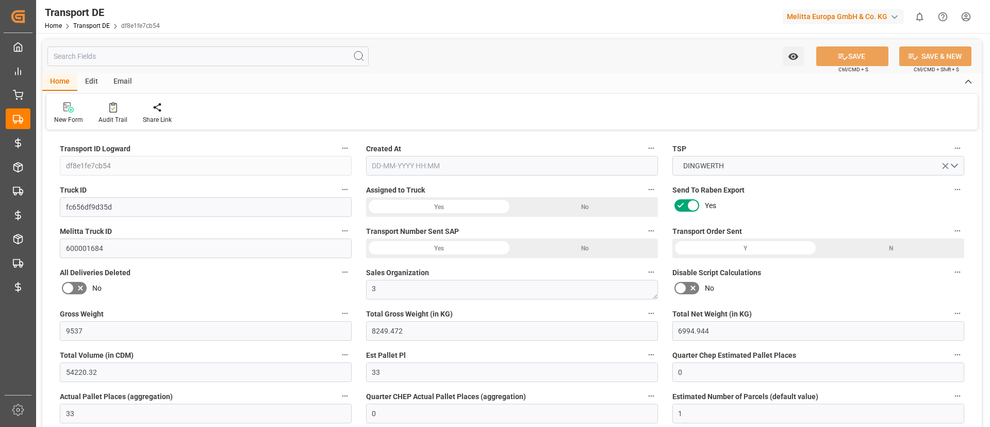
type input "33"
type input "0"
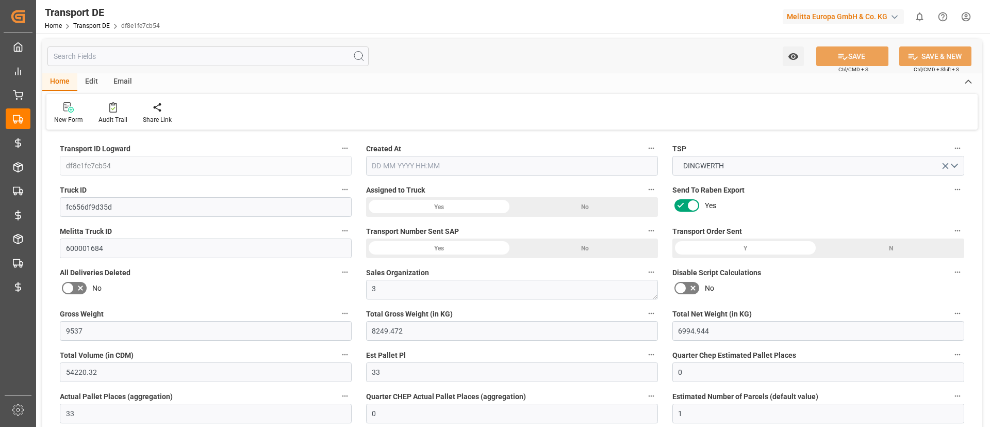
type input "0"
type input "1"
type input "0"
type input "2376"
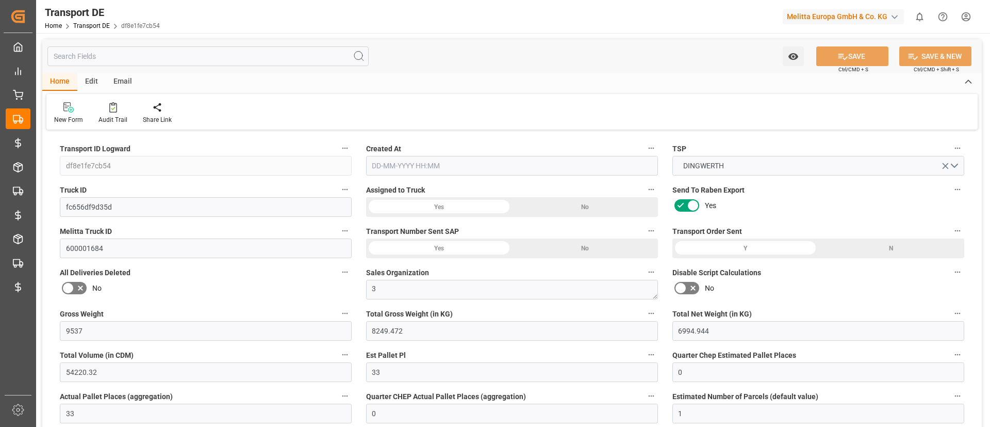
type input "499.161"
type input "327.03"
type input "[DATE] 13:27"
type input "[DATE]"
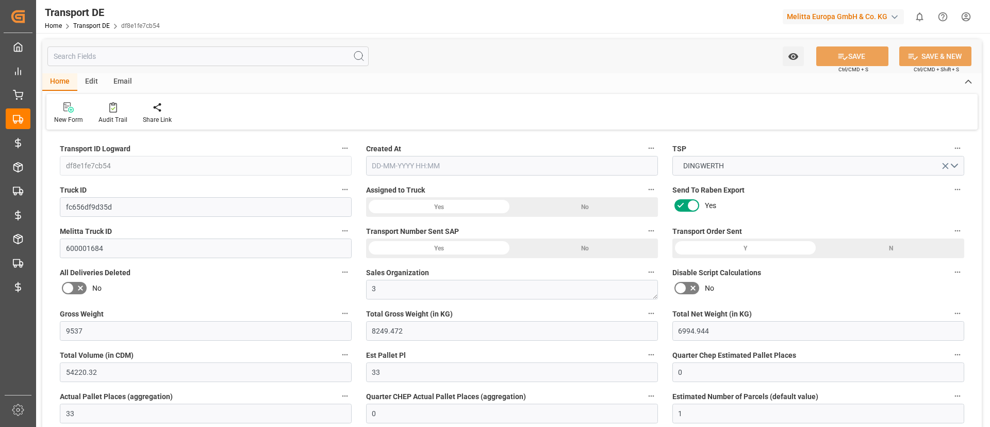
type input "[DATE]"
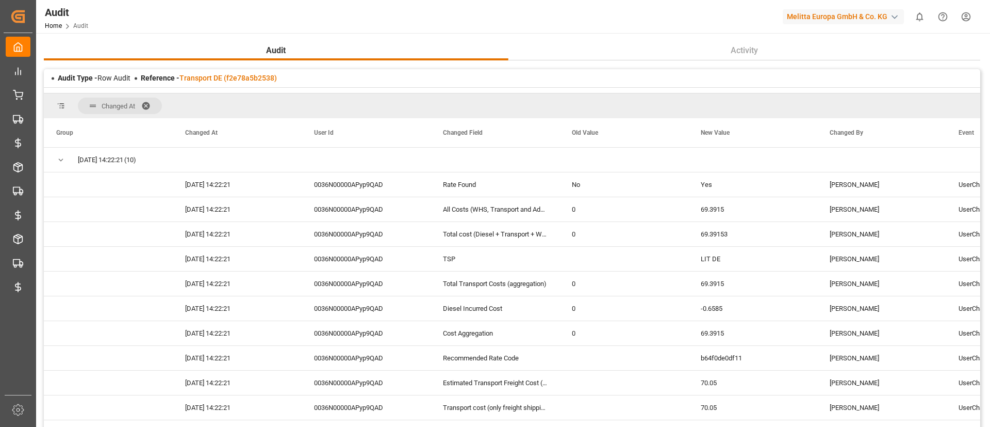
click at [517, 16] on div "Audit Home Audit Melitta Europa GmbH & Co. KG 0 Notifications Only show unread …" at bounding box center [509, 16] width 961 height 33
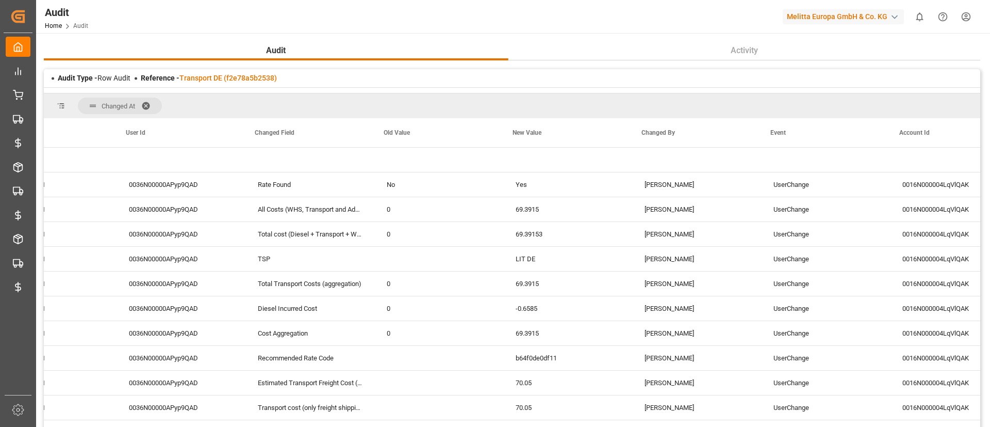
scroll to position [0, 185]
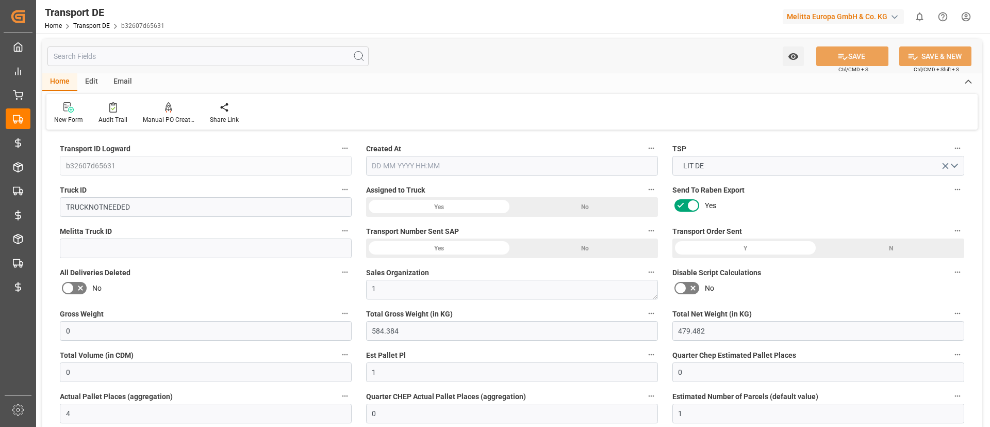
type input "0"
type input "584.384"
type input "479.482"
type input "0"
type input "1"
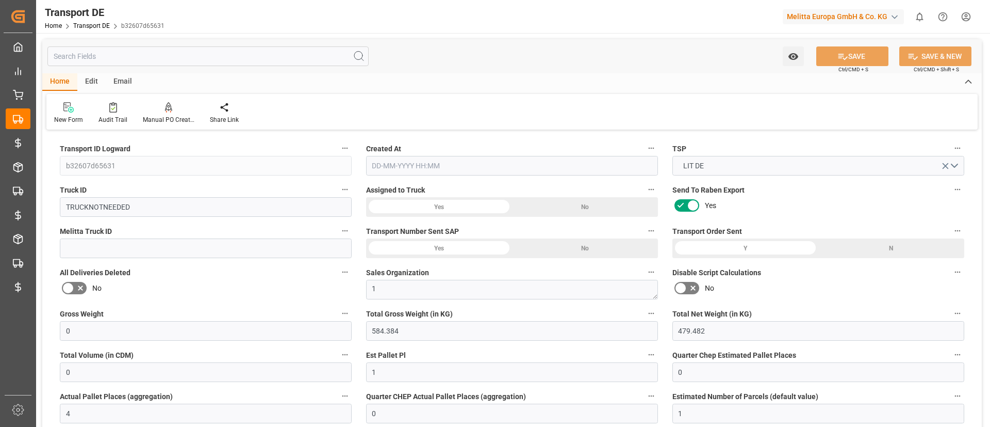
type input "0"
type input "4"
type input "0"
type input "1"
type input "0"
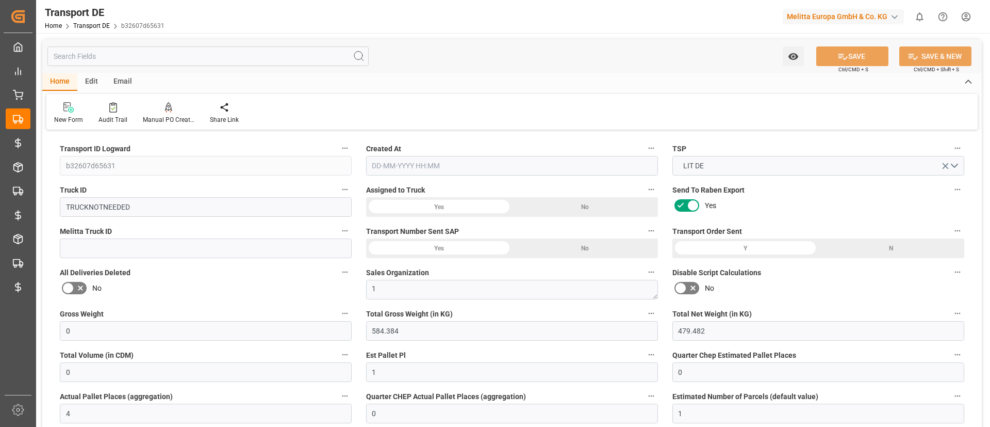
type input "0"
type input "110"
type input "0"
type input "163.41"
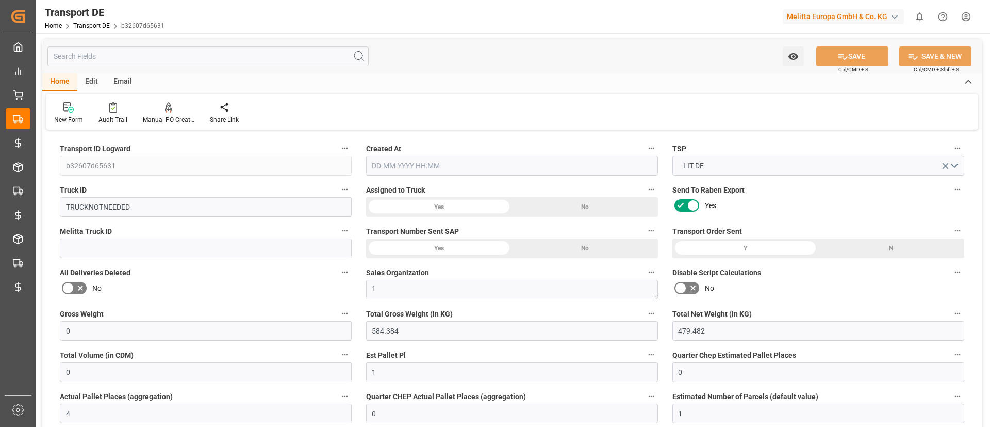
type input "163.41"
type input "161.8739"
type input "99"
type input "0"
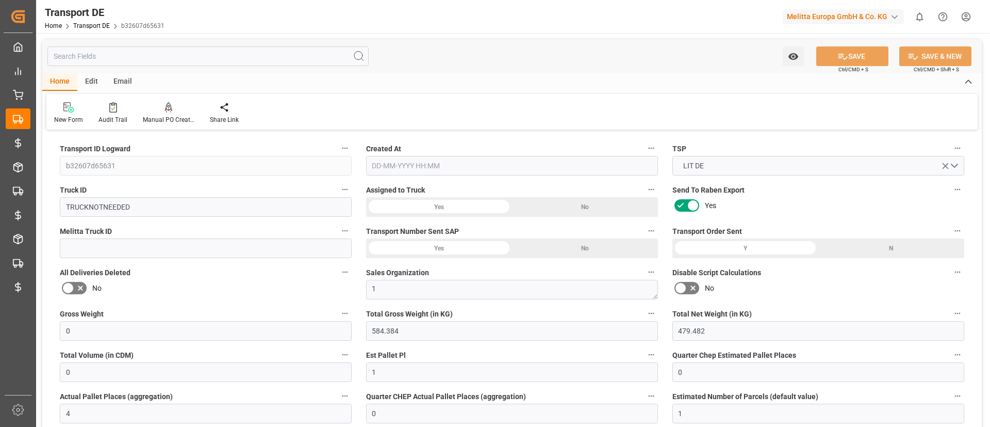
type input "0"
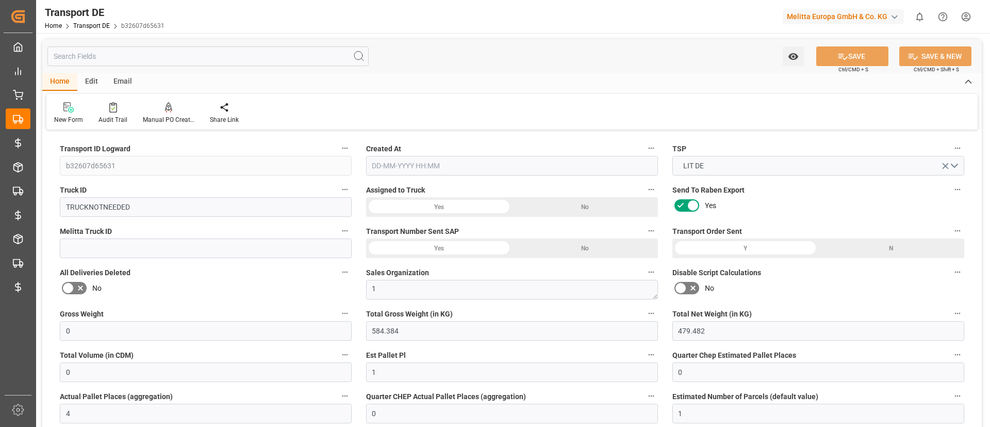
type input "0"
type input "-1.5361"
type input "0"
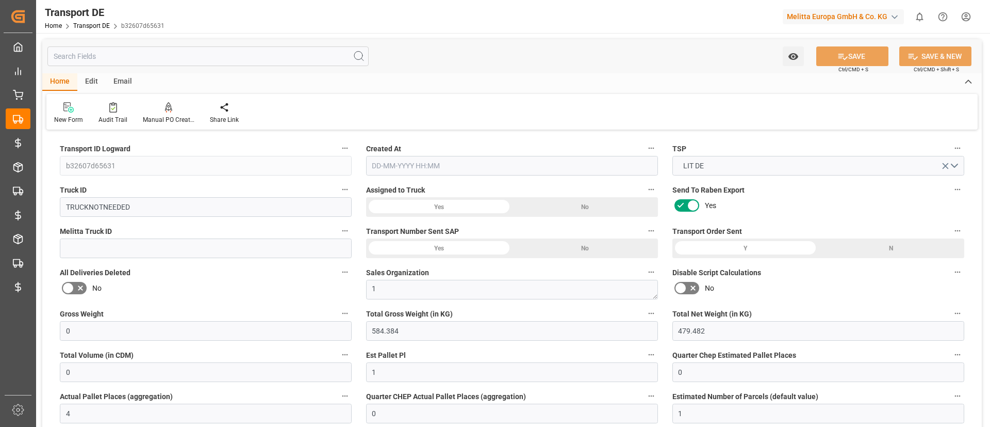
type input "0"
type input "584.384"
type input "2800"
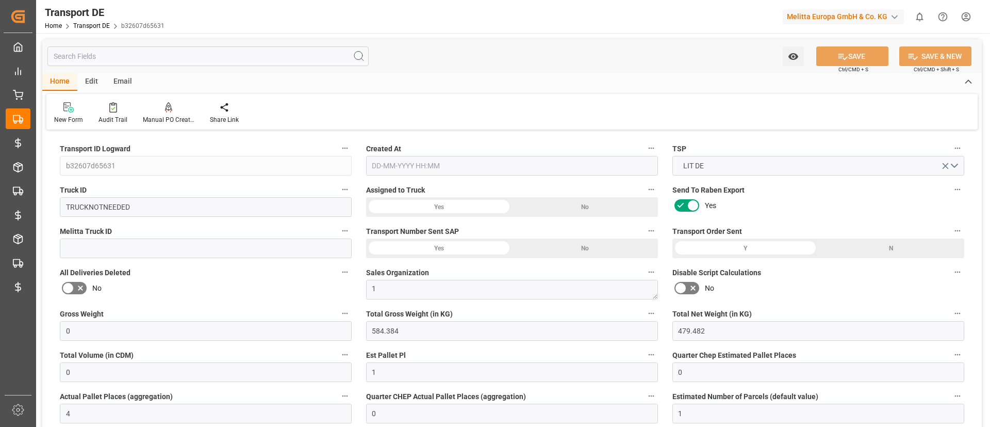
type input "21"
type input "80"
type input "0"
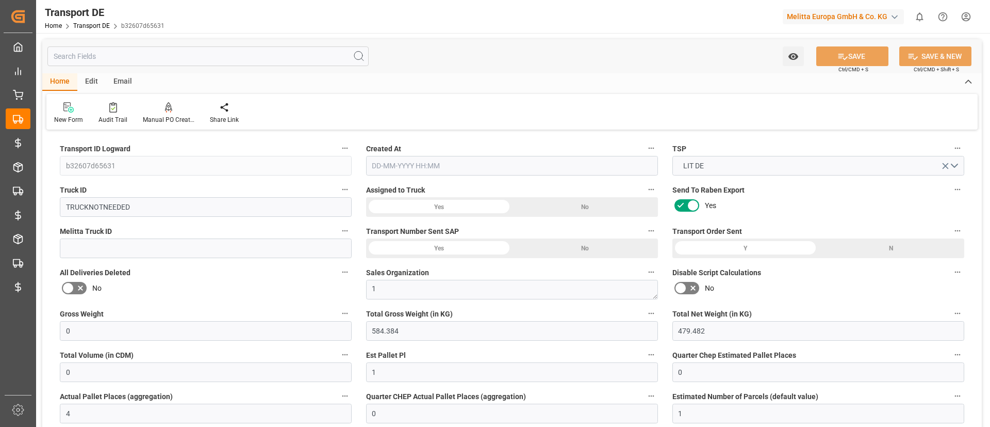
type input "0"
type input "1"
type input "0"
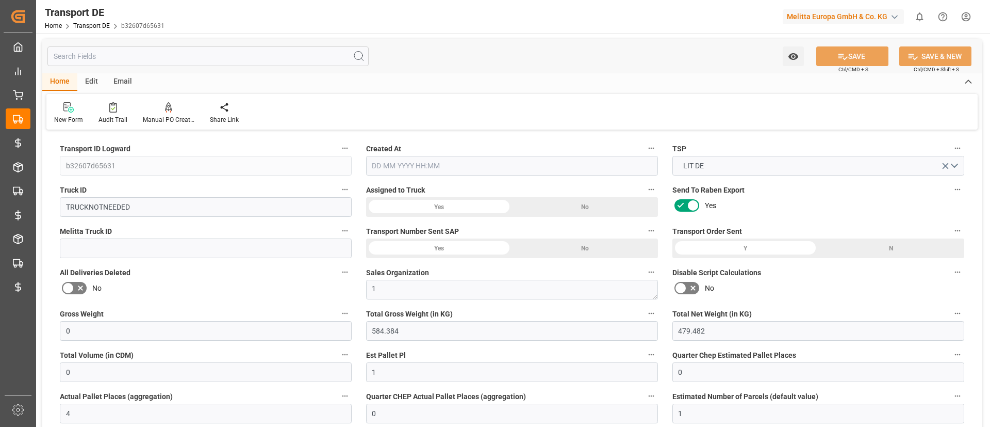
type input "0"
type input "110"
type input "161.8739"
type input "19-08-2025 08:09"
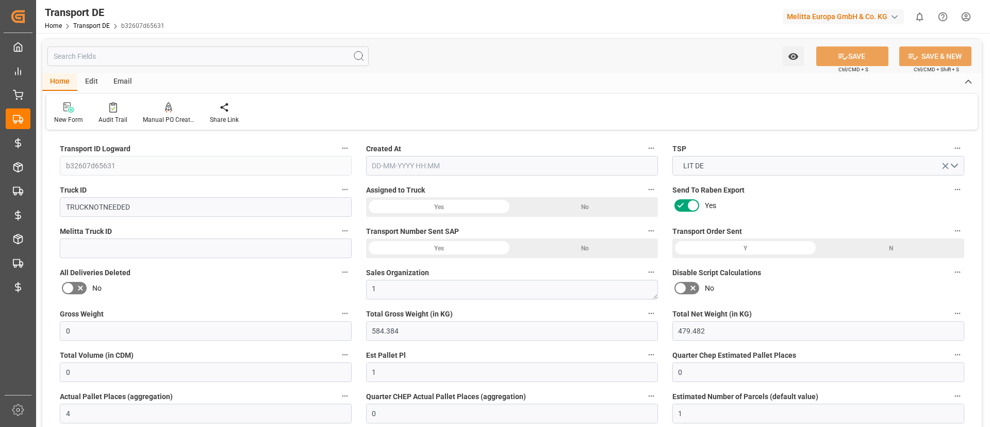
type input "05-08-2025"
type input "[DATE]"
type input "05-08-2025"
click at [479, 55] on div "Watch Option SAVE Ctrl/CMD + S SAVE & NEW Ctrl/CMD + Shift + S" at bounding box center [512, 56] width 940 height 34
type input "0"
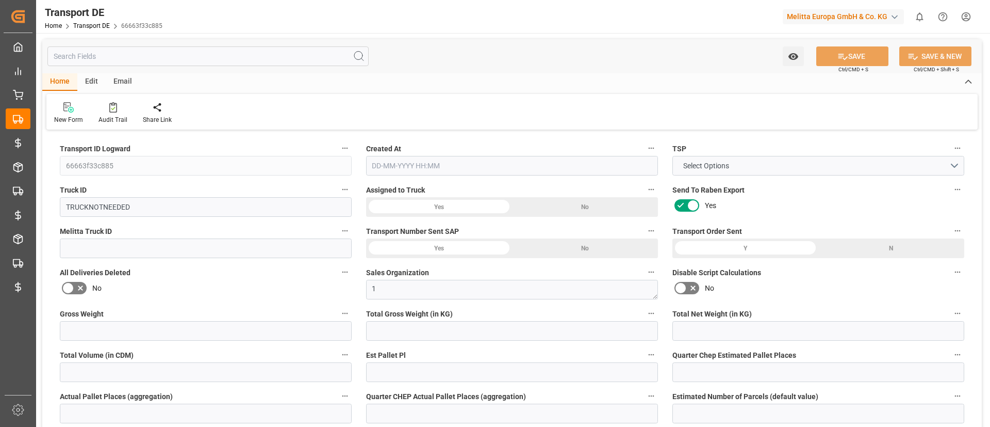
type input "1021.972"
type input "703.041"
type input "0"
type input "1"
type input "0"
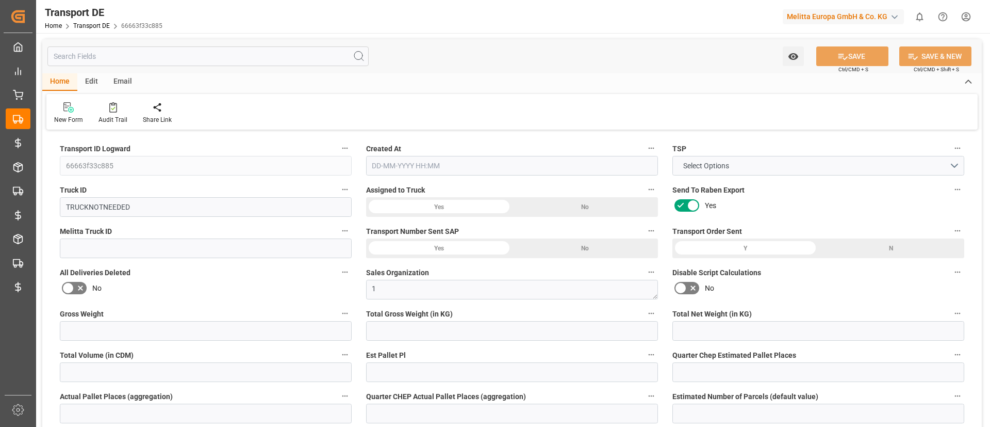
type input "14"
type input "0"
type input "1"
type input "0"
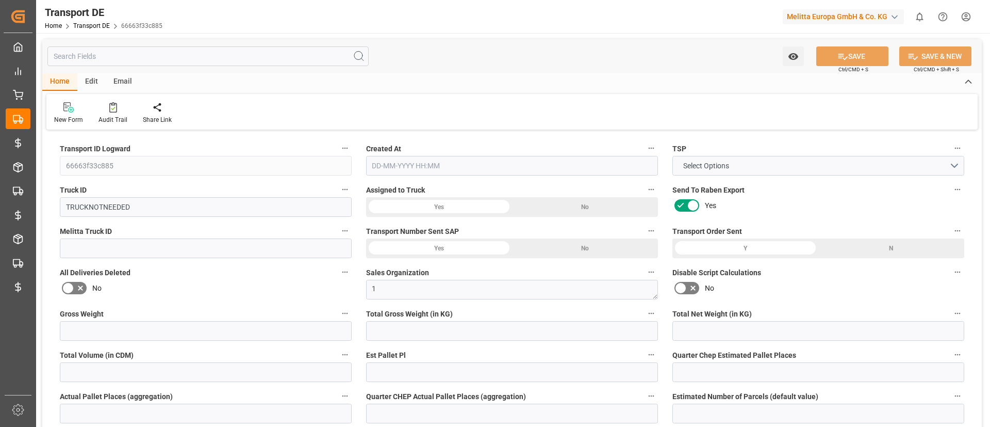
type input "2"
type input "1745"
type input "0"
type input "311"
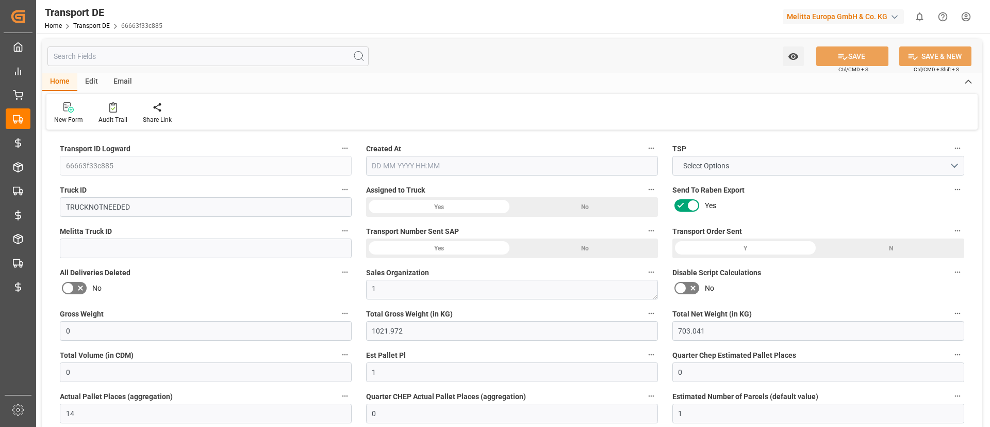
type input "308.0766"
type input "46"
type input "0"
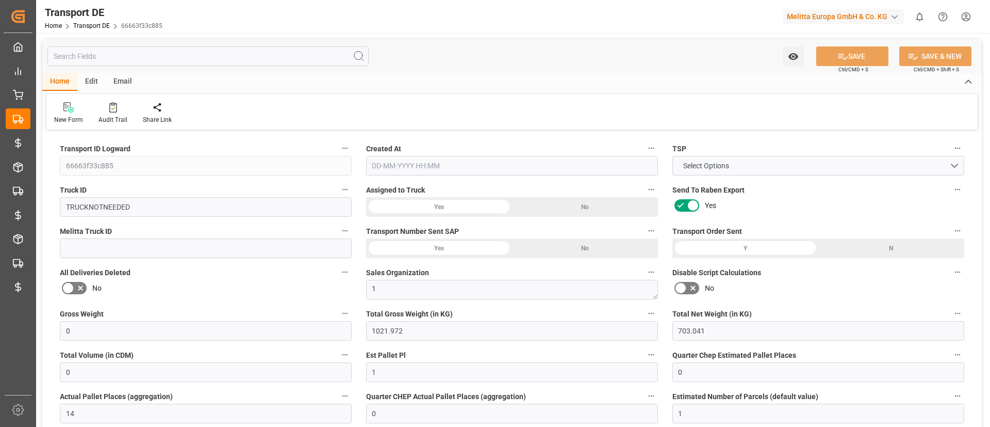
type input "0"
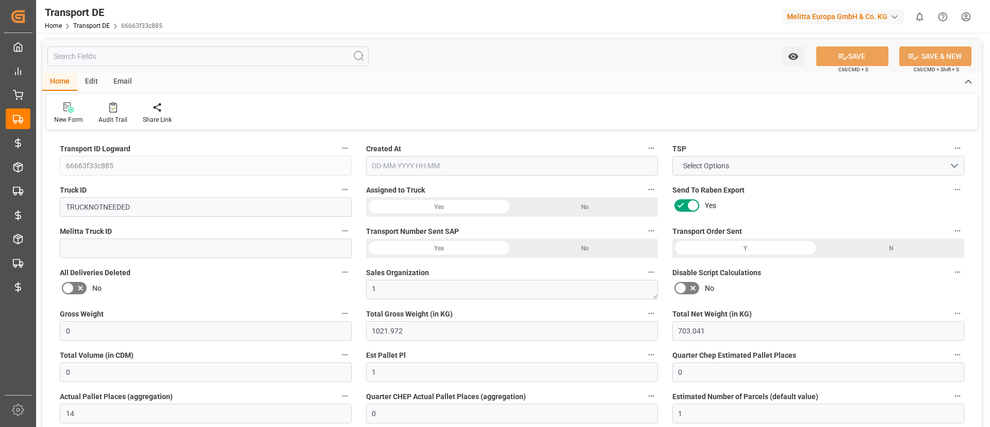
type input "0"
type input "-2.9234"
type input "0"
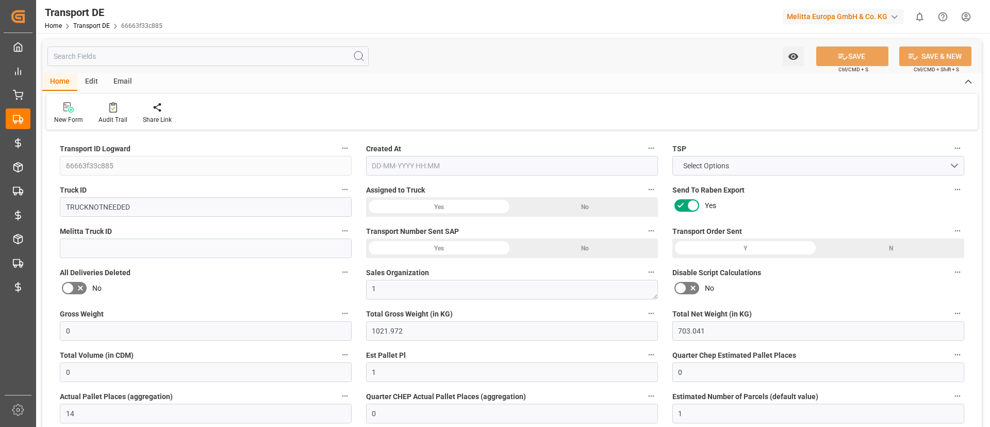
type input "0"
type input "1021.972"
type input "2800"
type input "21"
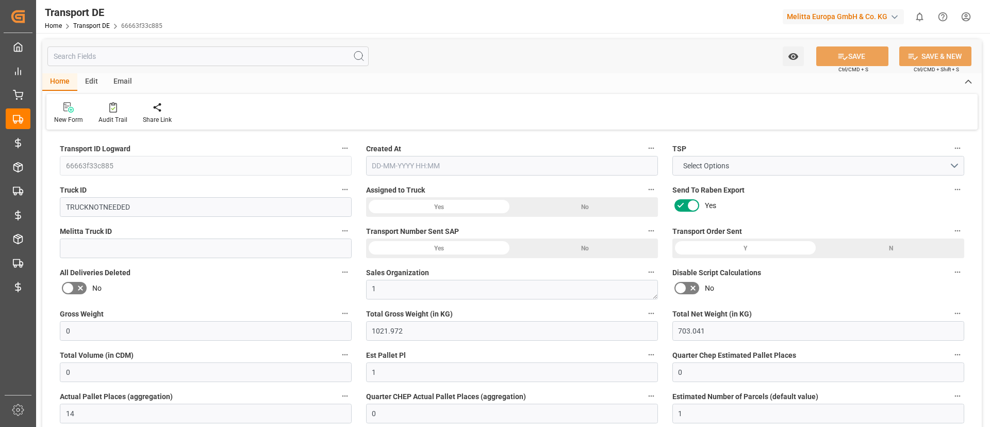
type input "80"
type input "0"
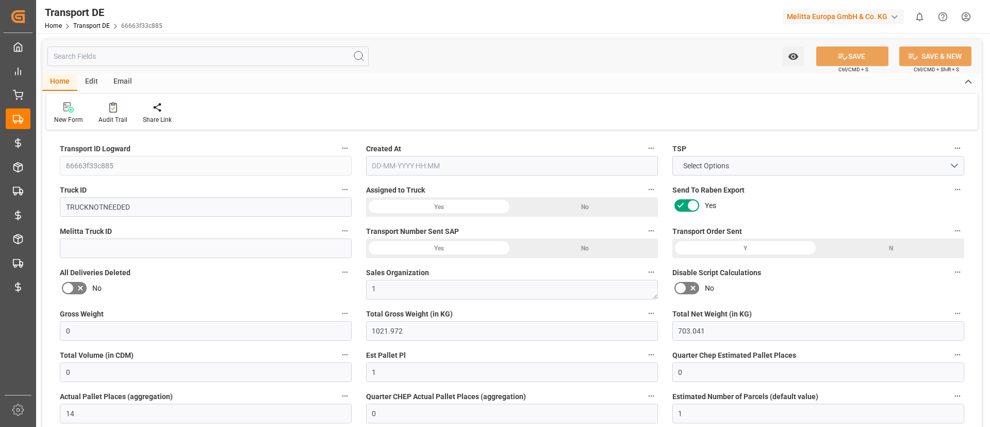
type input "0"
type input "1"
type input "0"
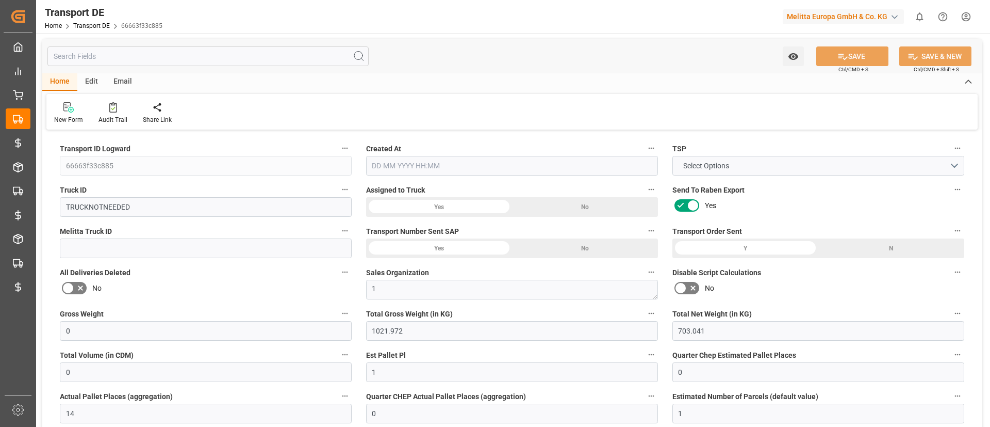
type input "1967"
type input "308.0766"
type input "[DATE] 07:05"
type input "[DATE]"
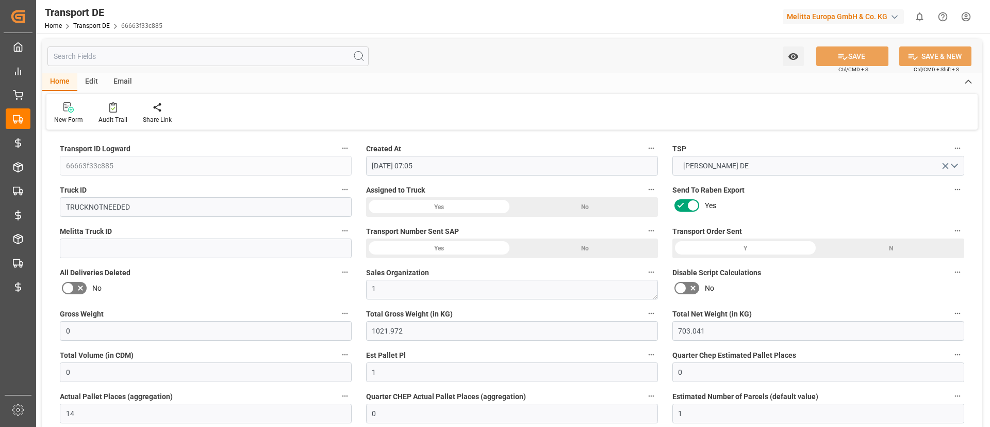
type input "[DATE]"
click at [115, 122] on div "Audit Trail" at bounding box center [113, 119] width 29 height 9
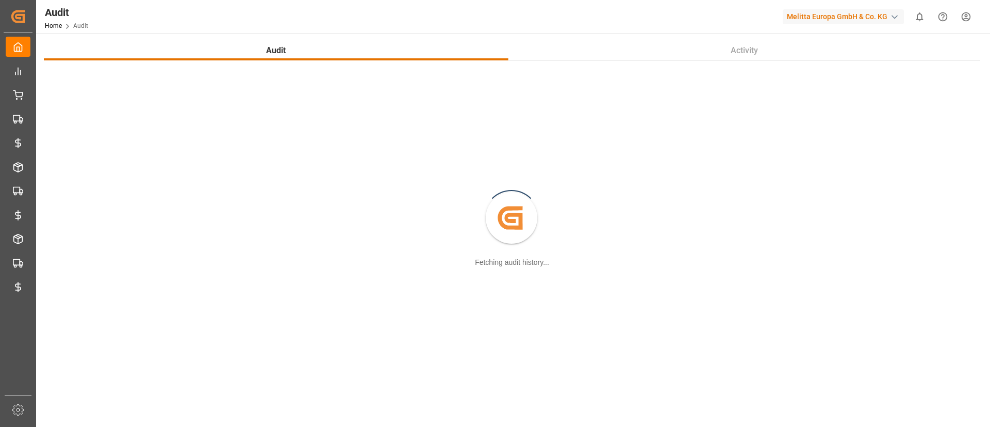
click at [511, 12] on div "Audit Home Audit Melitta Europa GmbH & Co. KG 0 Notifications Only show unread …" at bounding box center [509, 16] width 961 height 33
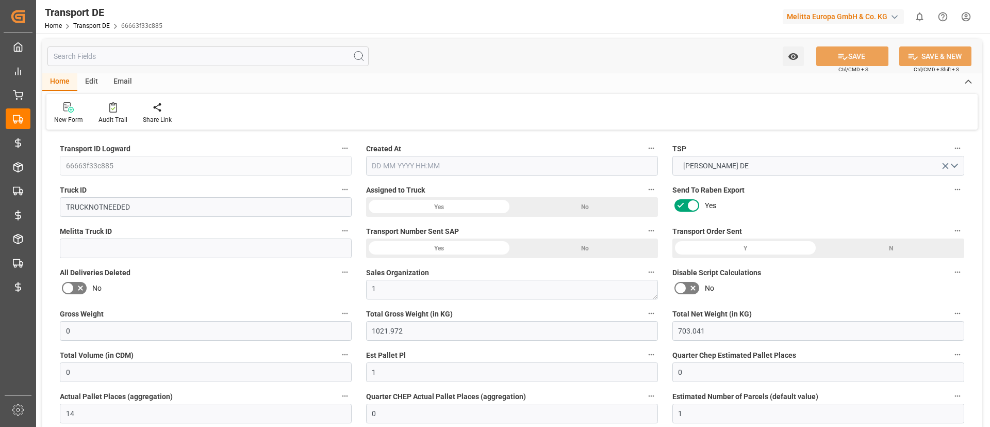
type input "0"
type input "1021.972"
type input "703.041"
type input "0"
type input "1"
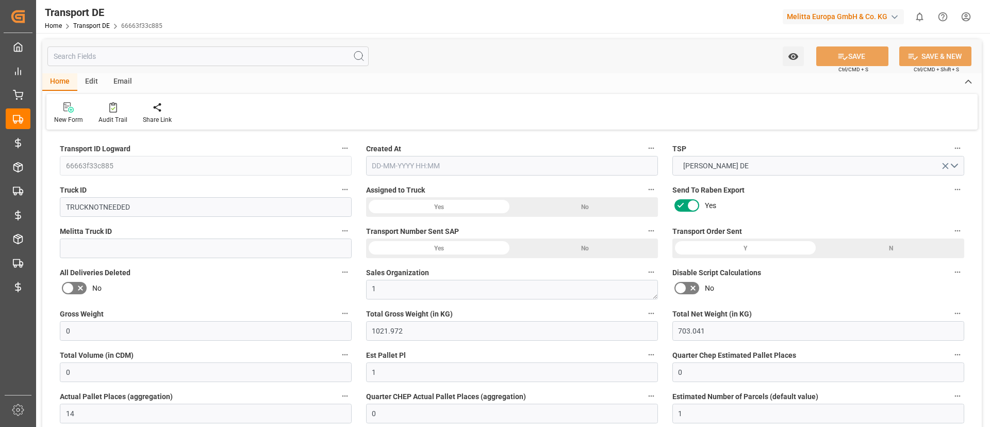
type input "0"
type input "14"
type input "0"
type input "1"
type input "0"
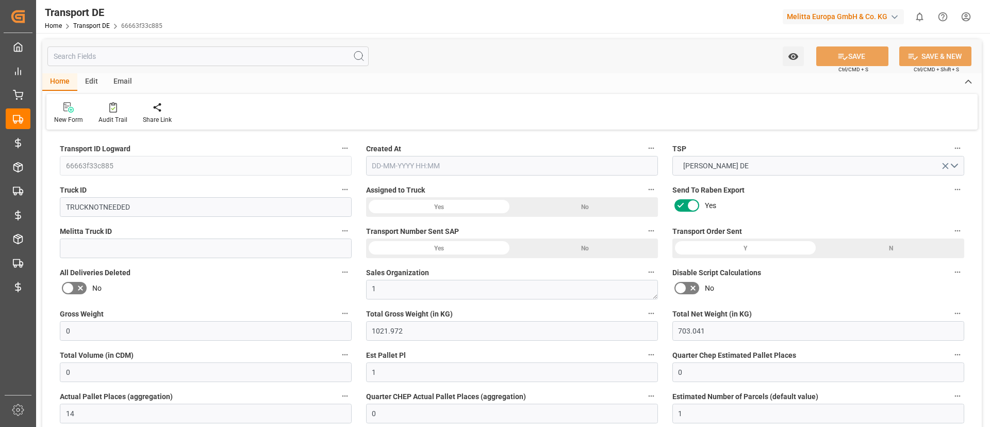
type input "0"
type input "2"
type input "1745"
type input "0"
type input "311"
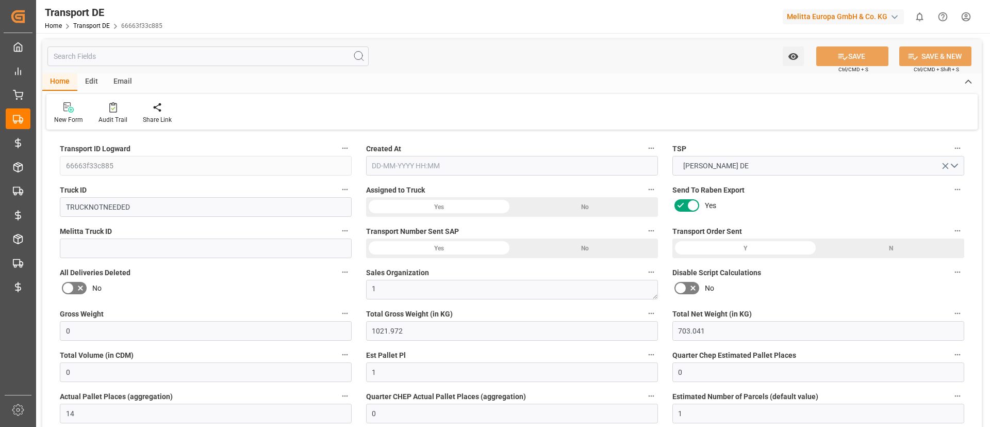
type input "311"
type input "308.0766"
type input "46"
type input "0"
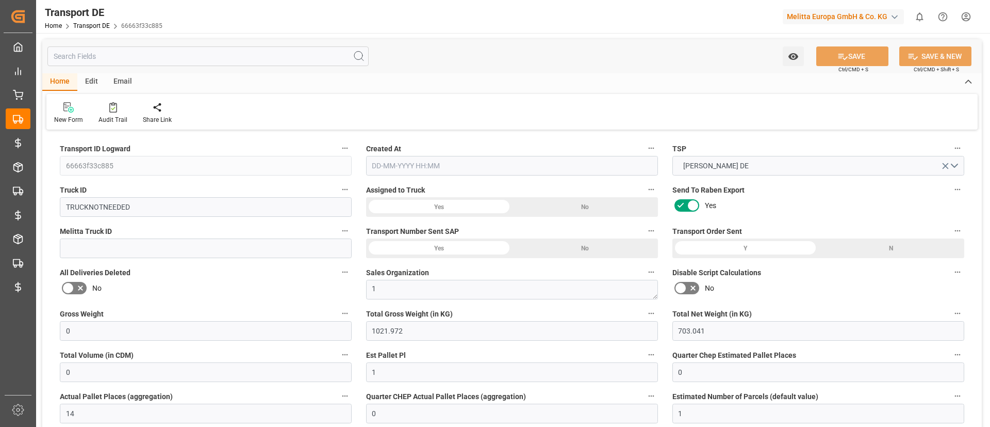
type input "0"
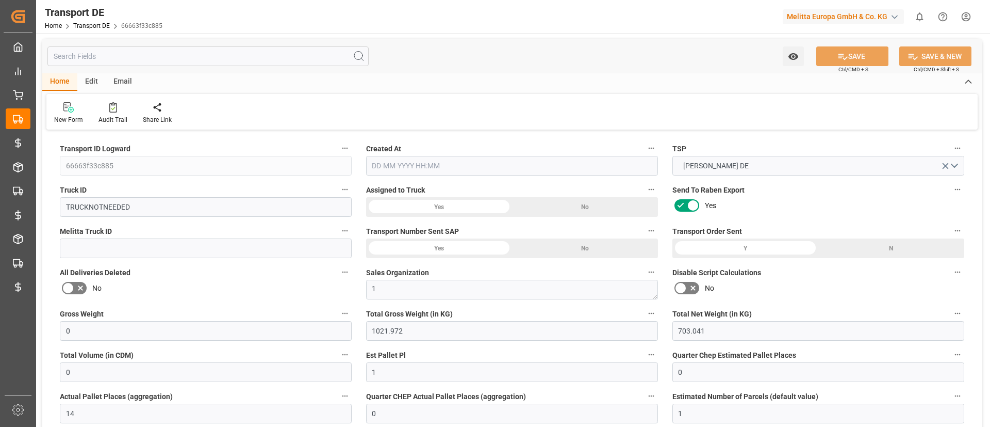
type input "0"
type input "-2.9234"
type input "0"
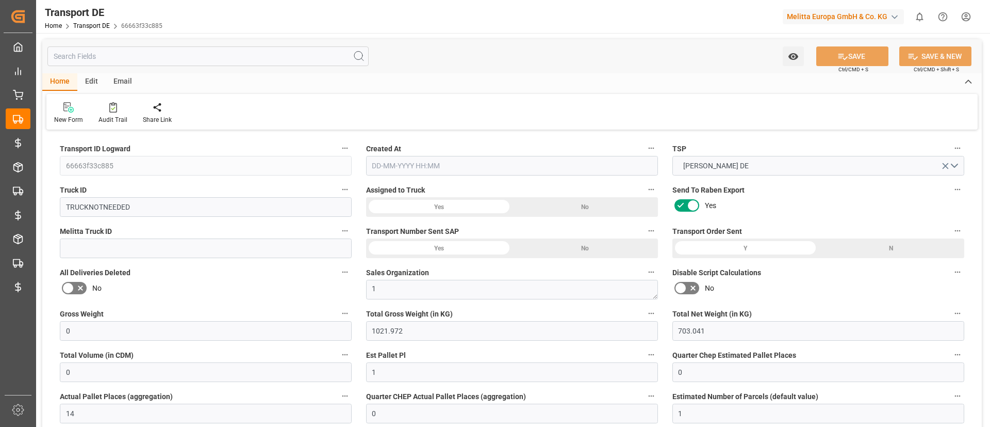
type input "0"
type input "1021.972"
type input "2800"
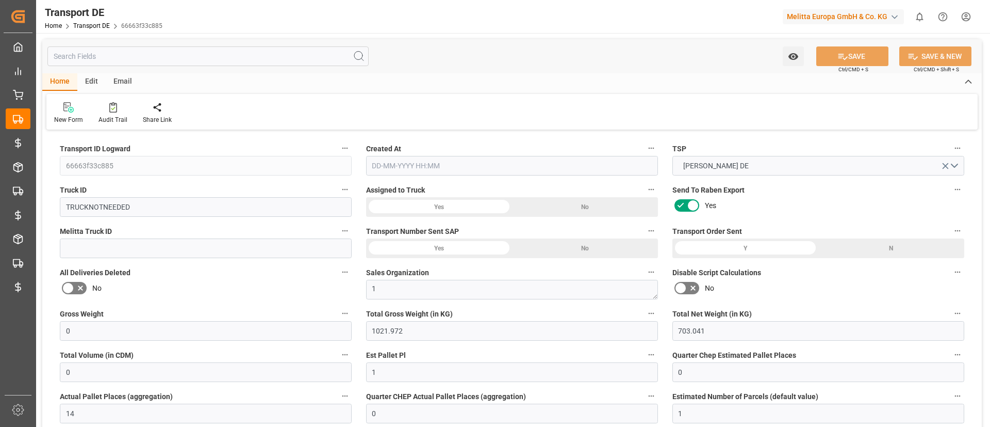
type input "21"
type input "80"
type input "0"
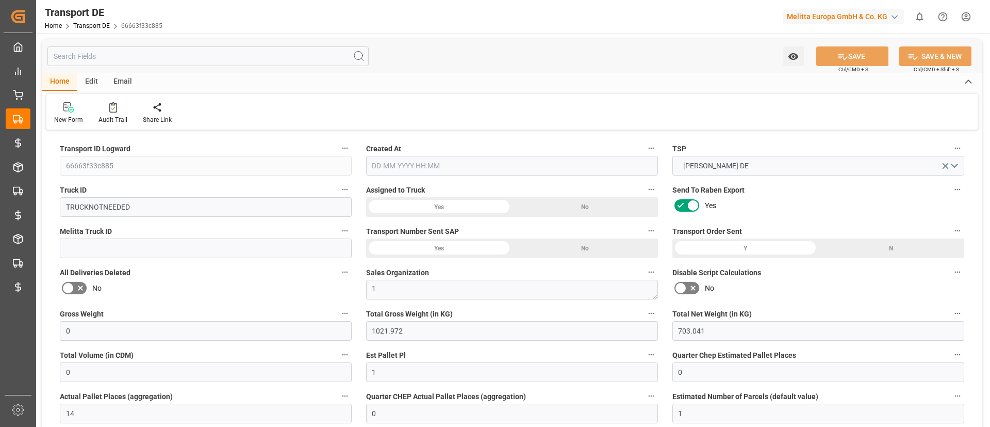
type input "0"
type input "1"
type input "0"
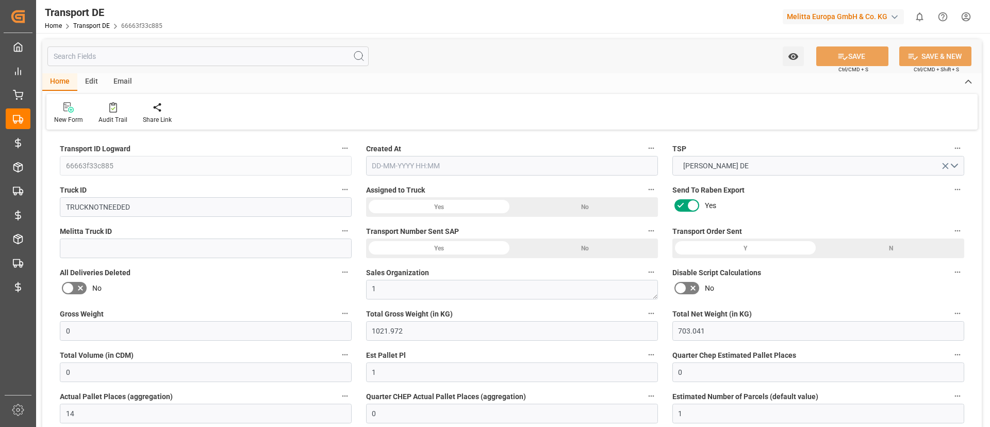
type input "0"
type input "1967"
type input "308.0766"
type input "19-08-2025 07:05"
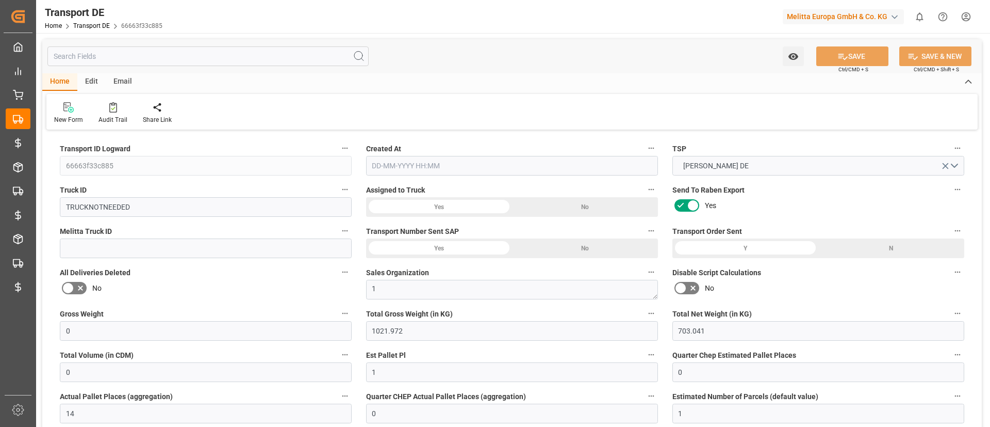
type input "07-08-2025"
type input "19-08-2025"
type input "07-08-2025"
click at [174, 46] on input "text" at bounding box center [207, 56] width 321 height 20
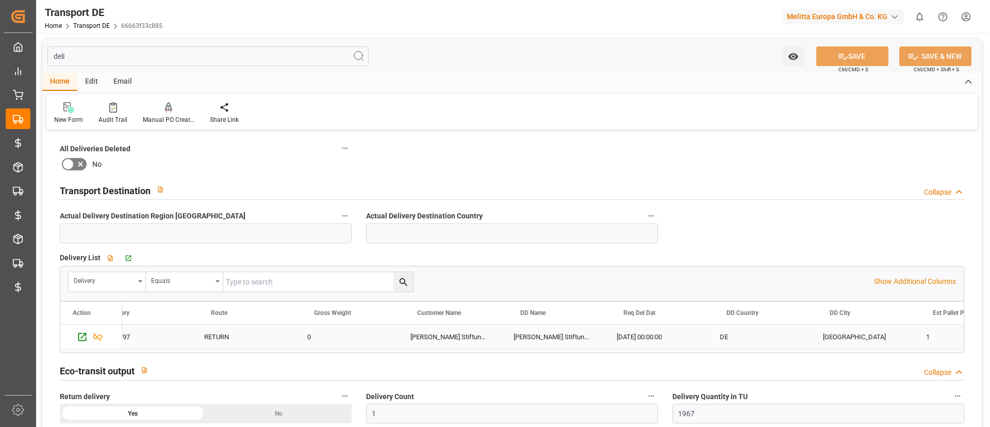
scroll to position [0, 25]
type input "deli"
click at [78, 337] on icon "Press SPACE to select this row." at bounding box center [82, 336] width 11 height 11
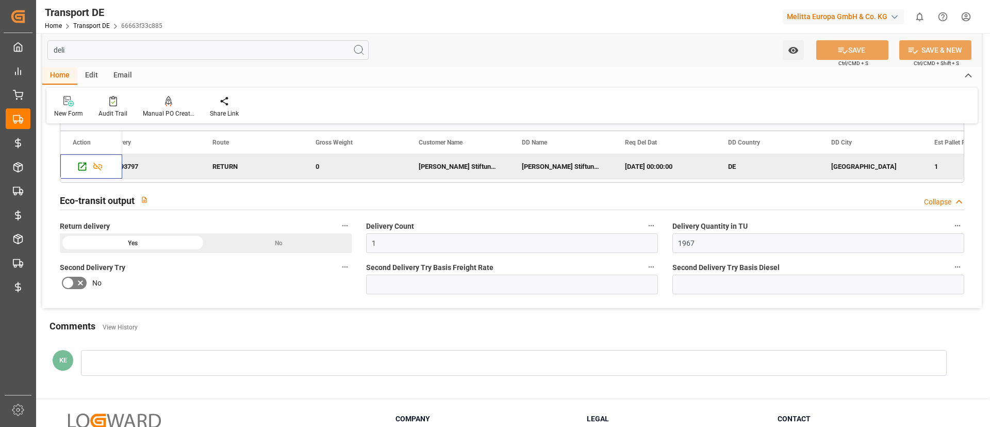
scroll to position [0, 0]
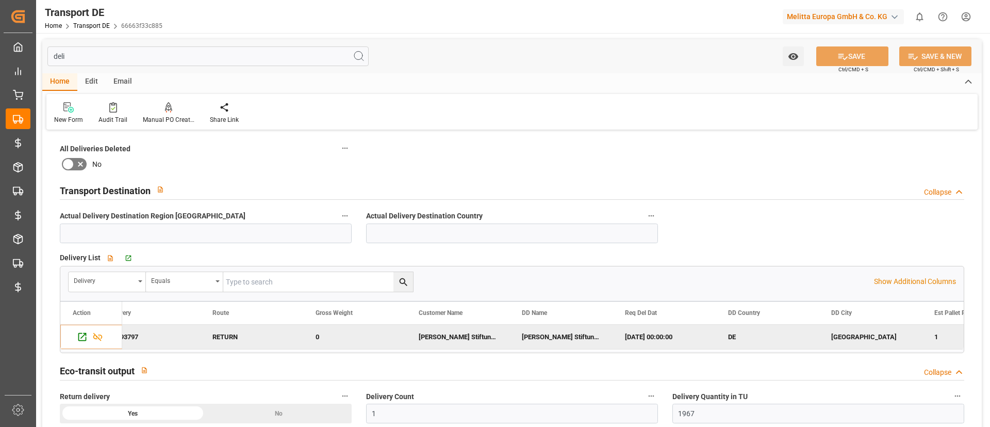
click at [499, 9] on div "Transport DE Home Transport DE 66663f33c885 Melitta Europa GmbH & Co. KG 0 Noti…" at bounding box center [509, 16] width 961 height 33
click at [110, 120] on div "Audit Trail" at bounding box center [113, 119] width 29 height 9
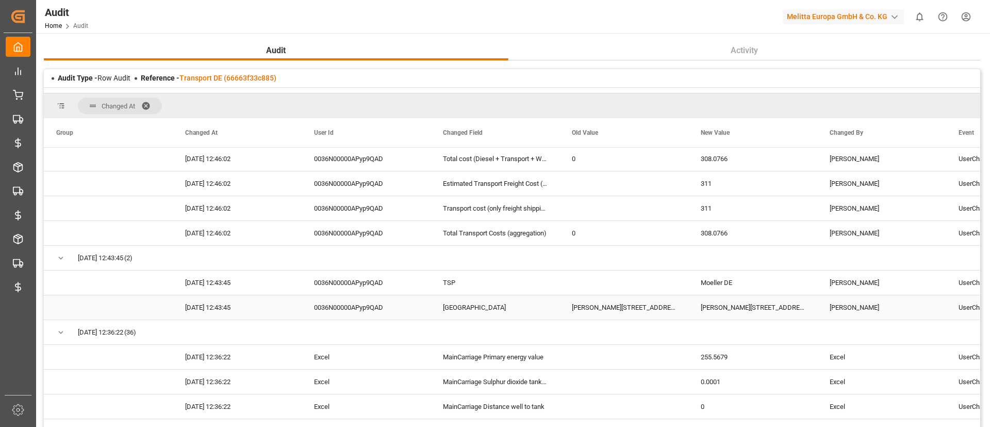
scroll to position [149, 0]
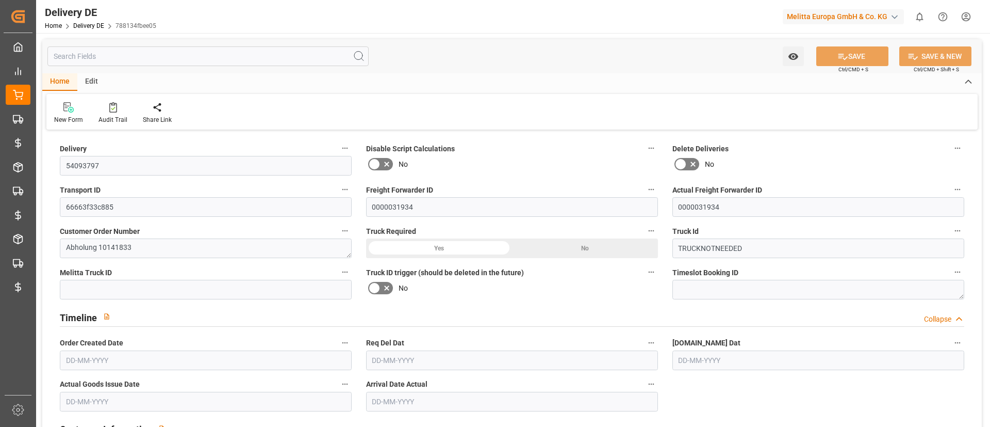
type input "0"
type input "1"
type input "14"
type input "703.041"
type input "0"
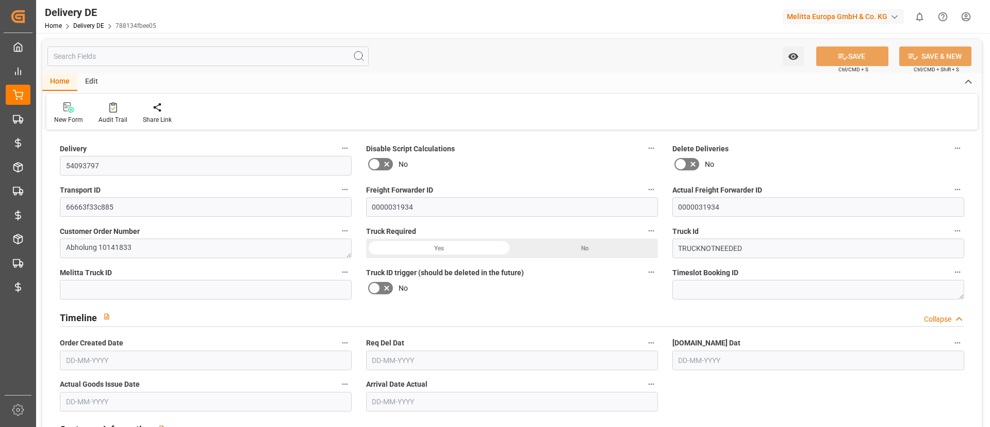
type input "0"
type input "[DATE]"
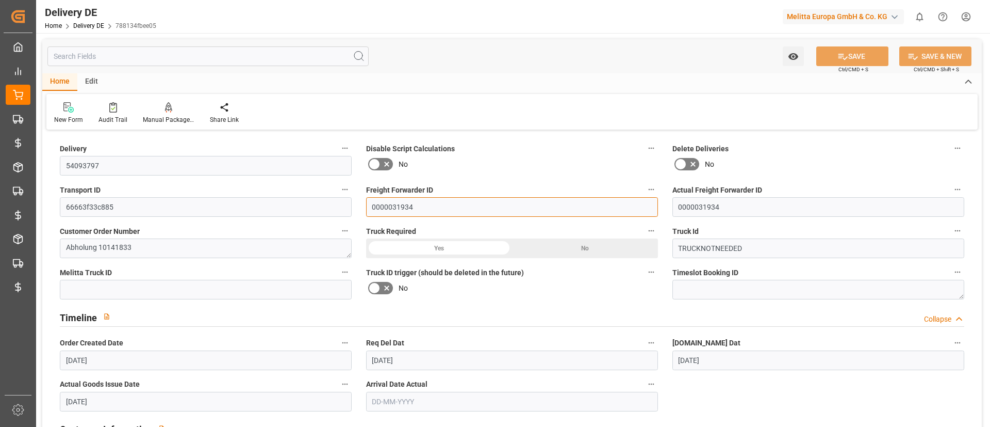
click at [611, 210] on input "0000031934" at bounding box center [512, 207] width 292 height 20
click at [109, 111] on icon at bounding box center [113, 107] width 8 height 10
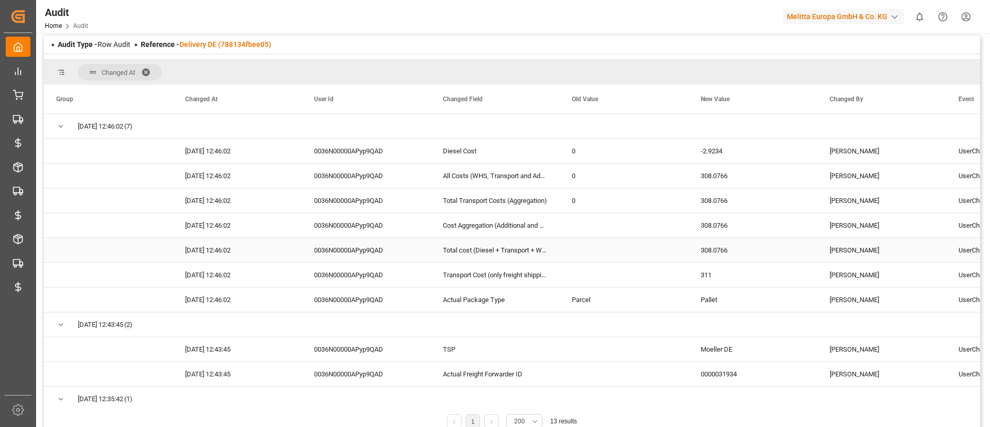
scroll to position [32, 0]
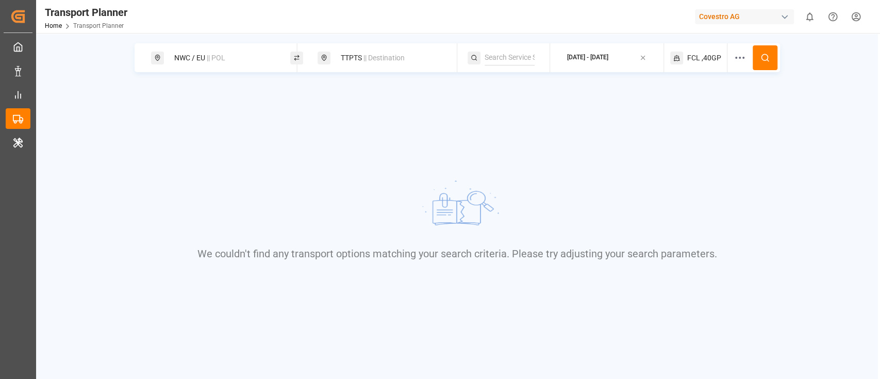
click at [762, 51] on button at bounding box center [765, 57] width 25 height 25
click at [702, 64] on div "FCL ,40GP" at bounding box center [699, 57] width 57 height 29
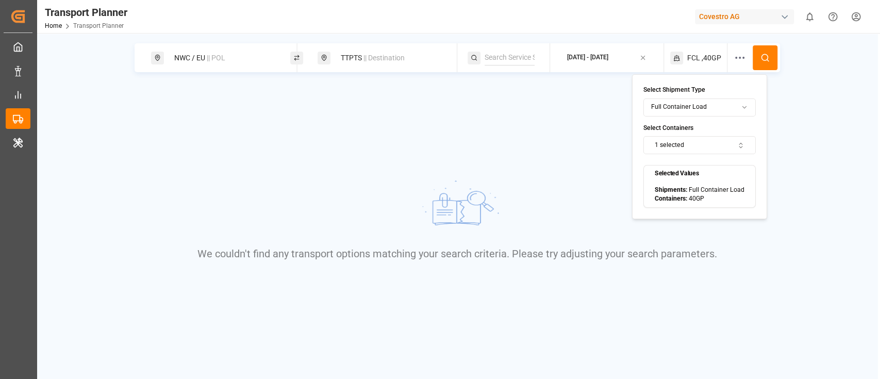
click at [776, 124] on div "We couldn't find any transport options matching your search criteria. Please tr…" at bounding box center [457, 219] width 674 height 190
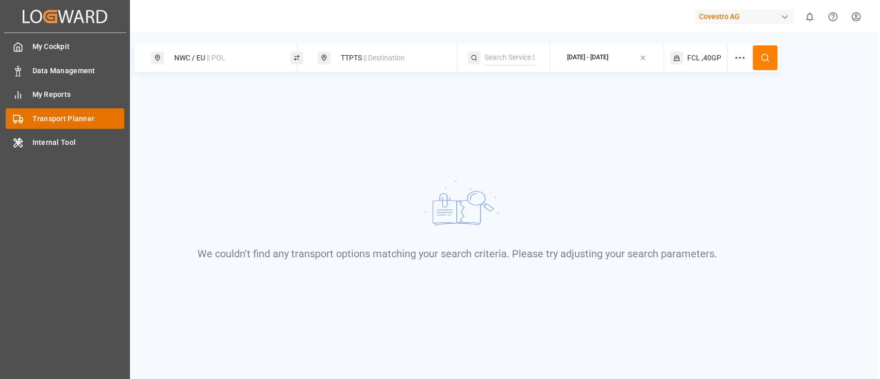
click at [44, 119] on span "Transport Planner" at bounding box center [78, 118] width 92 height 11
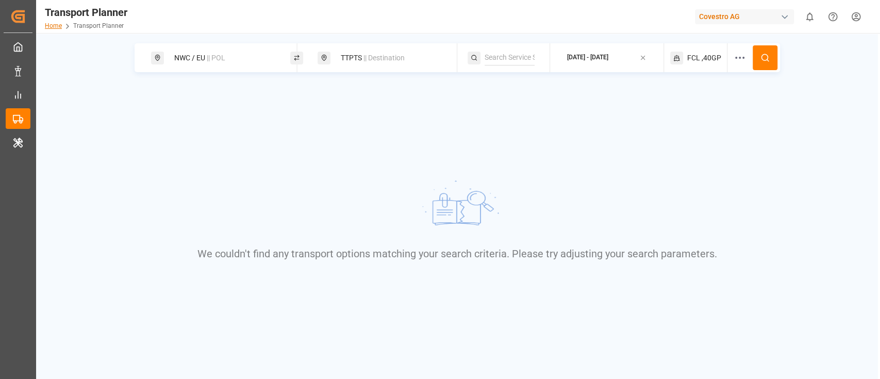
click at [48, 26] on link "Home" at bounding box center [53, 25] width 17 height 7
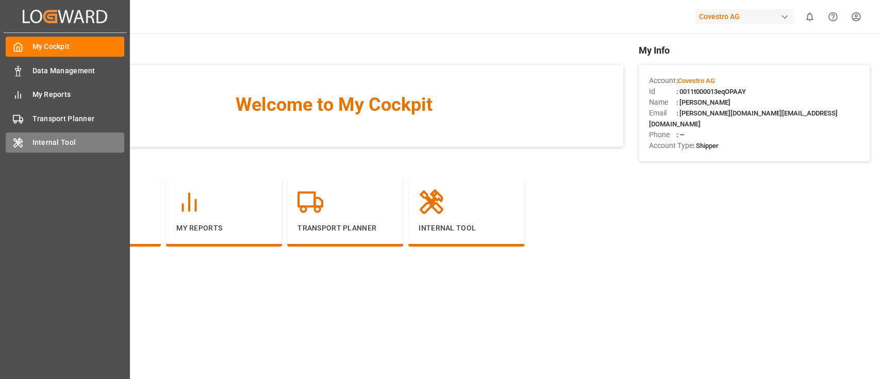
click at [13, 148] on icon at bounding box center [18, 143] width 10 height 10
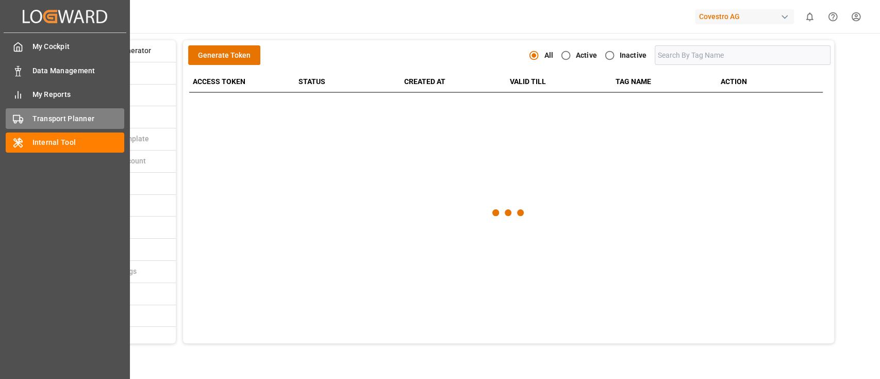
click at [45, 122] on span "Transport Planner" at bounding box center [78, 118] width 92 height 11
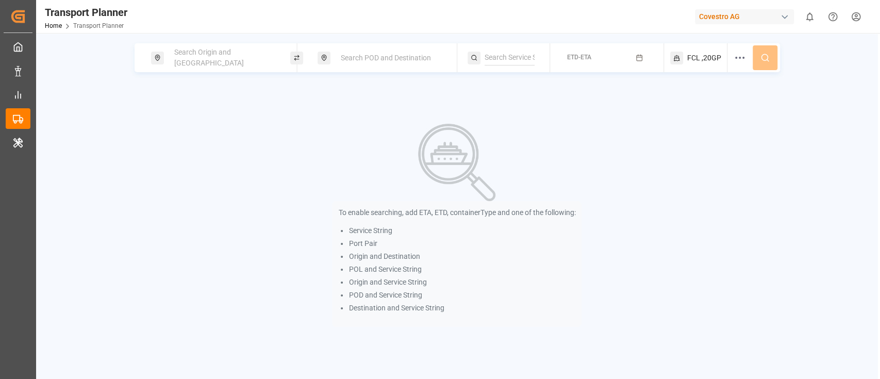
click at [226, 62] on div "Search Origin and [GEOGRAPHIC_DATA]" at bounding box center [223, 58] width 111 height 30
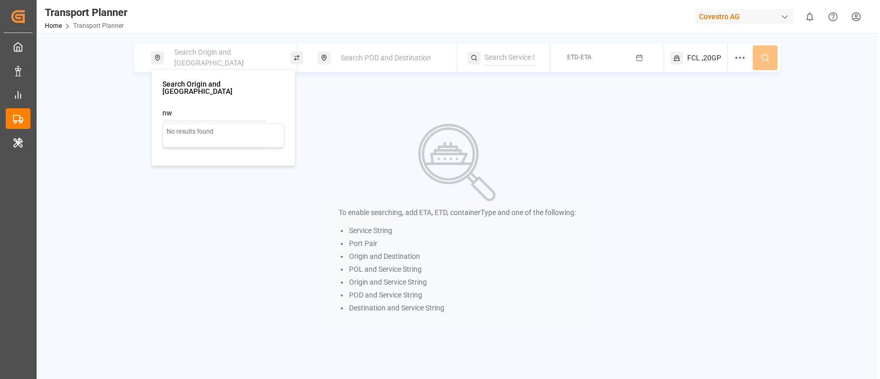
type input "n"
click at [268, 109] on div at bounding box center [223, 113] width 122 height 15
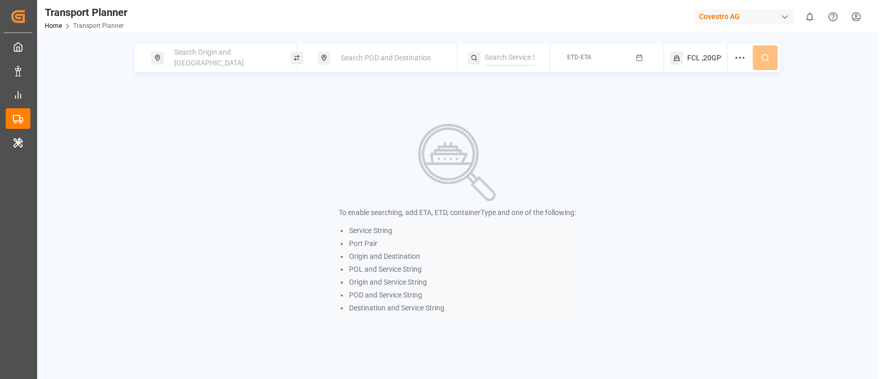
click at [388, 101] on div "Search Origin and POL Search POD and Destination ETD-ETA FCL ,20GP To enable se…" at bounding box center [457, 185] width 842 height 284
click at [270, 61] on div "Search Origin and [GEOGRAPHIC_DATA]" at bounding box center [223, 58] width 111 height 30
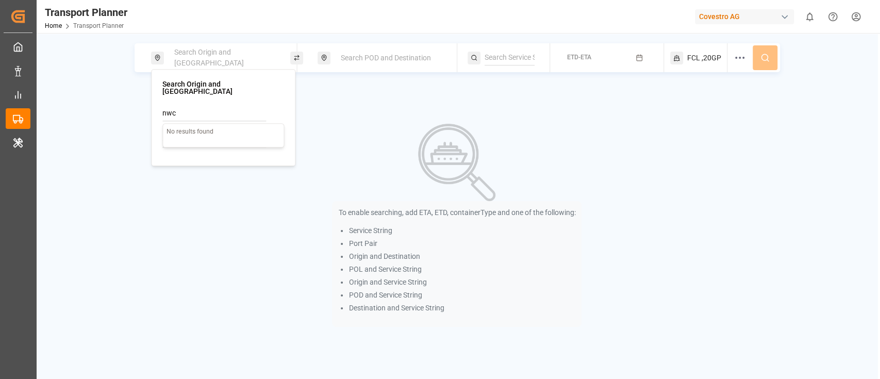
type input "nwc"
click at [367, 109] on div "Search Origin and POL Search POD and Destination ETD-ETA FCL ,20GP To enable se…" at bounding box center [457, 185] width 842 height 284
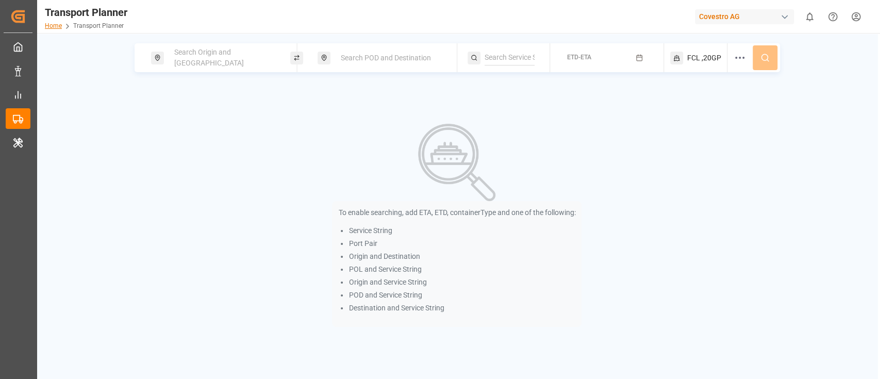
click at [50, 23] on link "Home" at bounding box center [53, 25] width 17 height 7
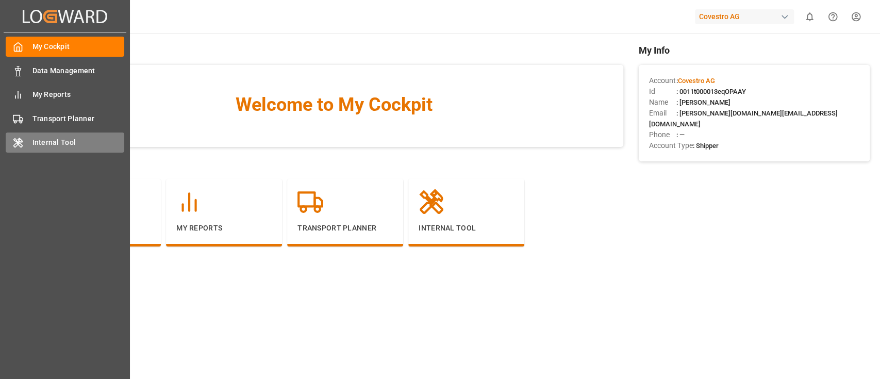
click at [44, 138] on span "Internal Tool" at bounding box center [78, 142] width 92 height 11
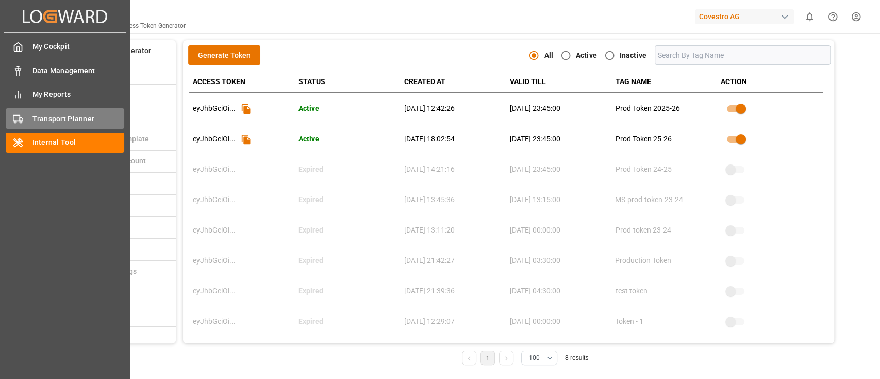
click at [29, 116] on div "Transport Planner Transport Planner" at bounding box center [65, 118] width 119 height 20
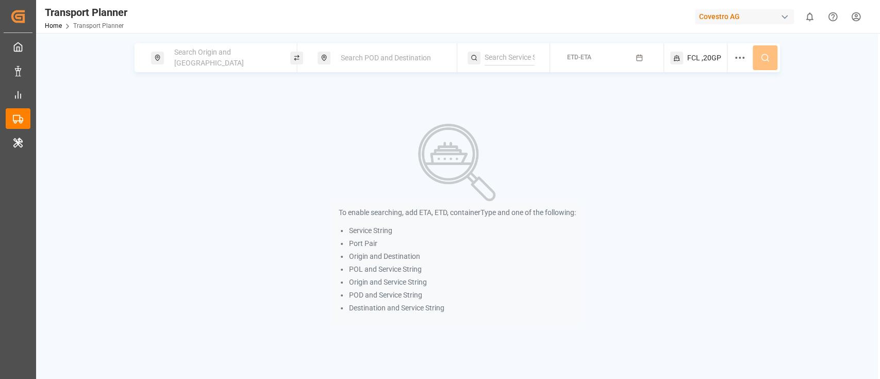
click at [238, 62] on div "Search Origin and [GEOGRAPHIC_DATA]" at bounding box center [223, 58] width 111 height 30
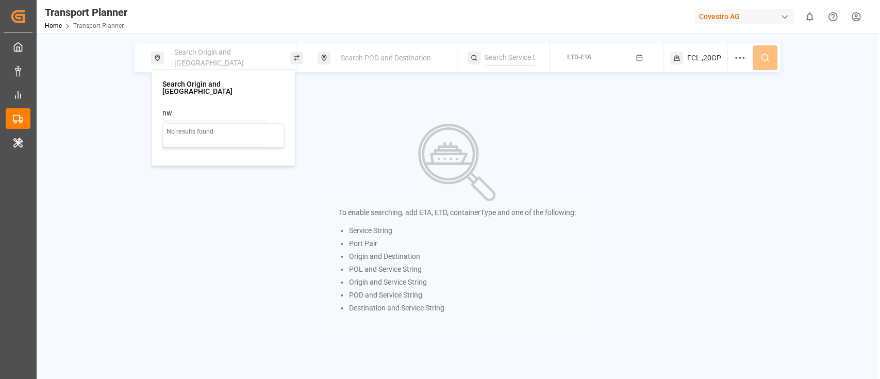
type input "n"
click at [220, 137] on input at bounding box center [214, 139] width 104 height 15
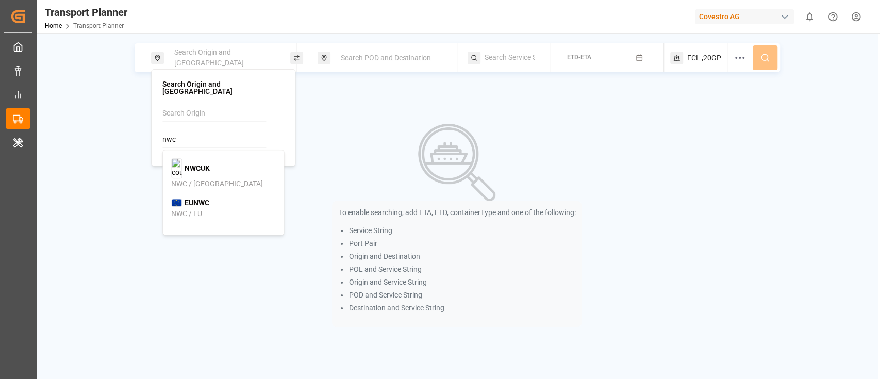
type input "nwc"
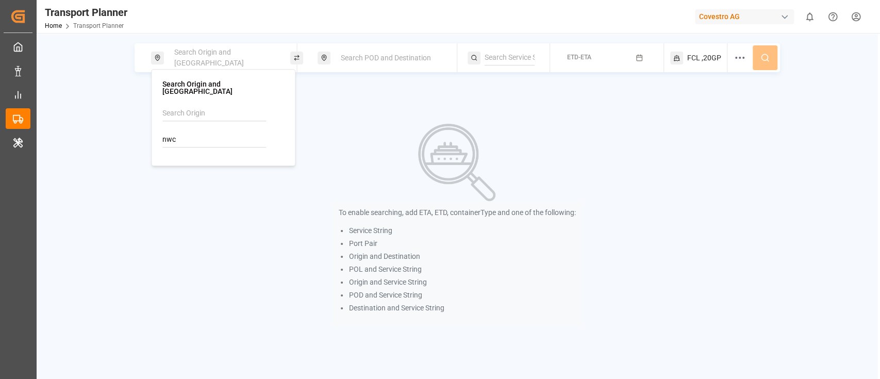
click at [203, 106] on input at bounding box center [214, 113] width 104 height 15
type input "nwc"
click at [316, 118] on div "Search Origin and POL Search POD and Destination ETD-ETA FCL ,20GP To enable se…" at bounding box center [457, 185] width 842 height 284
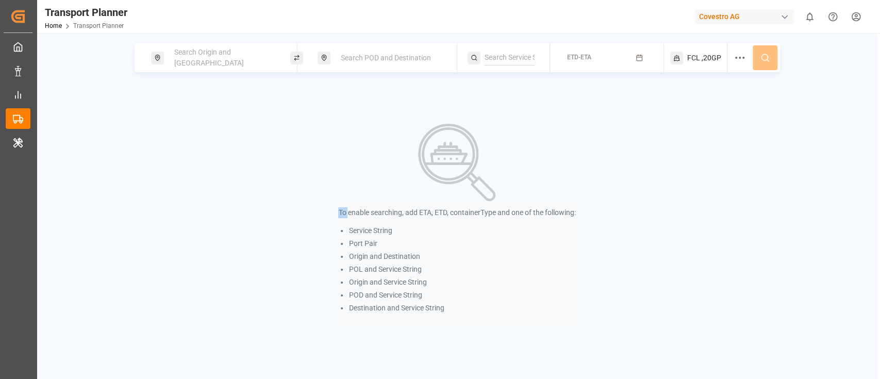
click at [316, 118] on div "Search Origin and POL Search POD and Destination ETD-ETA FCL ,20GP To enable se…" at bounding box center [457, 185] width 842 height 284
click at [206, 57] on span "Search Origin and [GEOGRAPHIC_DATA]" at bounding box center [209, 57] width 70 height 19
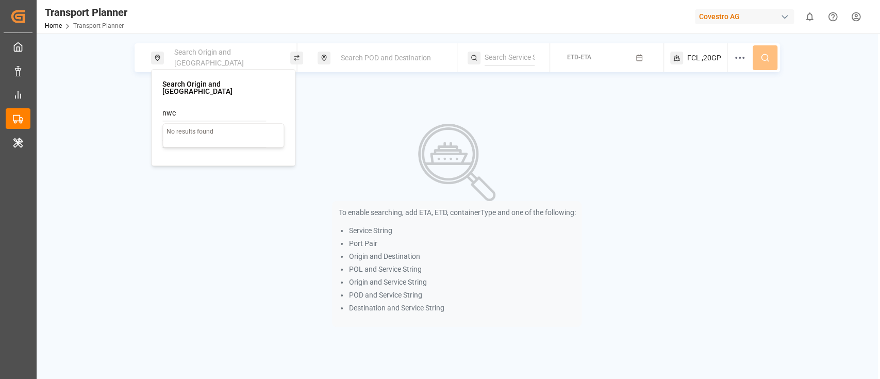
type input "nwc"
click at [325, 110] on div "Search Origin and POL Search POD and Destination ETD-ETA FCL ,20GP To enable se…" at bounding box center [457, 185] width 842 height 284
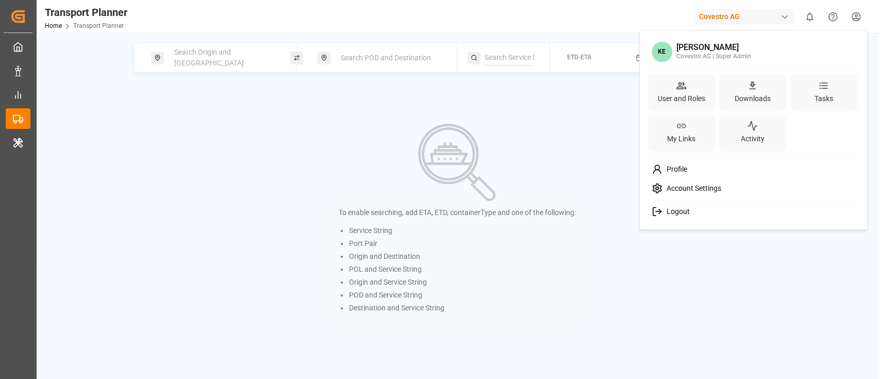
click at [855, 19] on html "Created by potrace 1.15, written by Peter Selinger 2001-2017 Created by potrace…" at bounding box center [440, 189] width 880 height 379
click at [740, 208] on div "Logout" at bounding box center [753, 211] width 211 height 19
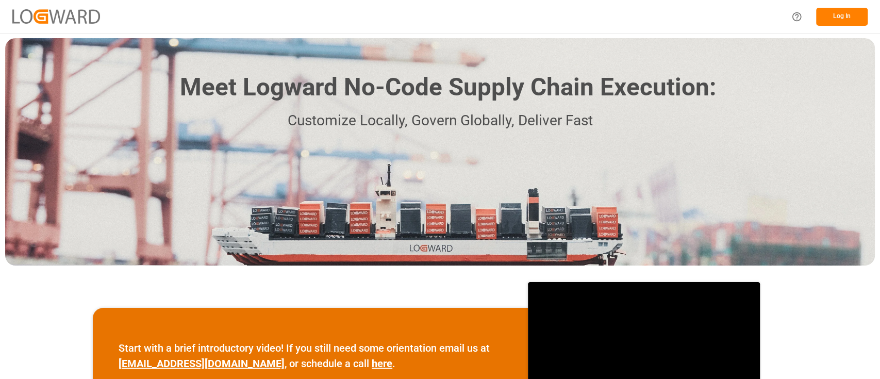
click at [834, 17] on button "Log In" at bounding box center [842, 17] width 52 height 18
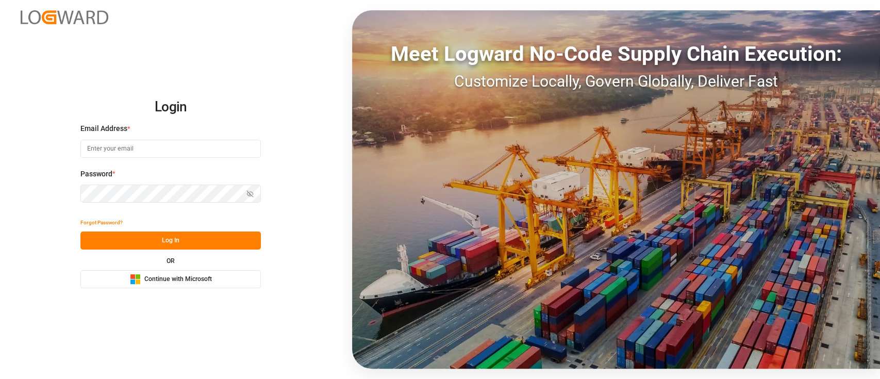
click at [189, 279] on span "Continue with Microsoft" at bounding box center [178, 279] width 68 height 9
click at [189, 278] on span "Continue with Microsoft" at bounding box center [178, 279] width 68 height 9
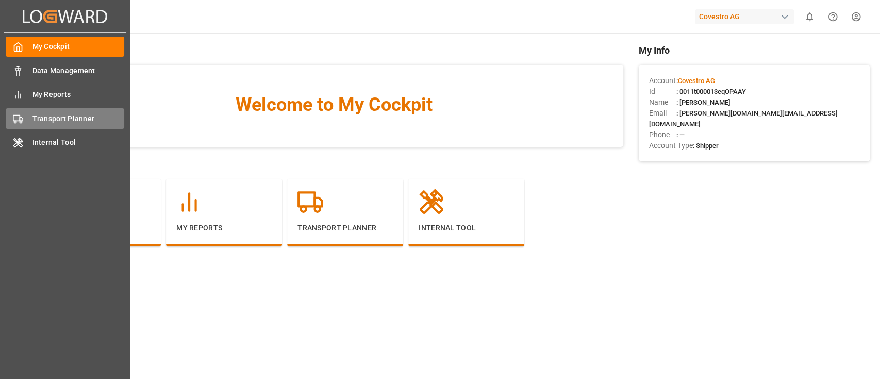
click at [21, 124] on icon at bounding box center [18, 119] width 10 height 10
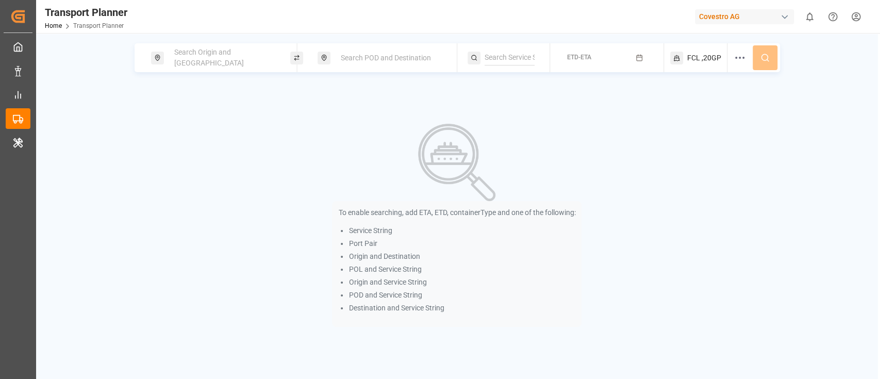
click at [199, 60] on span "Search Origin and POL" at bounding box center [209, 57] width 70 height 19
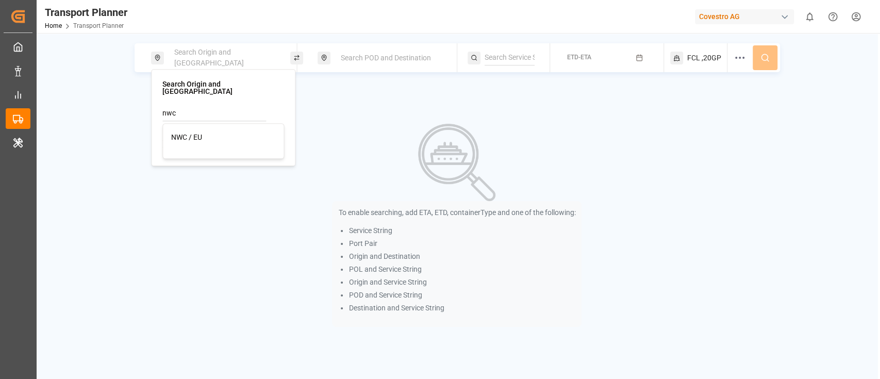
click at [202, 128] on li "NWC / EU" at bounding box center [223, 137] width 121 height 19
click at [206, 128] on li "NWC / EU" at bounding box center [223, 137] width 121 height 19
click at [205, 132] on div "NWC / EU" at bounding box center [223, 137] width 104 height 11
type input "NWC / EU"
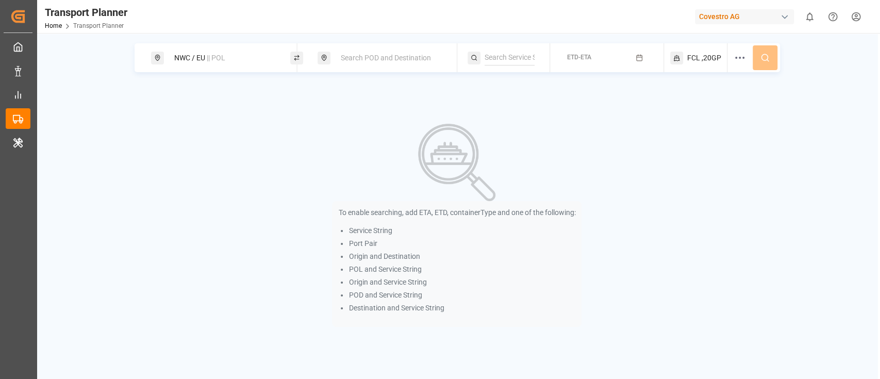
click at [380, 59] on span "Search POD and Destination" at bounding box center [386, 58] width 90 height 8
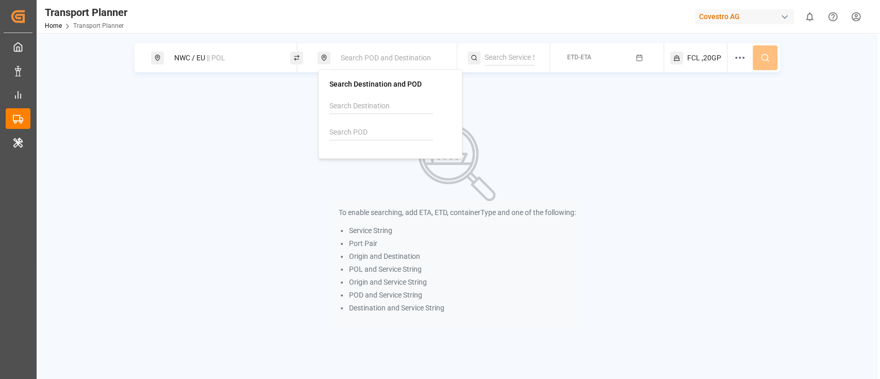
click at [385, 136] on input at bounding box center [382, 132] width 104 height 15
click at [382, 160] on div "TTPTS Point Lisas" at bounding box center [390, 162] width 104 height 22
type input "TTPTS"
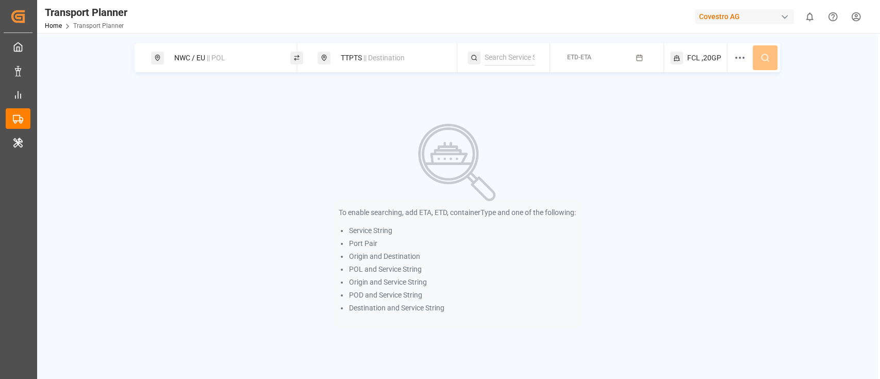
click at [606, 61] on button "ETD-ETA" at bounding box center [607, 58] width 101 height 20
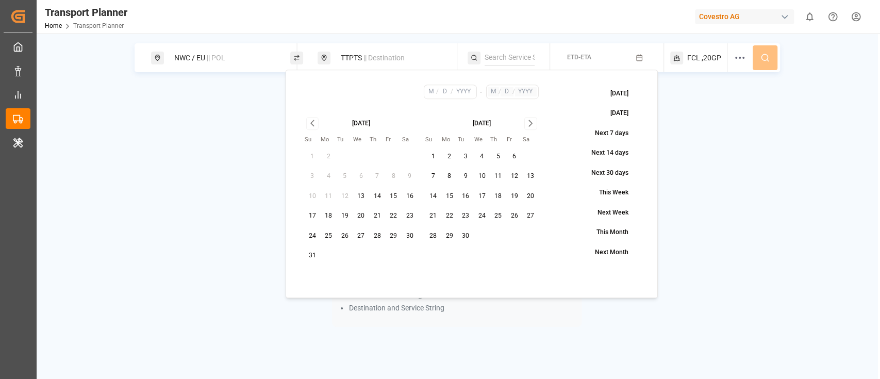
click at [371, 199] on button "14" at bounding box center [377, 196] width 17 height 17
type input "8"
type input "14"
type input "2025"
click at [532, 121] on icon "Go to next month" at bounding box center [531, 123] width 12 height 12
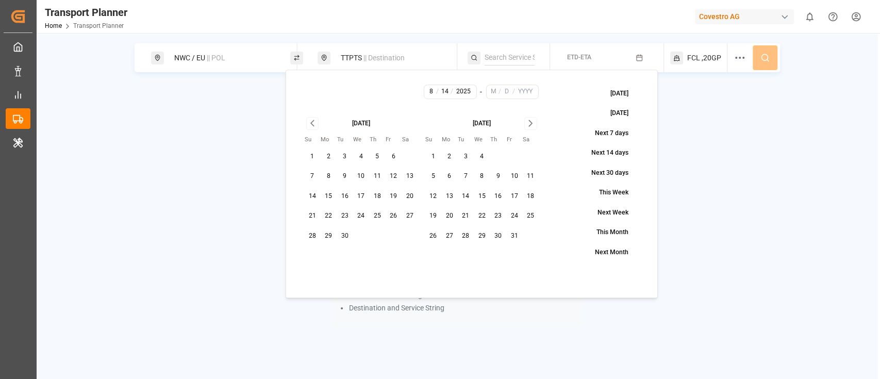
click at [532, 121] on icon "Go to next month" at bounding box center [531, 123] width 12 height 12
click at [436, 257] on button "30" at bounding box center [433, 256] width 17 height 17
type input "11"
type input "30"
type input "2025"
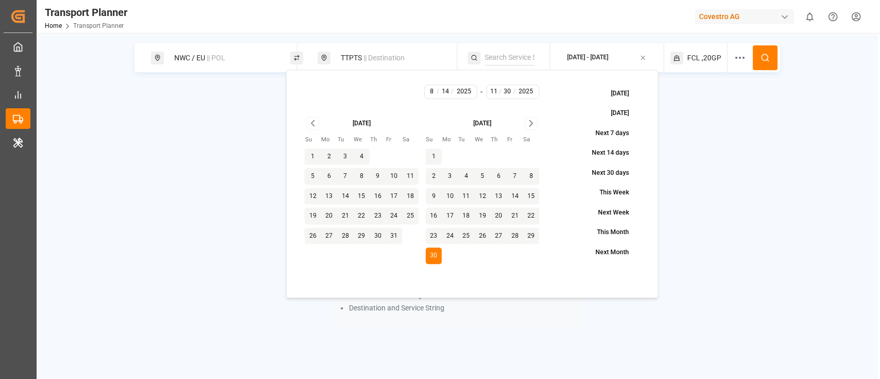
click at [769, 60] on icon at bounding box center [765, 57] width 9 height 9
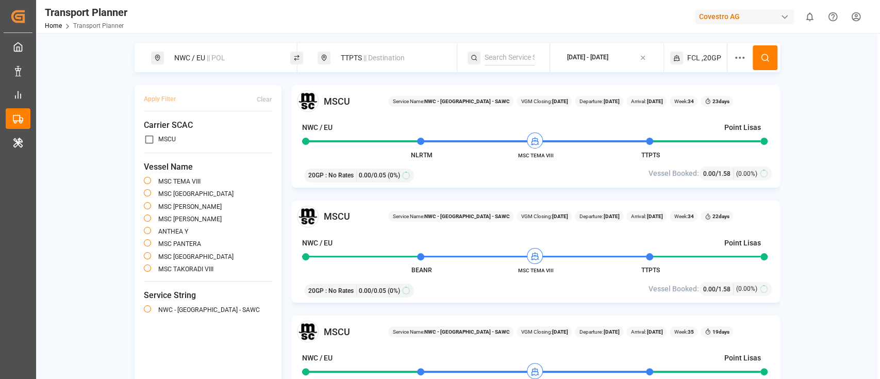
click at [859, 10] on html "Created by potrace 1.15, written by Peter Selinger 2001-2017 Created by potrace…" at bounding box center [440, 189] width 880 height 379
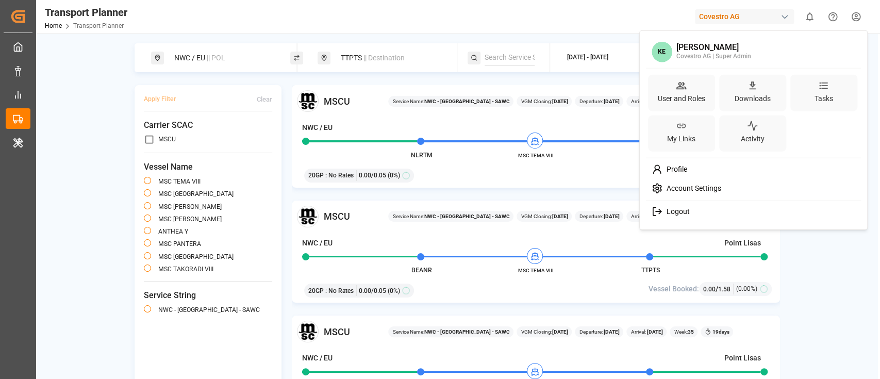
click at [720, 213] on div "Logout" at bounding box center [753, 211] width 211 height 19
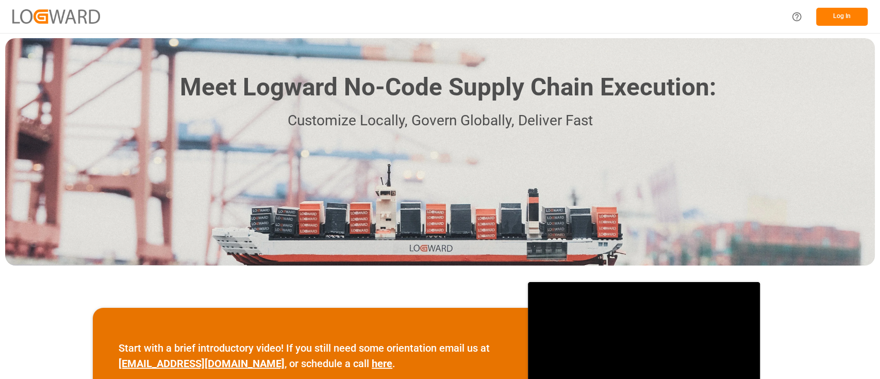
click at [843, 23] on button "Log In" at bounding box center [842, 17] width 52 height 18
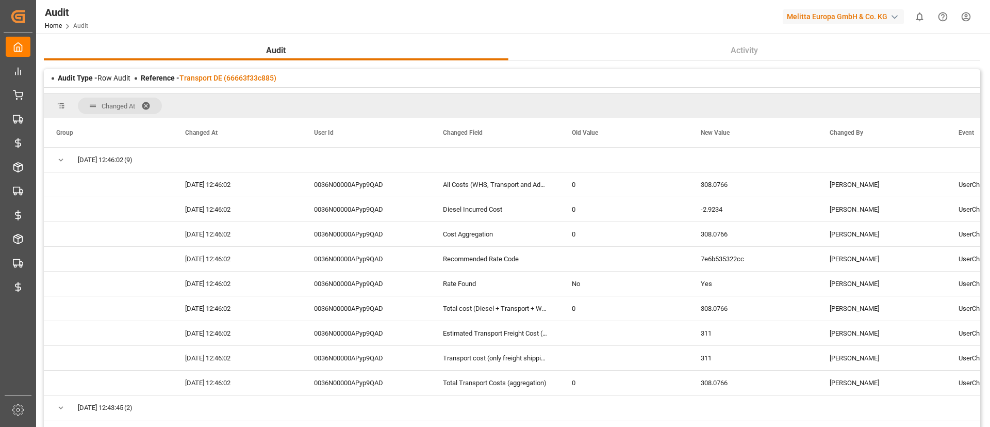
scroll to position [149, 0]
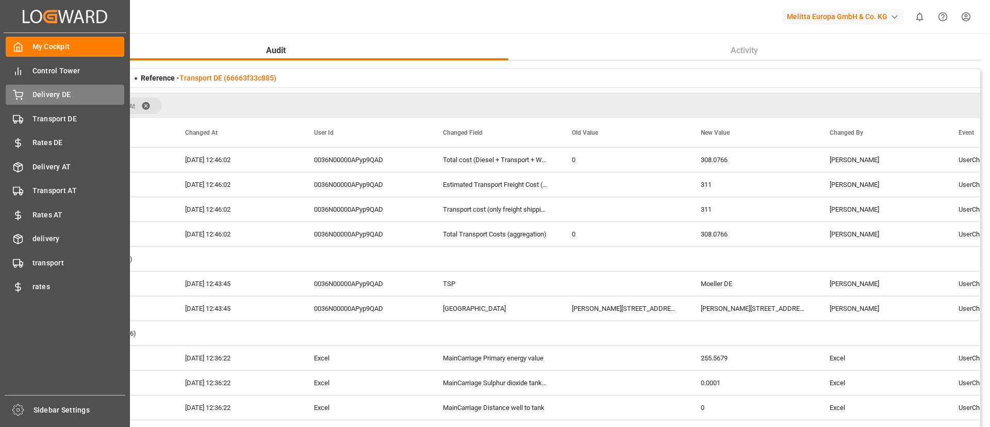
click at [60, 92] on span "Delivery DE" at bounding box center [78, 94] width 92 height 11
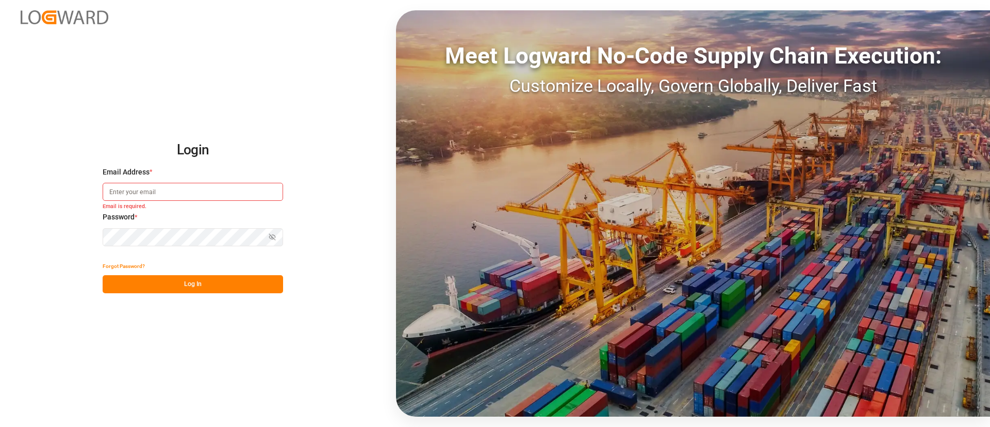
type input "[PERSON_NAME][DOMAIN_NAME][EMAIL_ADDRESS][DOMAIN_NAME]"
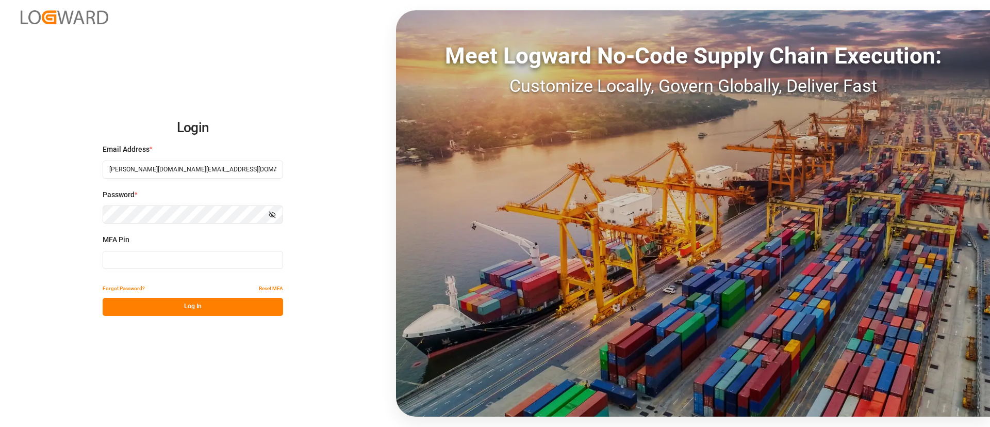
type input "868280"
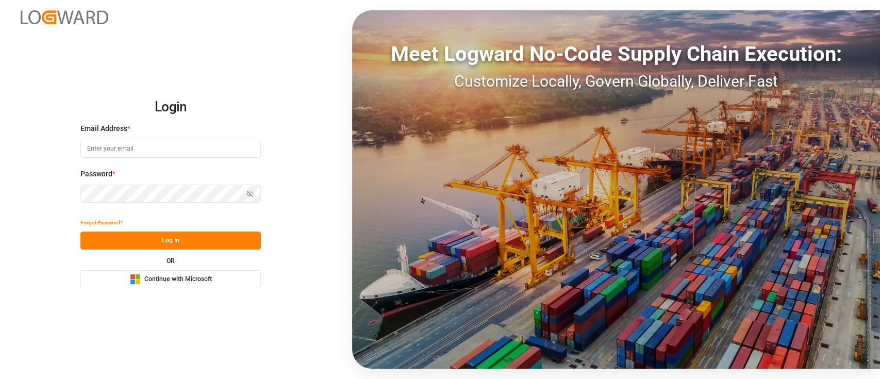
click at [186, 277] on span "Continue with Microsoft" at bounding box center [178, 279] width 68 height 9
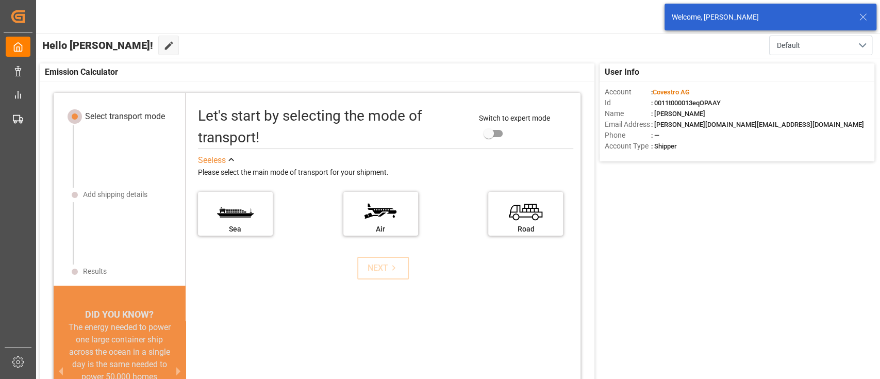
click at [860, 13] on icon at bounding box center [863, 17] width 12 height 12
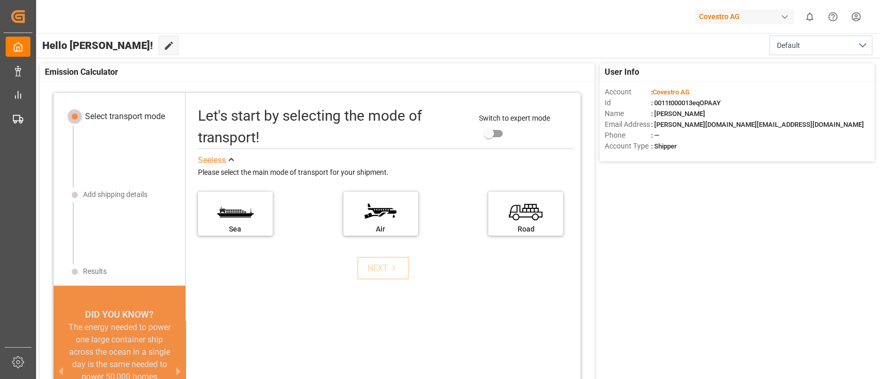
click at [717, 11] on div "Covestro AG" at bounding box center [744, 16] width 99 height 15
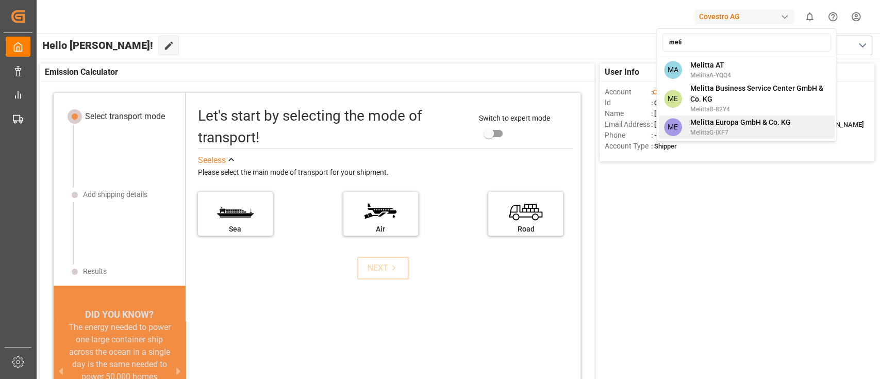
type input "meli"
click at [734, 135] on span "MelittaG-IXF7" at bounding box center [740, 132] width 101 height 9
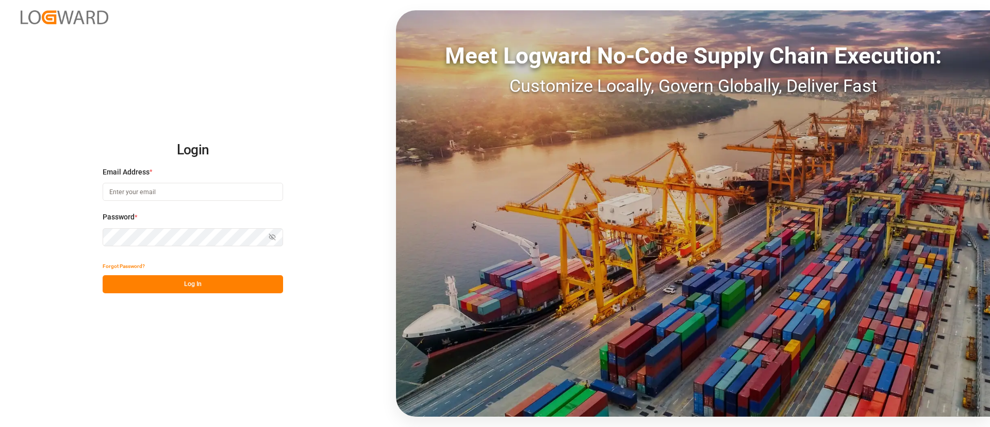
click at [185, 189] on input at bounding box center [193, 192] width 181 height 18
type input "keerthan.ge@logward.com"
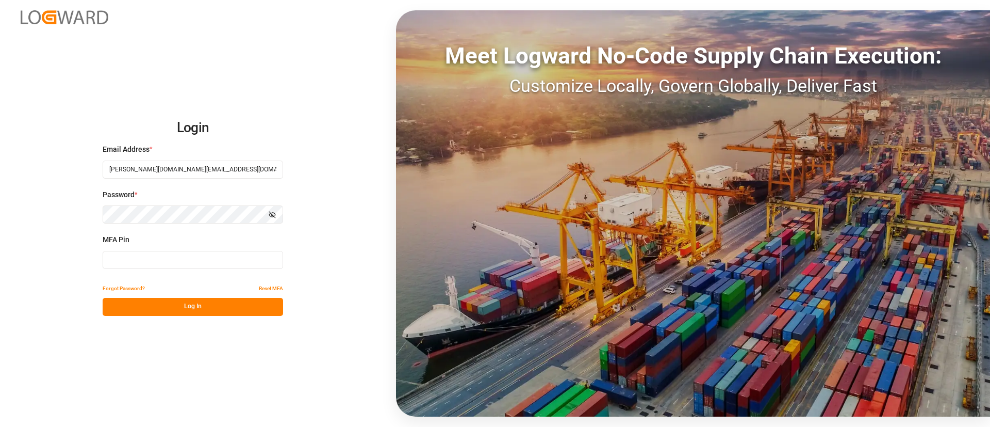
type input "348153"
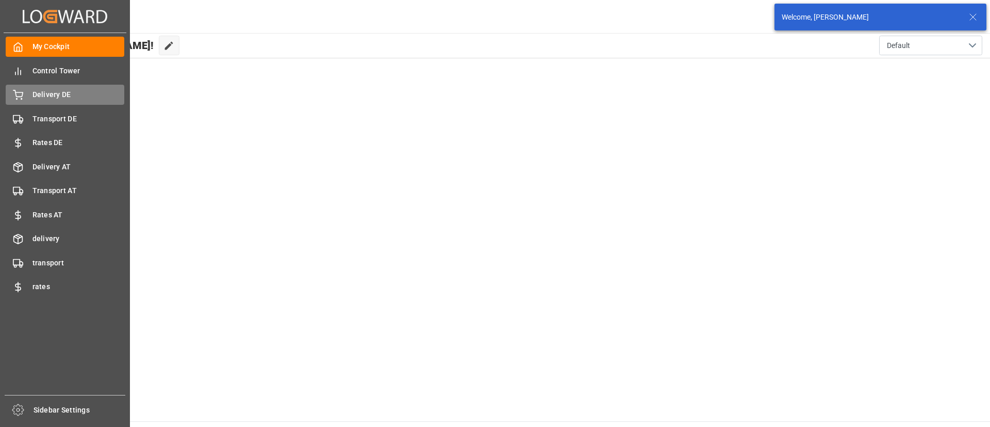
click at [37, 98] on span "Delivery DE" at bounding box center [78, 94] width 92 height 11
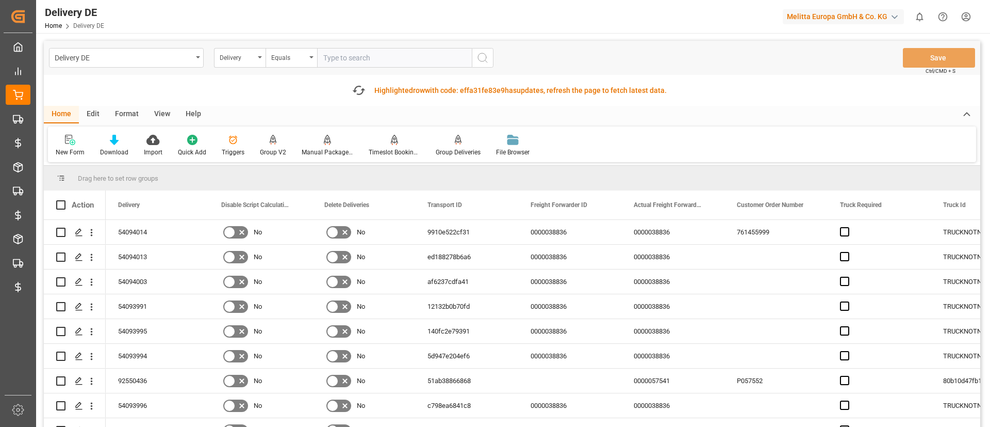
click at [353, 53] on input "text" at bounding box center [394, 58] width 155 height 20
paste input "83830318"
type input "83830318"
click at [477, 59] on icon "search button" at bounding box center [483, 58] width 12 height 12
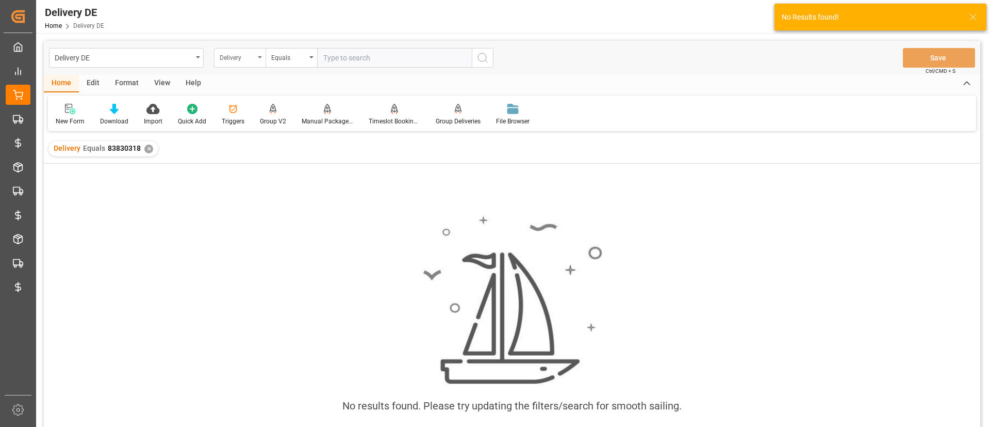
click at [240, 51] on div "Delivery" at bounding box center [237, 57] width 35 height 12
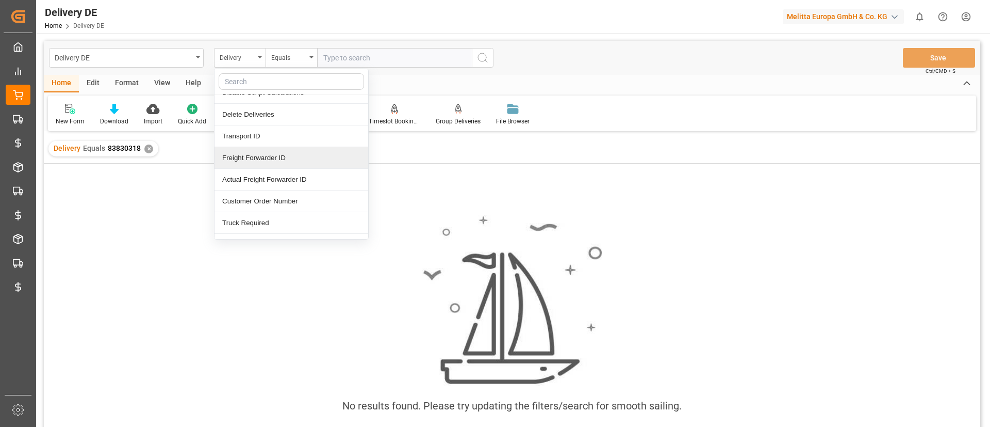
scroll to position [3, 0]
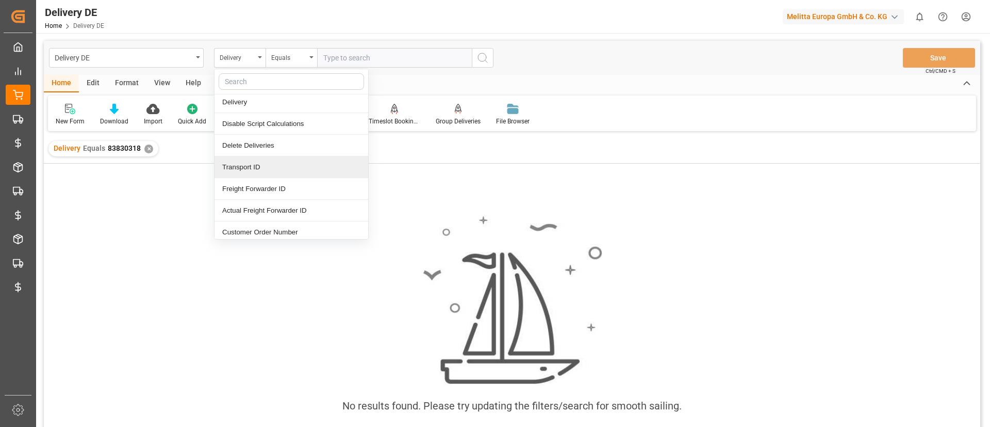
click at [290, 170] on div "Transport ID" at bounding box center [292, 167] width 154 height 22
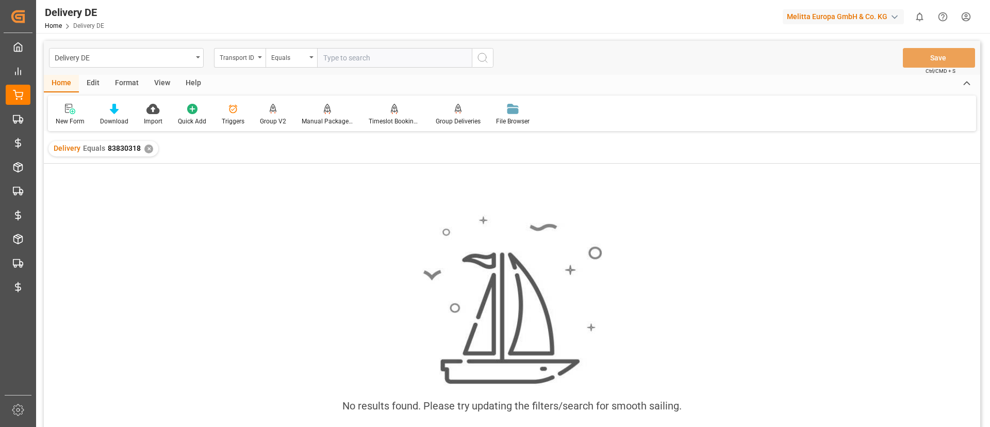
click at [349, 63] on input "text" at bounding box center [394, 58] width 155 height 20
paste input "83830318"
type input "83830318"
click at [480, 67] on button "search button" at bounding box center [483, 58] width 22 height 20
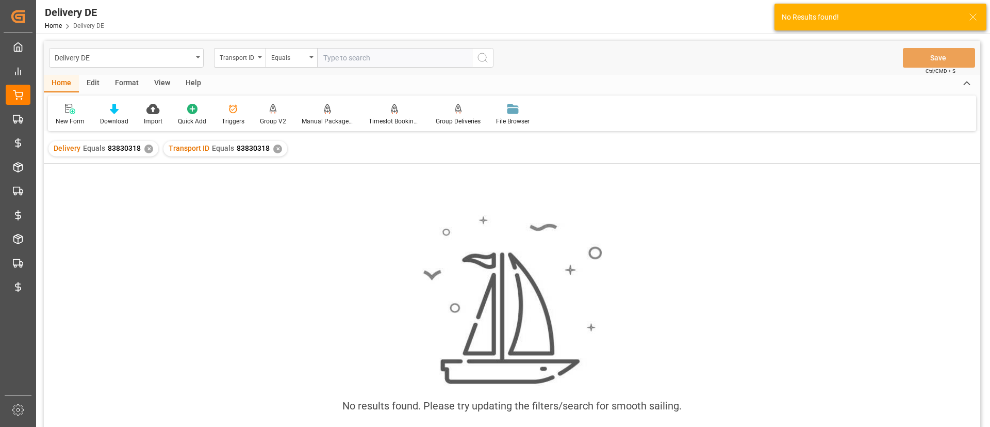
click at [145, 150] on div "✕" at bounding box center [148, 148] width 9 height 9
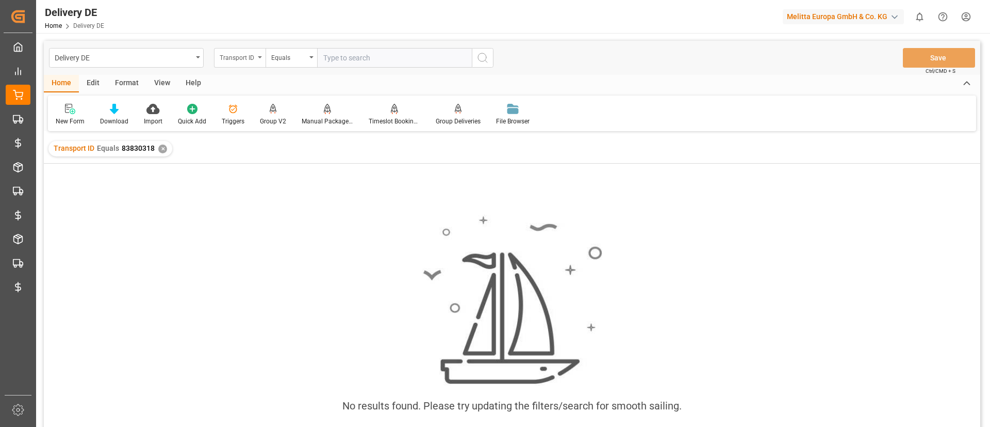
click at [242, 56] on div "Transport ID" at bounding box center [237, 57] width 35 height 12
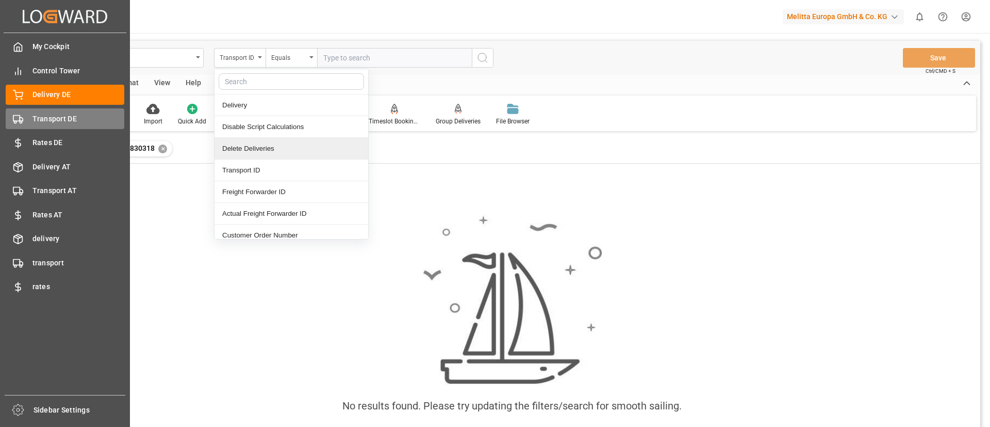
click at [56, 120] on span "Transport DE" at bounding box center [78, 118] width 92 height 11
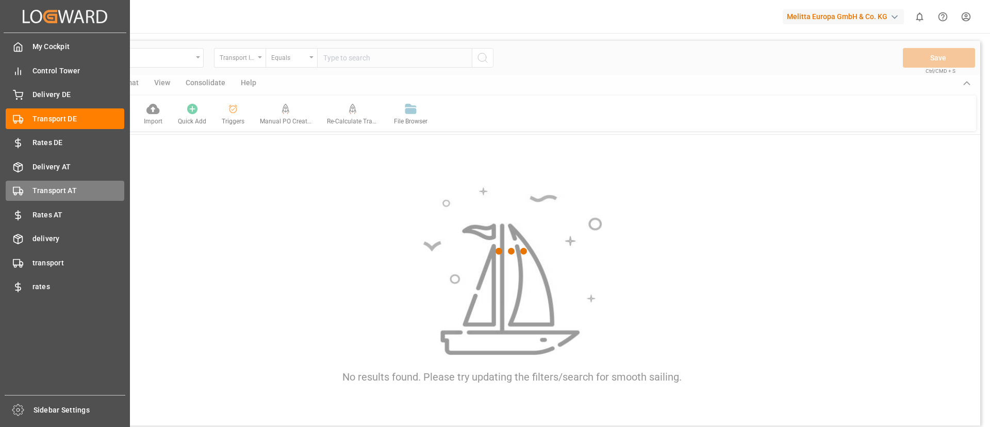
click at [73, 186] on span "Transport AT" at bounding box center [78, 190] width 92 height 11
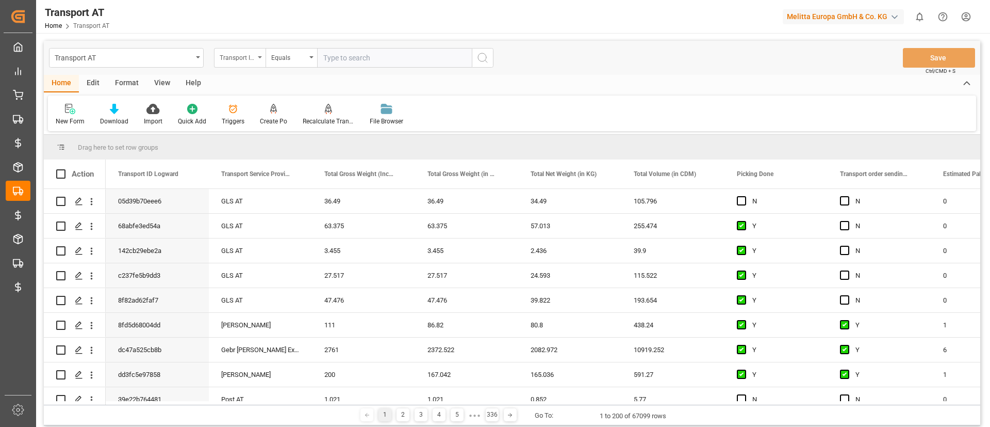
click at [230, 60] on div "Transport ID Logward" at bounding box center [237, 57] width 35 height 12
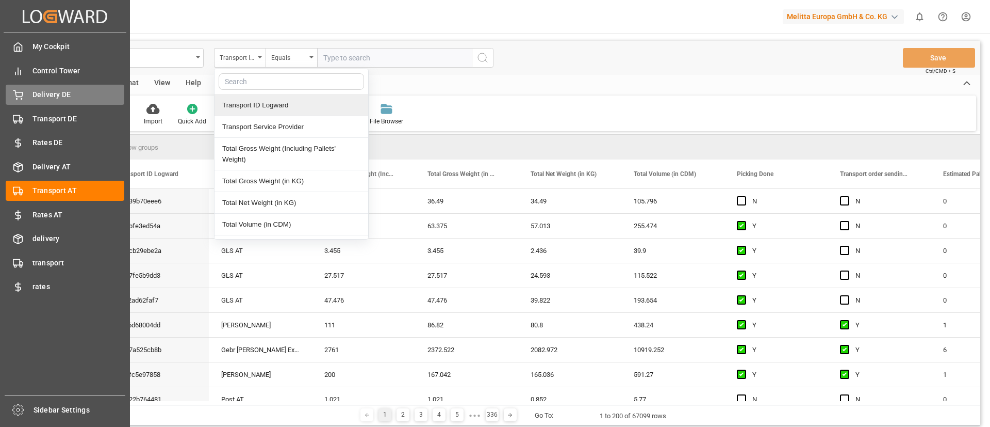
click at [47, 97] on span "Delivery DE" at bounding box center [78, 94] width 92 height 11
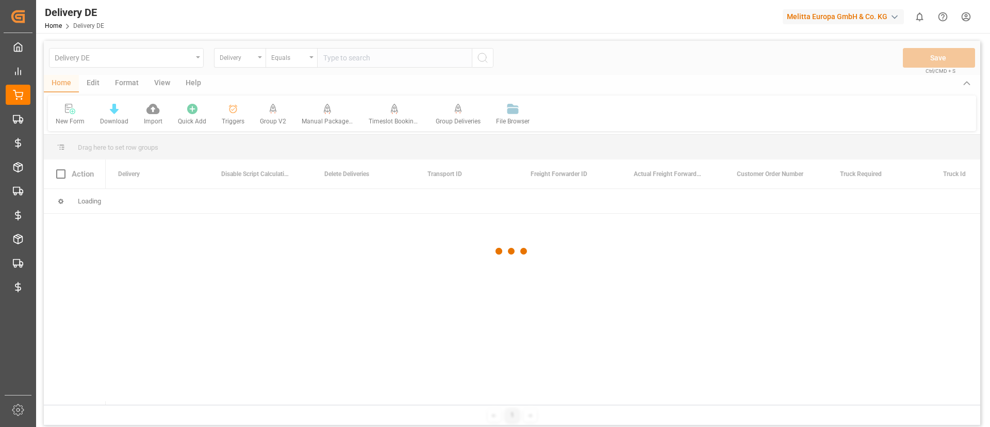
click at [258, 64] on div at bounding box center [512, 251] width 937 height 420
click at [254, 61] on div at bounding box center [512, 251] width 937 height 420
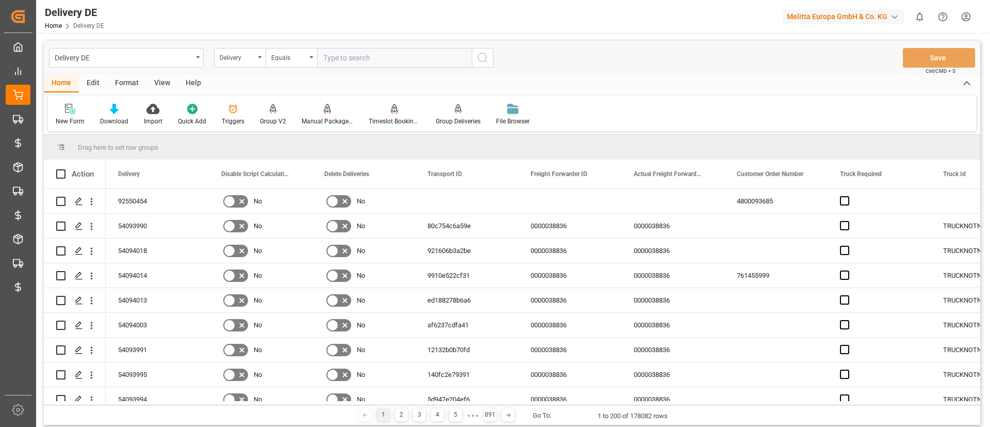
click at [254, 61] on div "Delivery" at bounding box center [237, 57] width 35 height 12
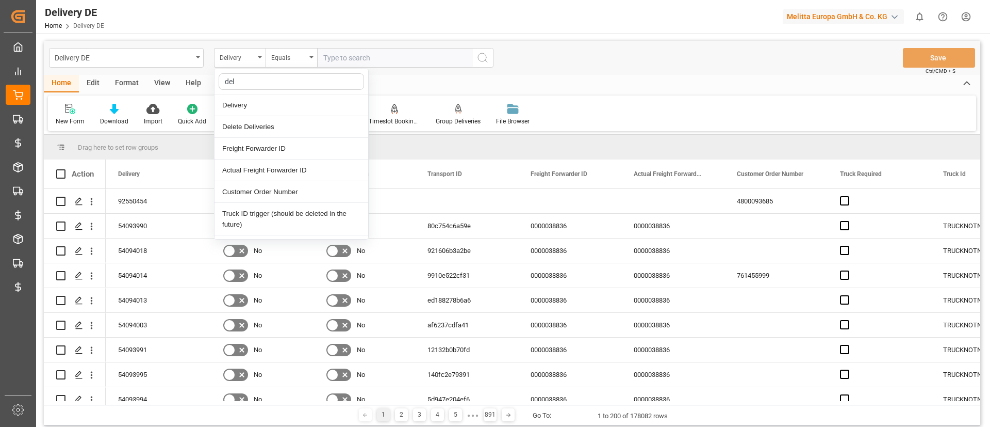
type input "deli"
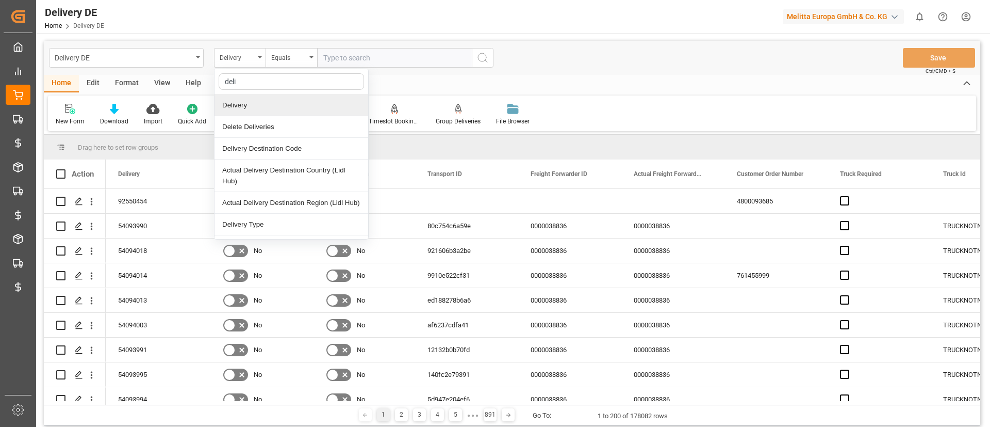
click at [255, 107] on div "Delivery" at bounding box center [292, 105] width 154 height 22
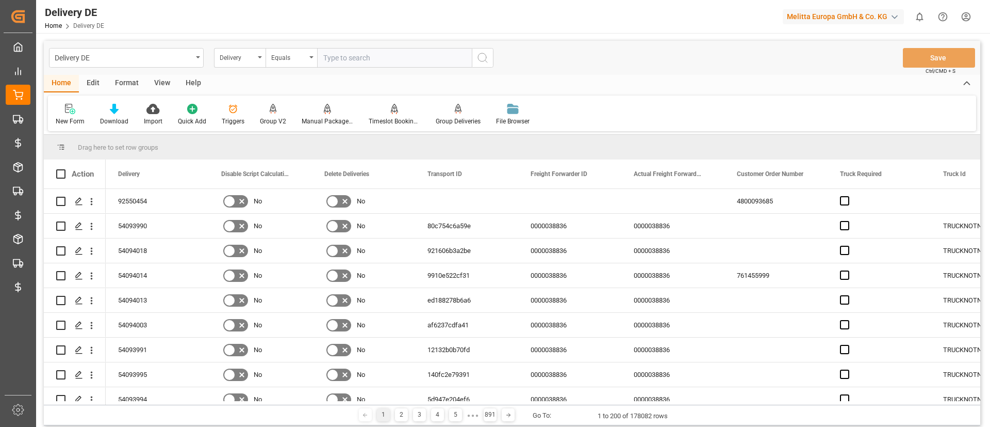
click at [367, 65] on input "text" at bounding box center [394, 58] width 155 height 20
paste input "70811468"
type input "70811468"
click at [485, 58] on icon "search button" at bounding box center [483, 58] width 12 height 12
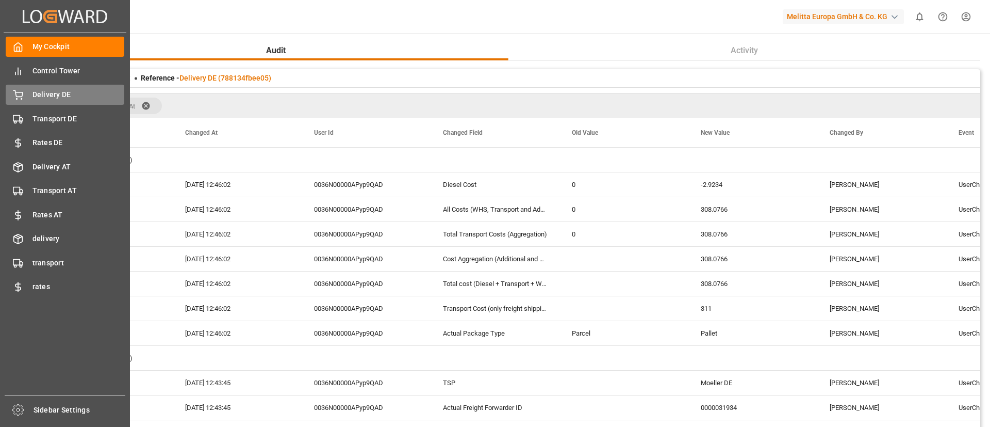
click at [55, 97] on span "Delivery DE" at bounding box center [78, 94] width 92 height 11
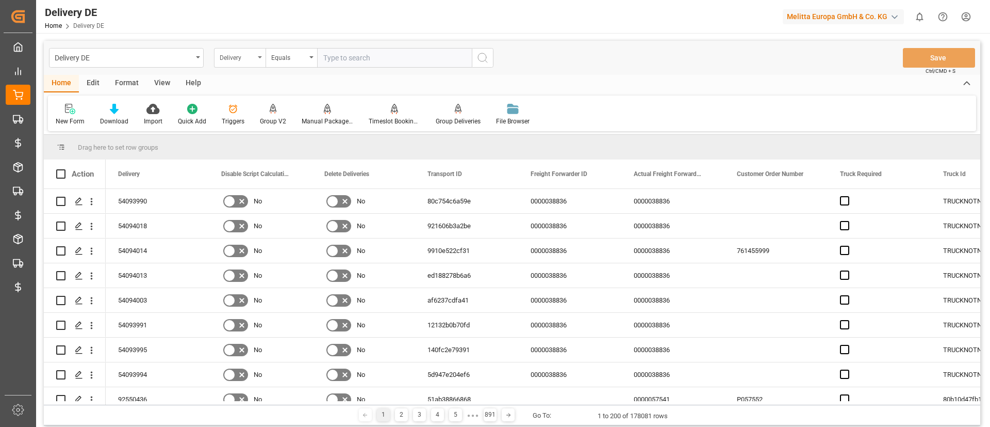
click at [233, 59] on div "Delivery" at bounding box center [237, 57] width 35 height 12
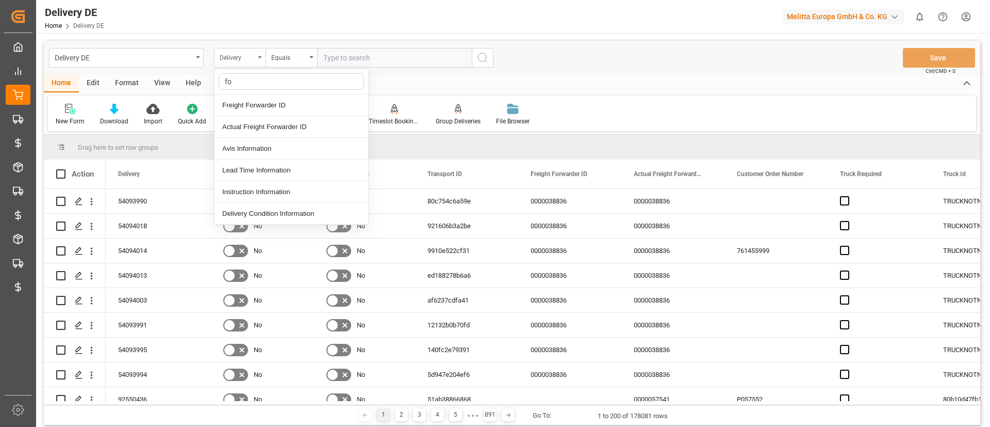
type input "for"
click at [270, 100] on div "Freight Forwarder ID" at bounding box center [292, 105] width 154 height 22
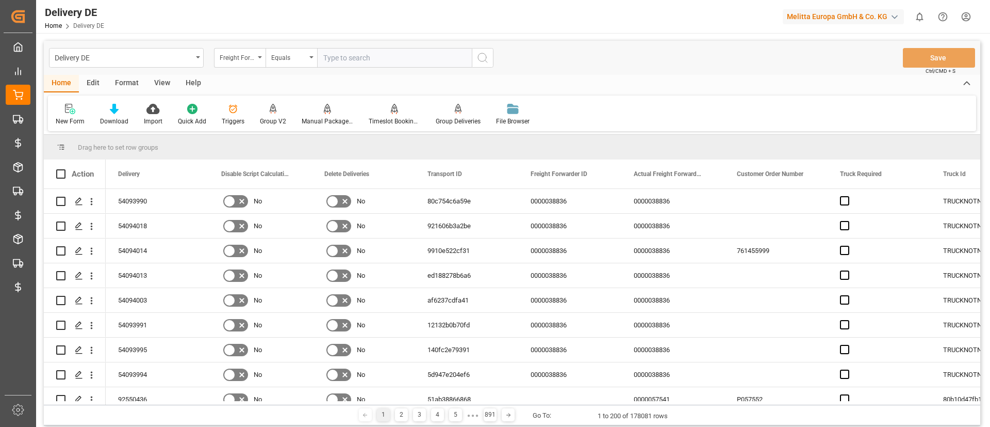
click at [378, 69] on div "Delivery DE Freight Forwarder ID Equals Save Ctrl/CMD + S" at bounding box center [512, 58] width 937 height 34
click at [378, 62] on input "text" at bounding box center [394, 58] width 155 height 20
paste input "70811468"
type input "70811468"
click at [488, 56] on icon "search button" at bounding box center [483, 58] width 12 height 12
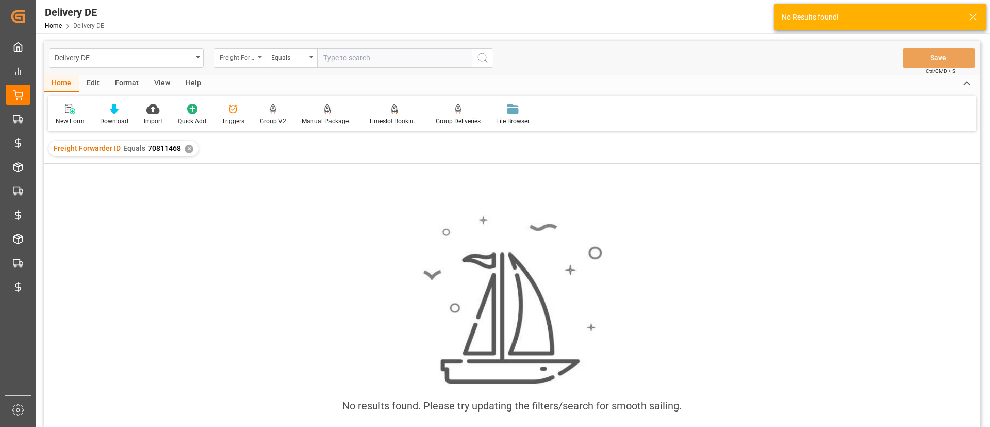
click at [242, 64] on div "Freight Forwarder ID" at bounding box center [240, 58] width 52 height 20
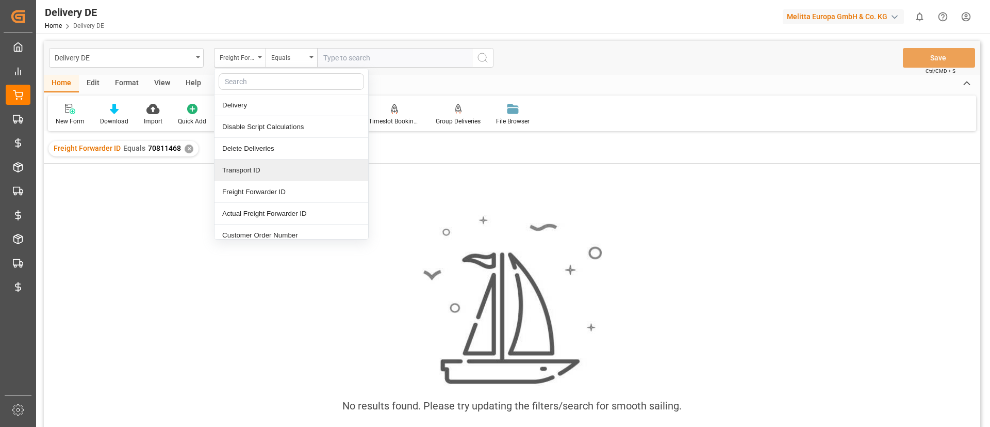
click at [285, 172] on div "Transport ID" at bounding box center [292, 170] width 154 height 22
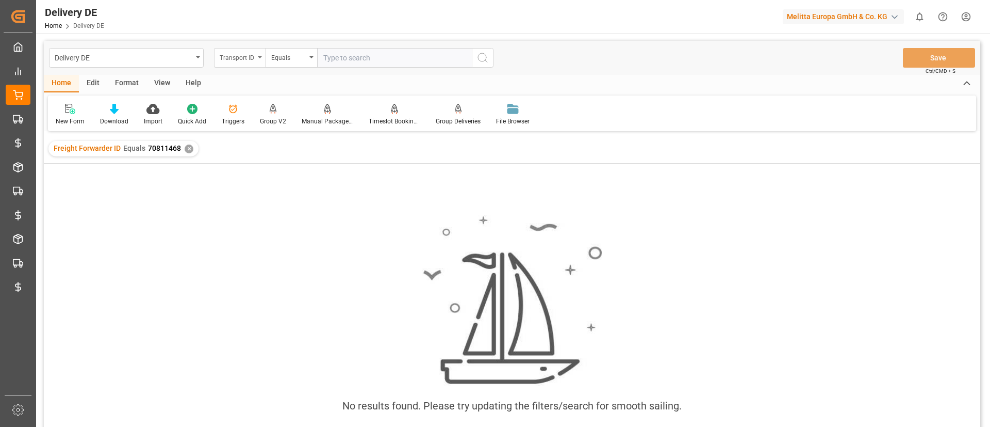
click at [248, 54] on div "Transport ID" at bounding box center [237, 57] width 35 height 12
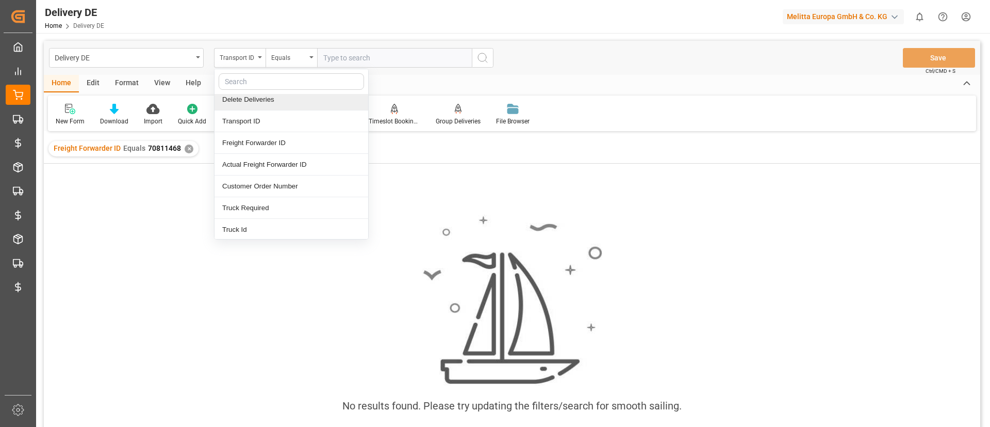
scroll to position [105, 0]
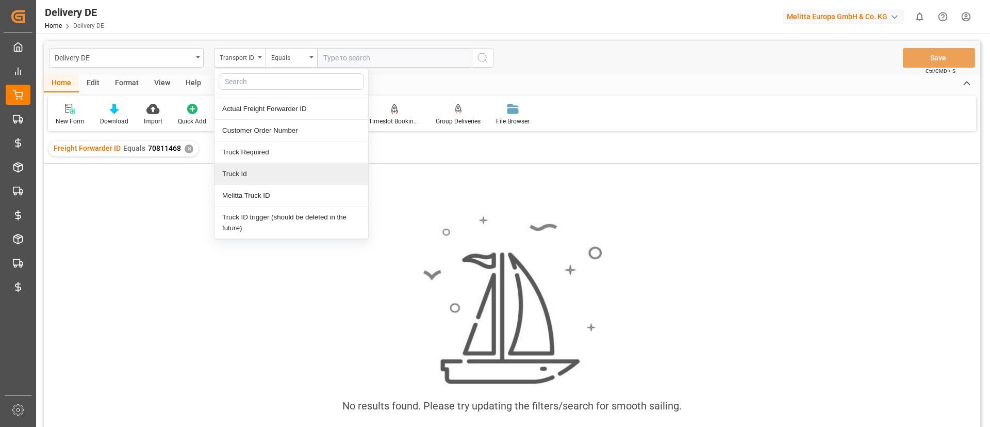
click at [279, 174] on div "Truck Id" at bounding box center [292, 174] width 154 height 22
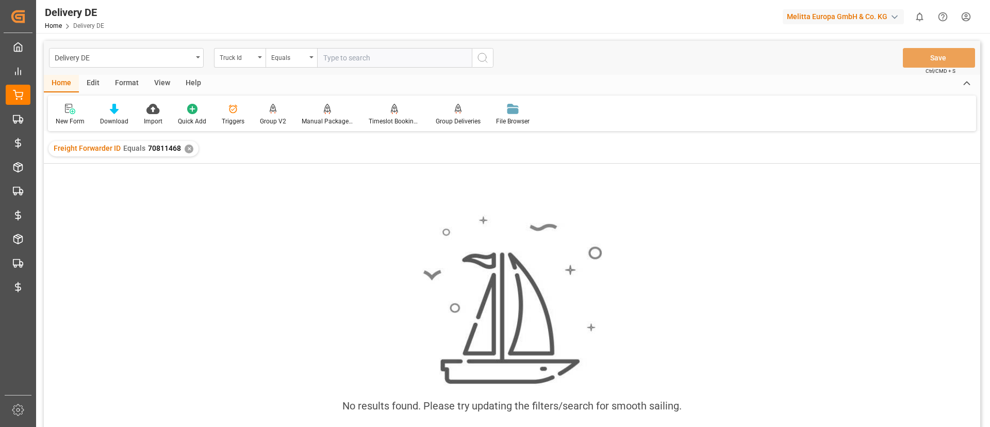
click at [344, 56] on input "text" at bounding box center [394, 58] width 155 height 20
paste input "70811468"
type input "70811468"
click at [480, 61] on circle "search button" at bounding box center [482, 57] width 8 height 8
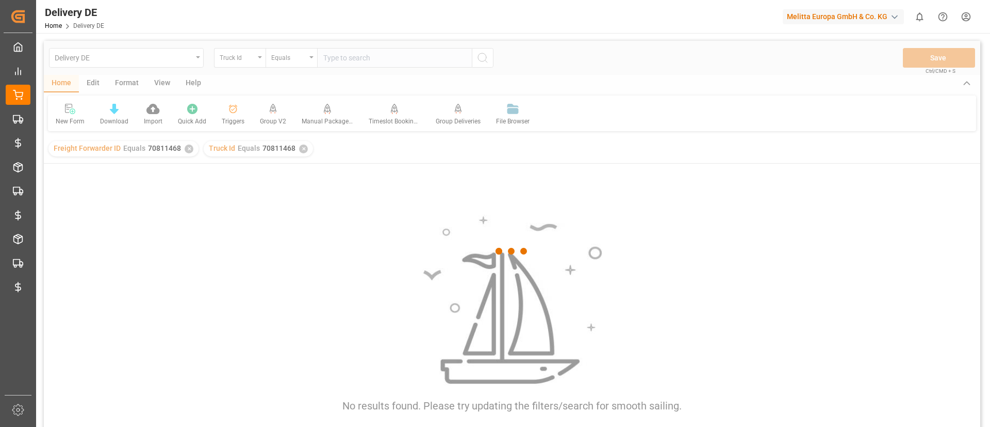
click at [190, 153] on div at bounding box center [512, 251] width 937 height 420
click at [189, 152] on div at bounding box center [512, 251] width 937 height 420
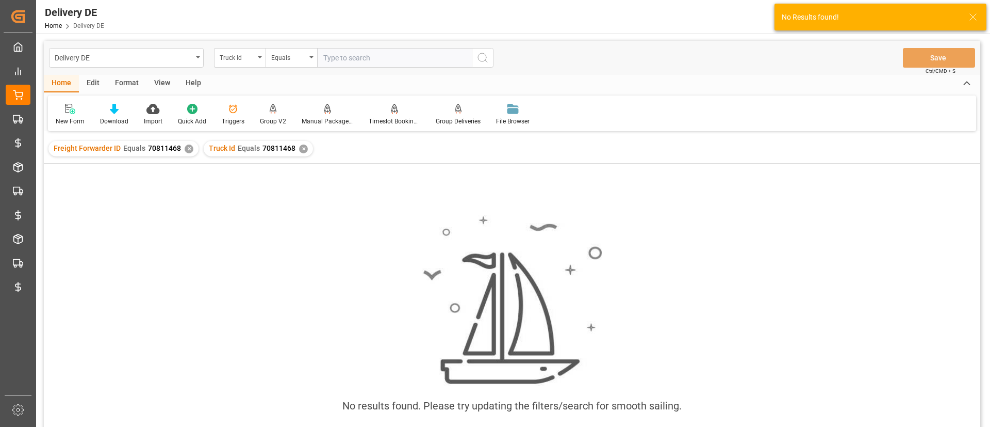
click at [189, 152] on div "✕" at bounding box center [189, 148] width 9 height 9
